Goal: Task Accomplishment & Management: Complete application form

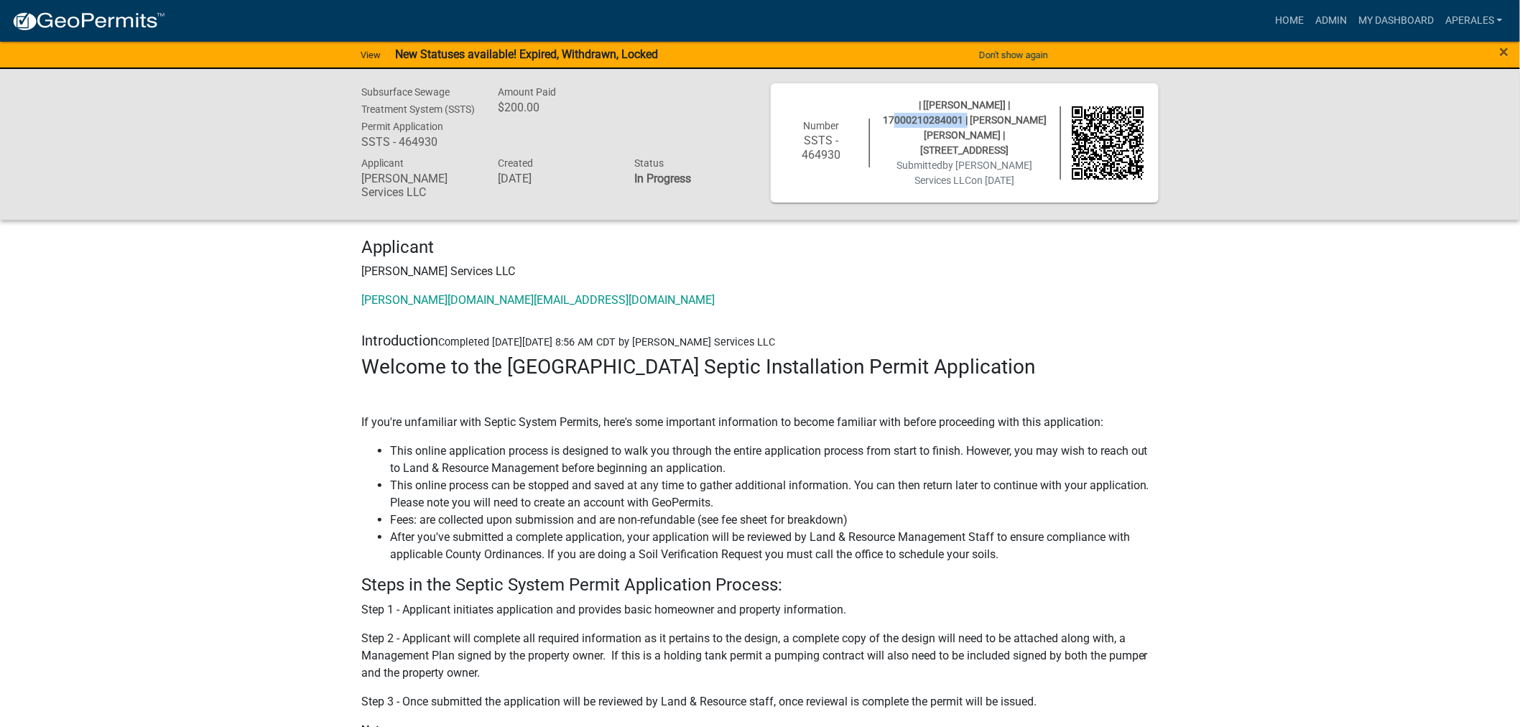
drag, startPoint x: 1047, startPoint y: 106, endPoint x: 969, endPoint y: 108, distance: 78.3
click at [969, 108] on span "| [[PERSON_NAME]] | 17000210284001 | [PERSON_NAME] [PERSON_NAME] | [STREET_ADDR…" at bounding box center [965, 127] width 164 height 57
copy span "17000210284001"
click at [1369, 16] on link "My Dashboard" at bounding box center [1396, 20] width 87 height 27
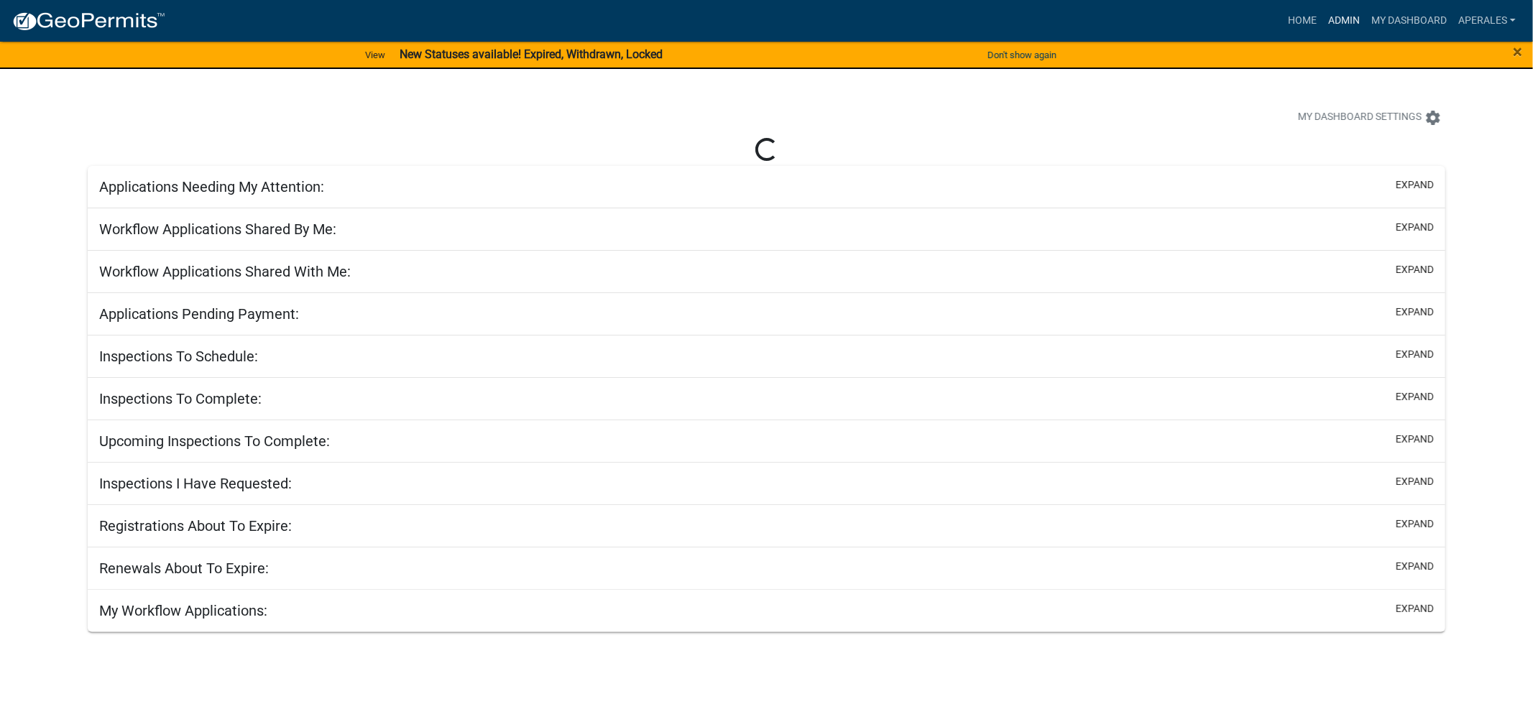
click at [1352, 10] on link "Admin" at bounding box center [1343, 20] width 43 height 27
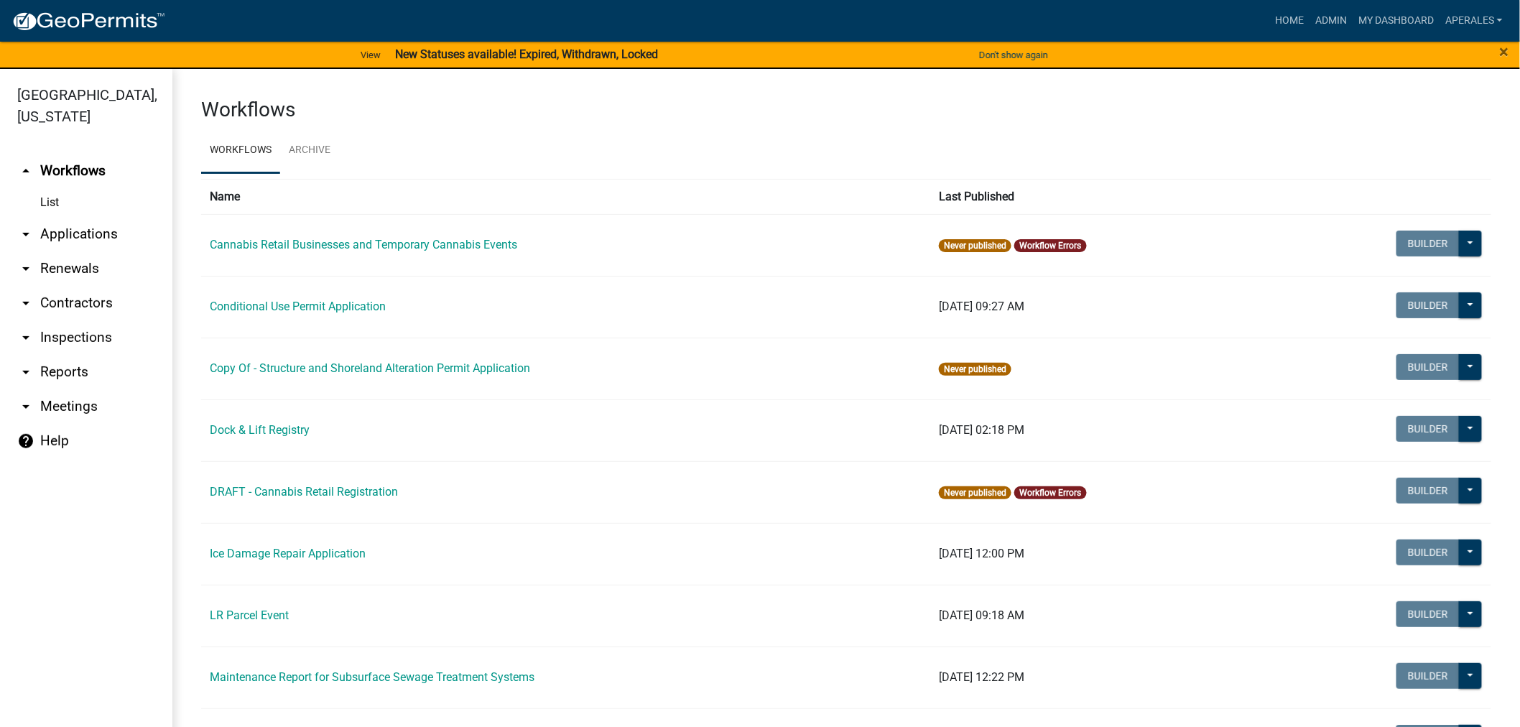
click at [86, 234] on link "arrow_drop_down Applications" at bounding box center [86, 234] width 172 height 34
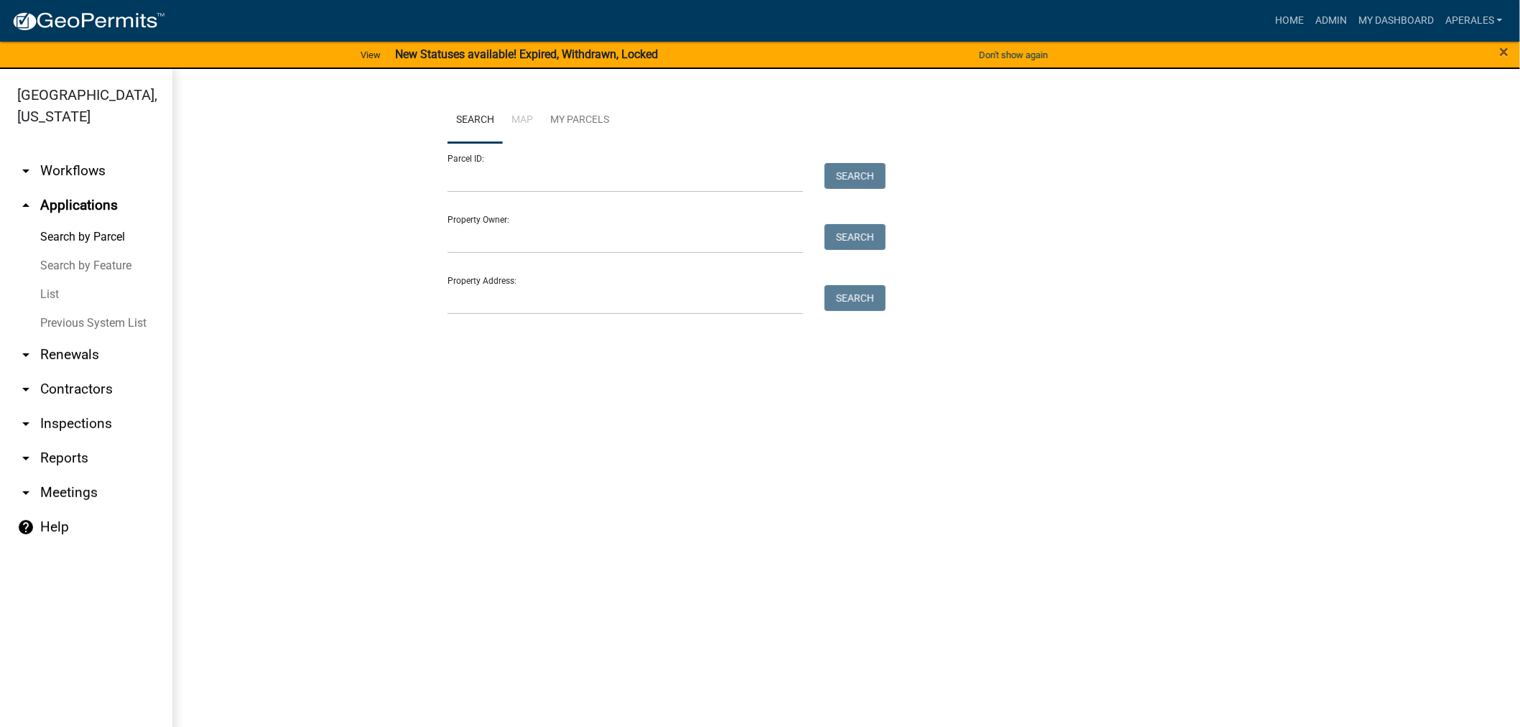
click at [582, 194] on form "Parcel ID: Search Property Owner: Search Property Address: Search" at bounding box center [663, 229] width 431 height 172
drag, startPoint x: 579, startPoint y: 181, endPoint x: 570, endPoint y: 178, distance: 9.8
click at [578, 180] on input "Parcel ID:" at bounding box center [626, 177] width 356 height 29
paste input "17000210284001"
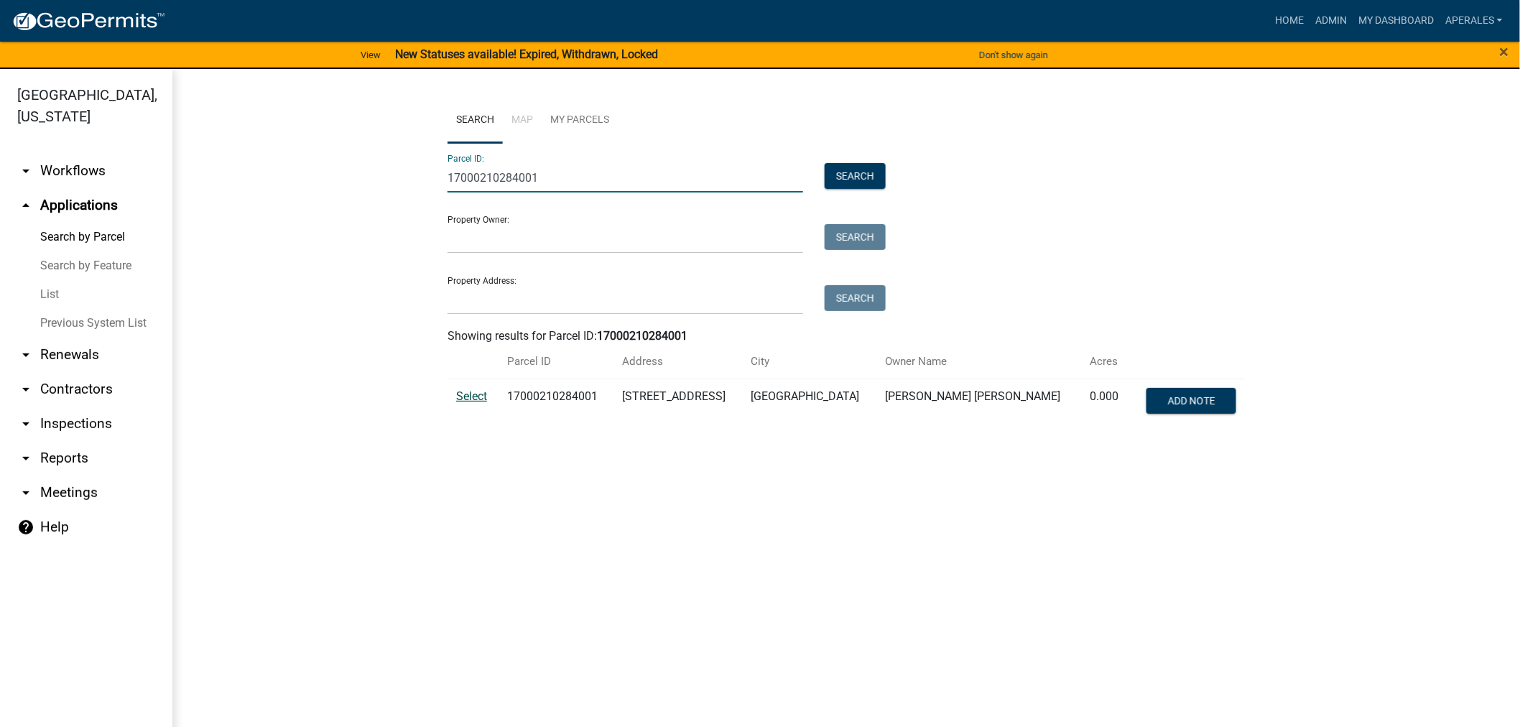
type input "17000210284001"
click at [480, 401] on span "Select" at bounding box center [471, 396] width 31 height 14
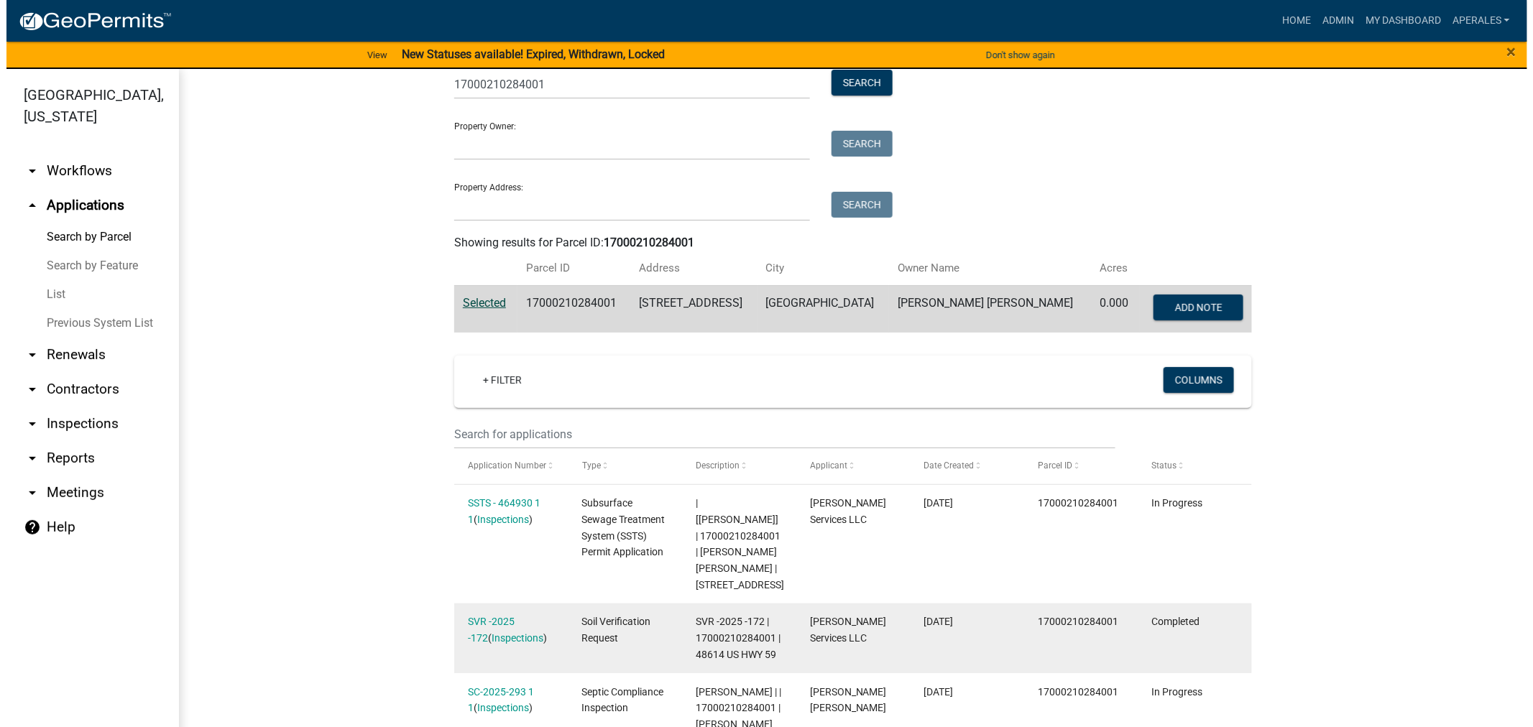
scroll to position [319, 0]
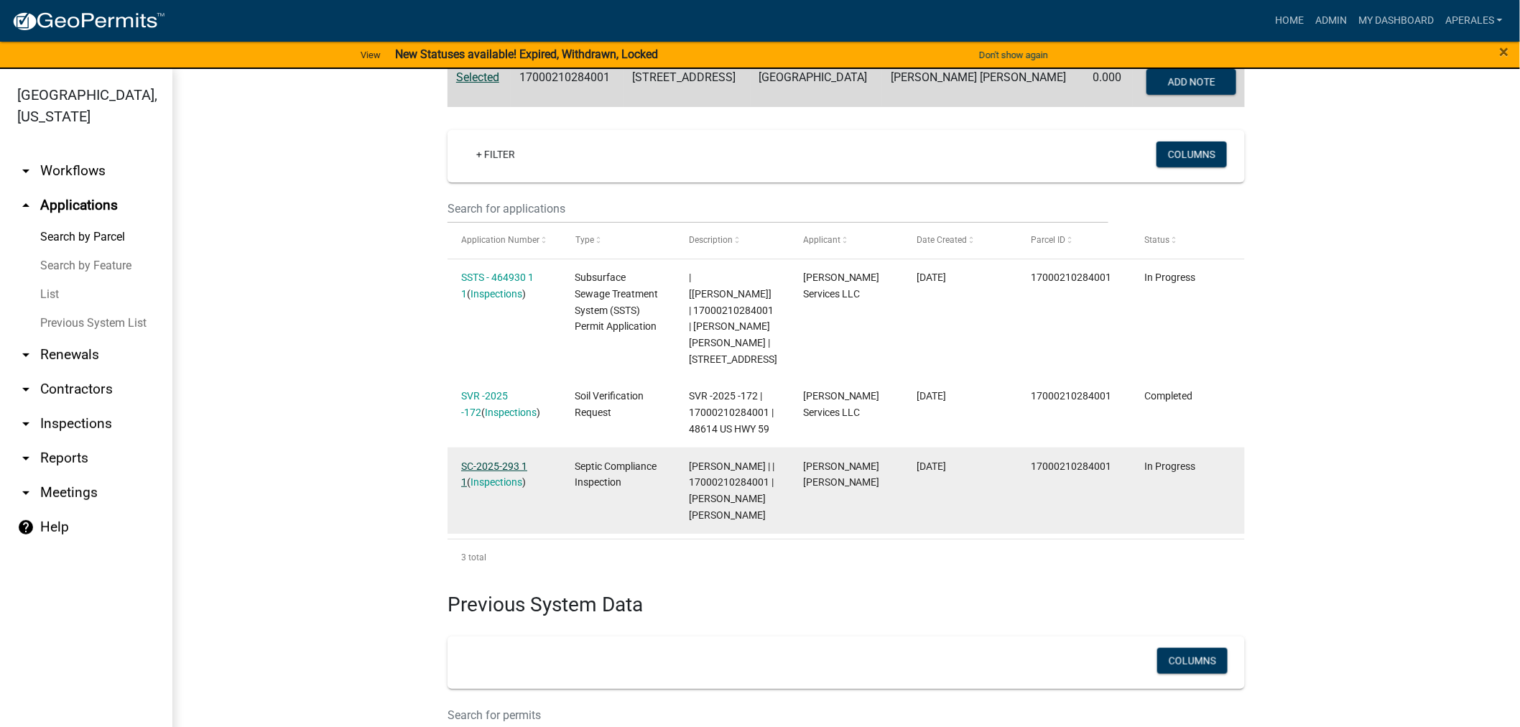
click at [476, 461] on link "SC-2025-293 1 1" at bounding box center [494, 475] width 66 height 28
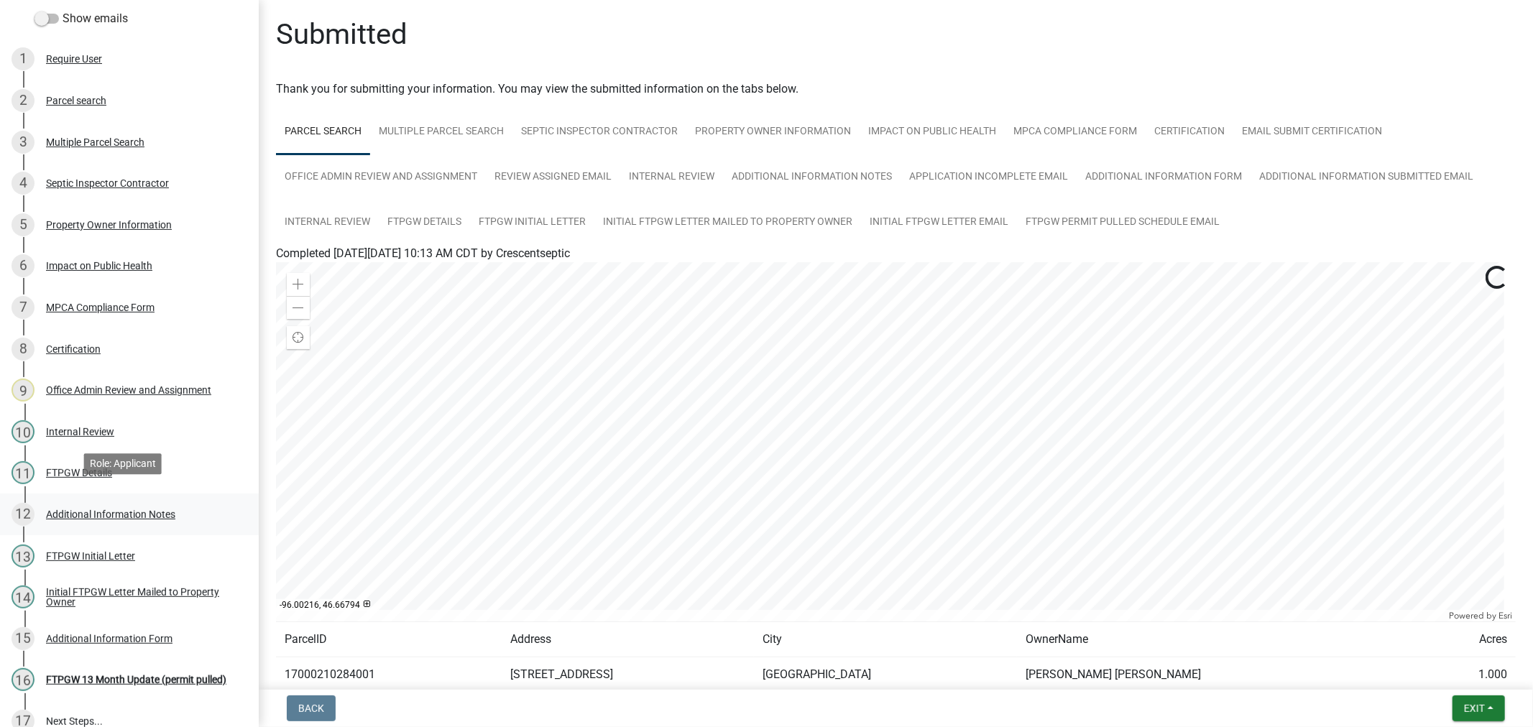
scroll to position [259, 0]
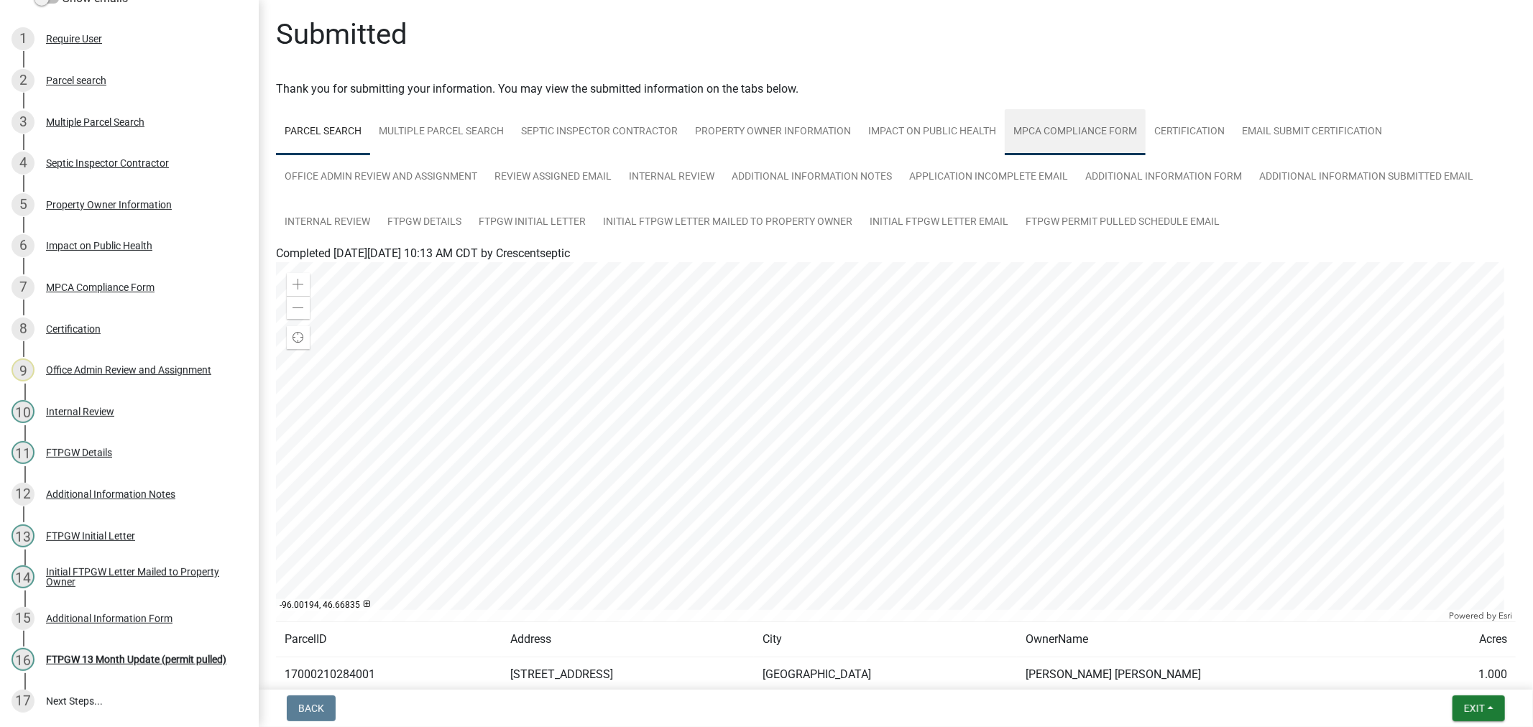
click at [1064, 126] on link "MPCA Compliance Form" at bounding box center [1074, 132] width 141 height 46
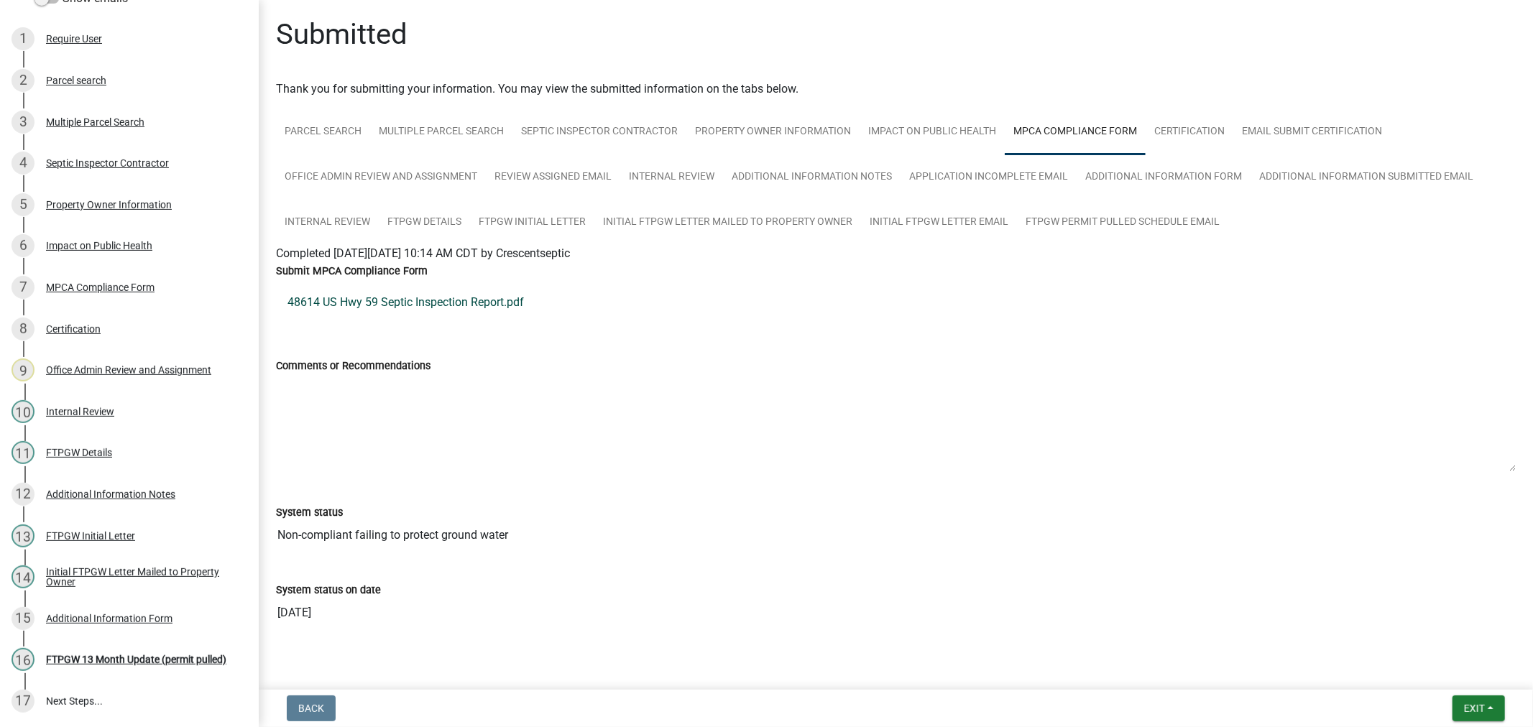
click at [389, 286] on link "48614 US Hwy 59 Septic Inspection Report.pdf" at bounding box center [895, 302] width 1239 height 34
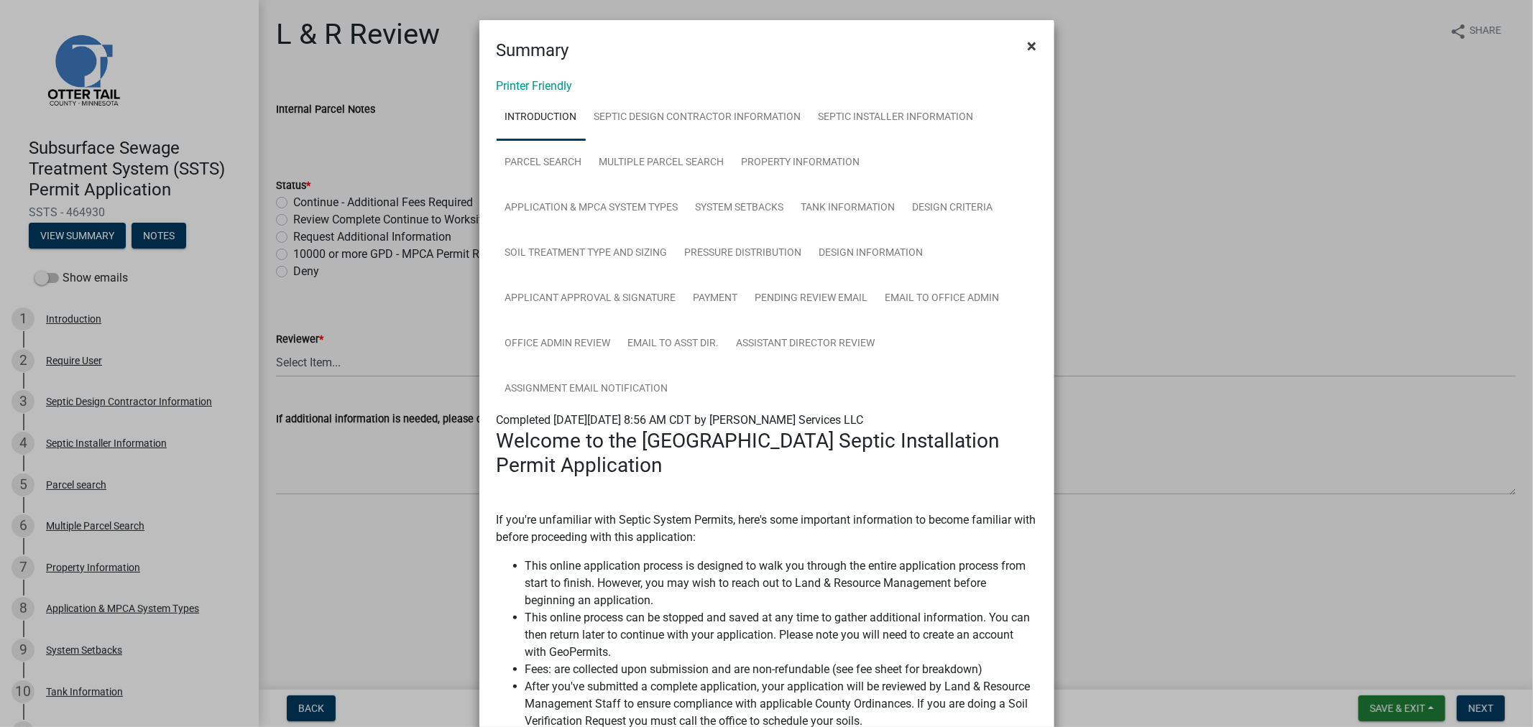
click at [1019, 43] on button "×" at bounding box center [1032, 46] width 32 height 40
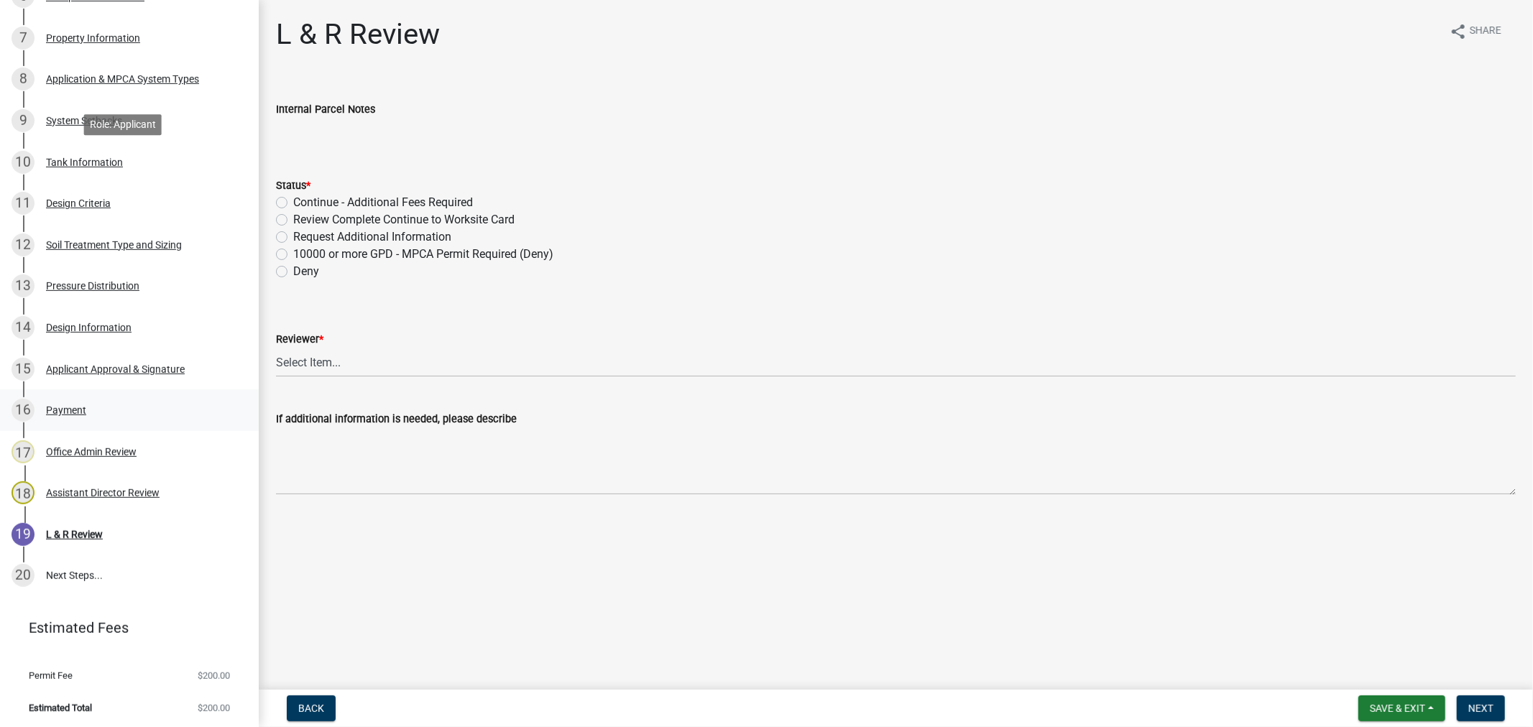
scroll to position [532, 0]
click at [88, 333] on div "14 Design Information" at bounding box center [123, 324] width 224 height 23
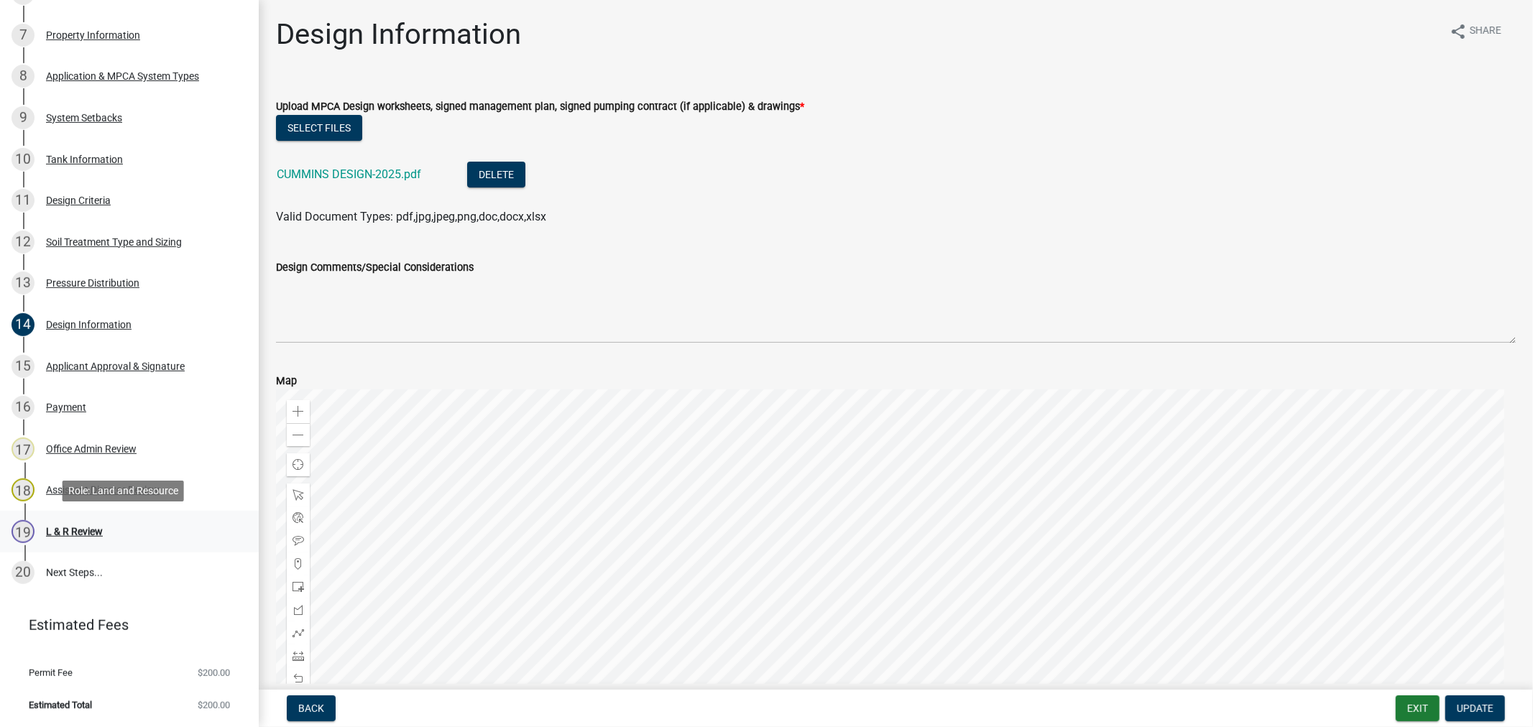
click at [92, 532] on div "L & R Review" at bounding box center [74, 532] width 57 height 10
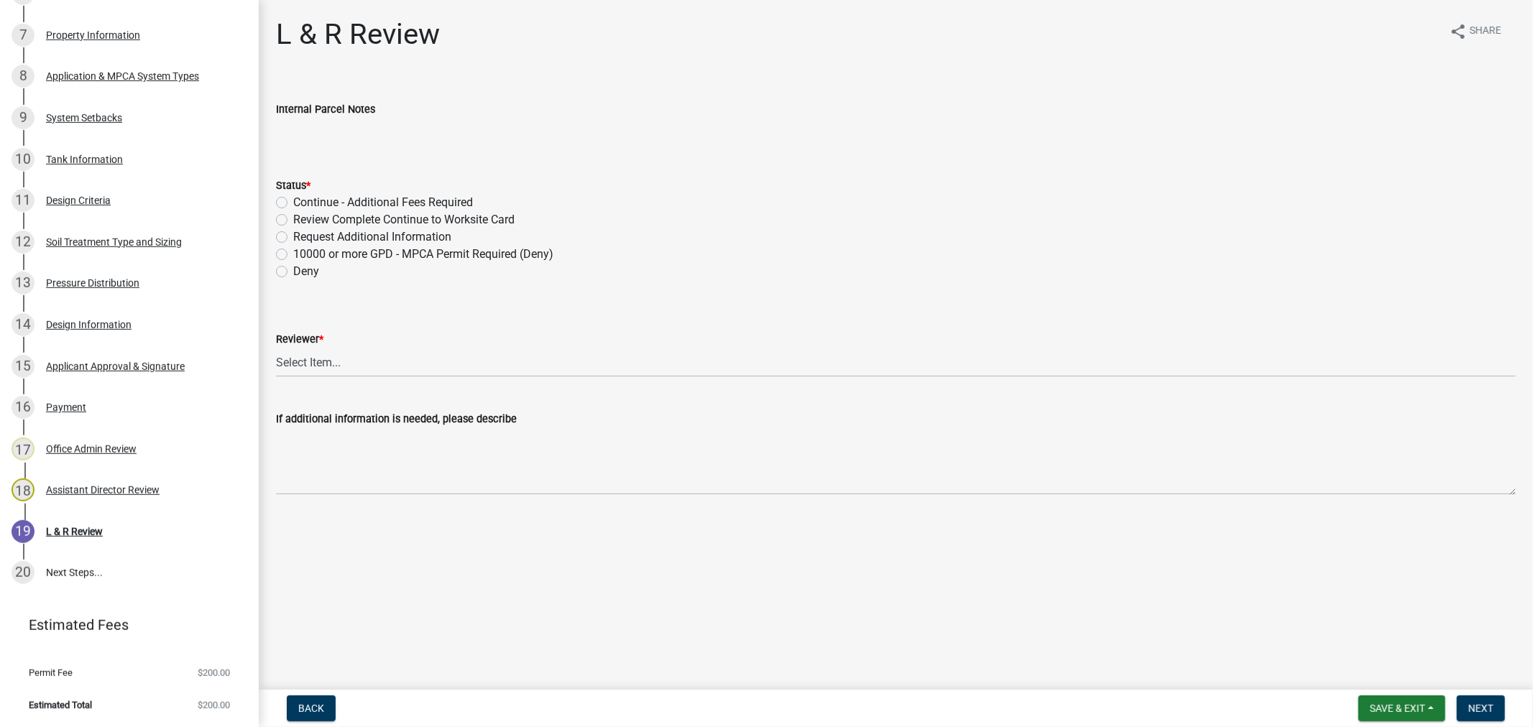
click at [278, 226] on div "Review Complete Continue to Worksite Card" at bounding box center [895, 219] width 1239 height 17
click at [293, 223] on label "Review Complete Continue to Worksite Card" at bounding box center [403, 219] width 221 height 17
click at [293, 221] on input "Review Complete Continue to Worksite Card" at bounding box center [297, 215] width 9 height 9
radio input "true"
drag, startPoint x: 311, startPoint y: 354, endPoint x: 310, endPoint y: 365, distance: 10.9
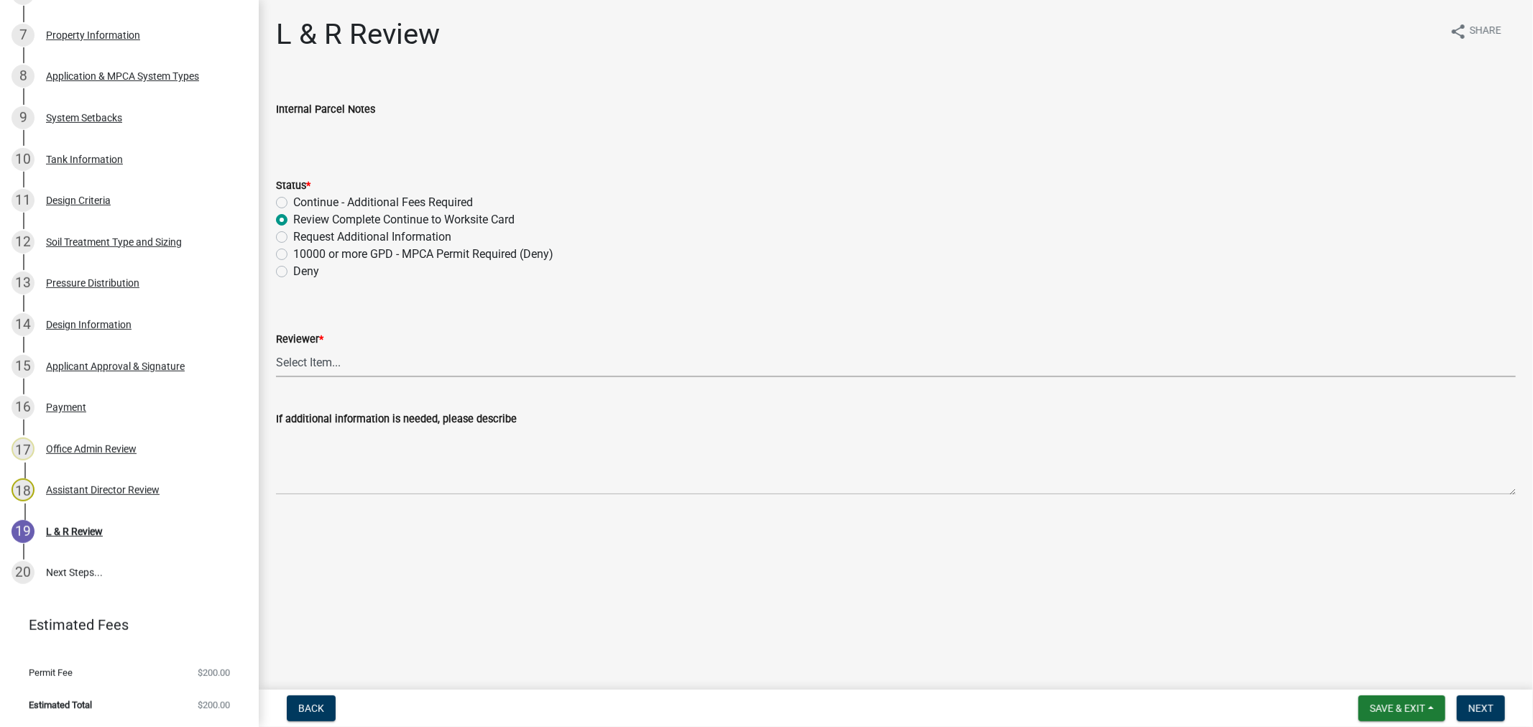
click at [313, 354] on select "Select Item... [PERSON_NAME] [PERSON_NAME] [PERSON_NAME] [PERSON_NAME] [PERSON_…" at bounding box center [895, 362] width 1239 height 29
click at [276, 348] on select "Select Item... [PERSON_NAME] [PERSON_NAME] [PERSON_NAME] [PERSON_NAME] [PERSON_…" at bounding box center [895, 362] width 1239 height 29
select select "9c3b6904-81c6-453c-afae-16c55a593472"
click at [1481, 709] on span "Next" at bounding box center [1480, 708] width 25 height 11
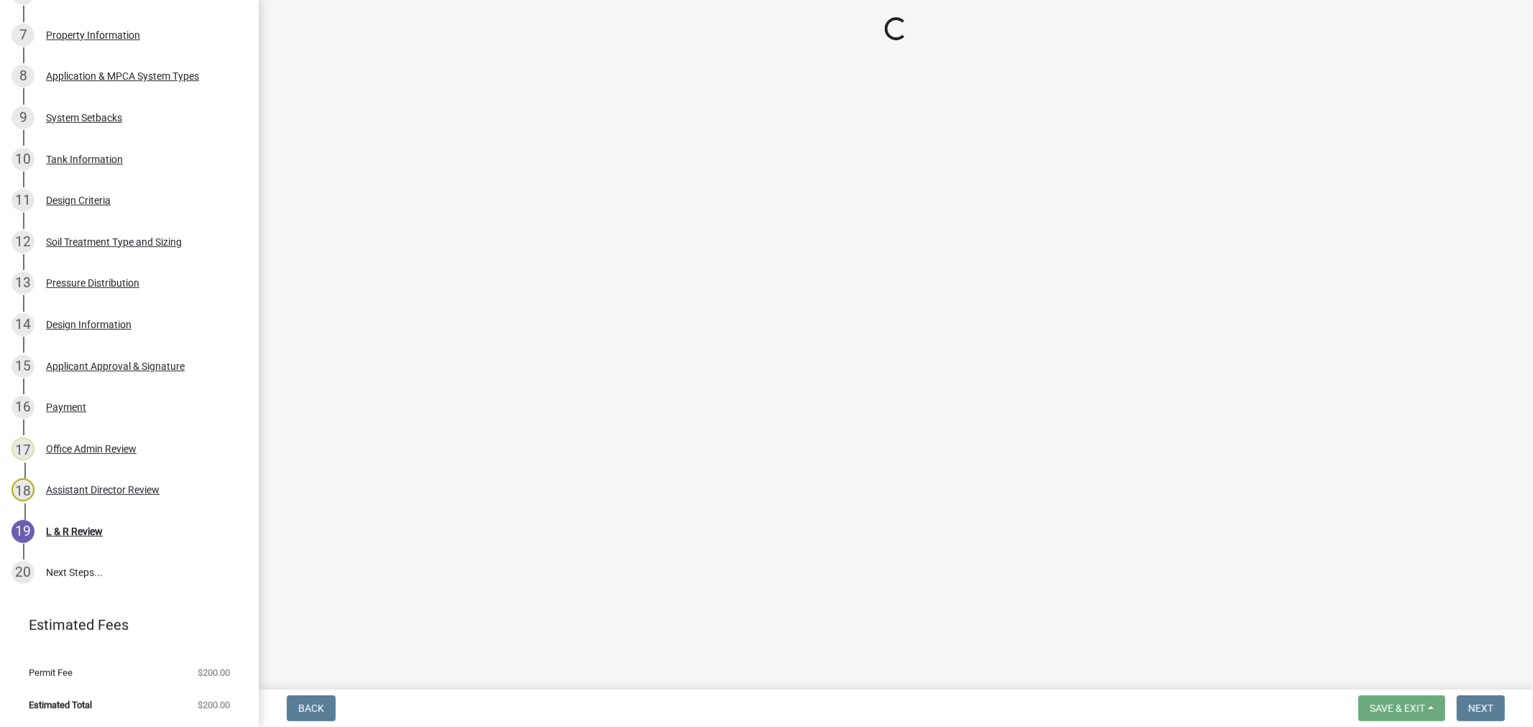
scroll to position [698, 0]
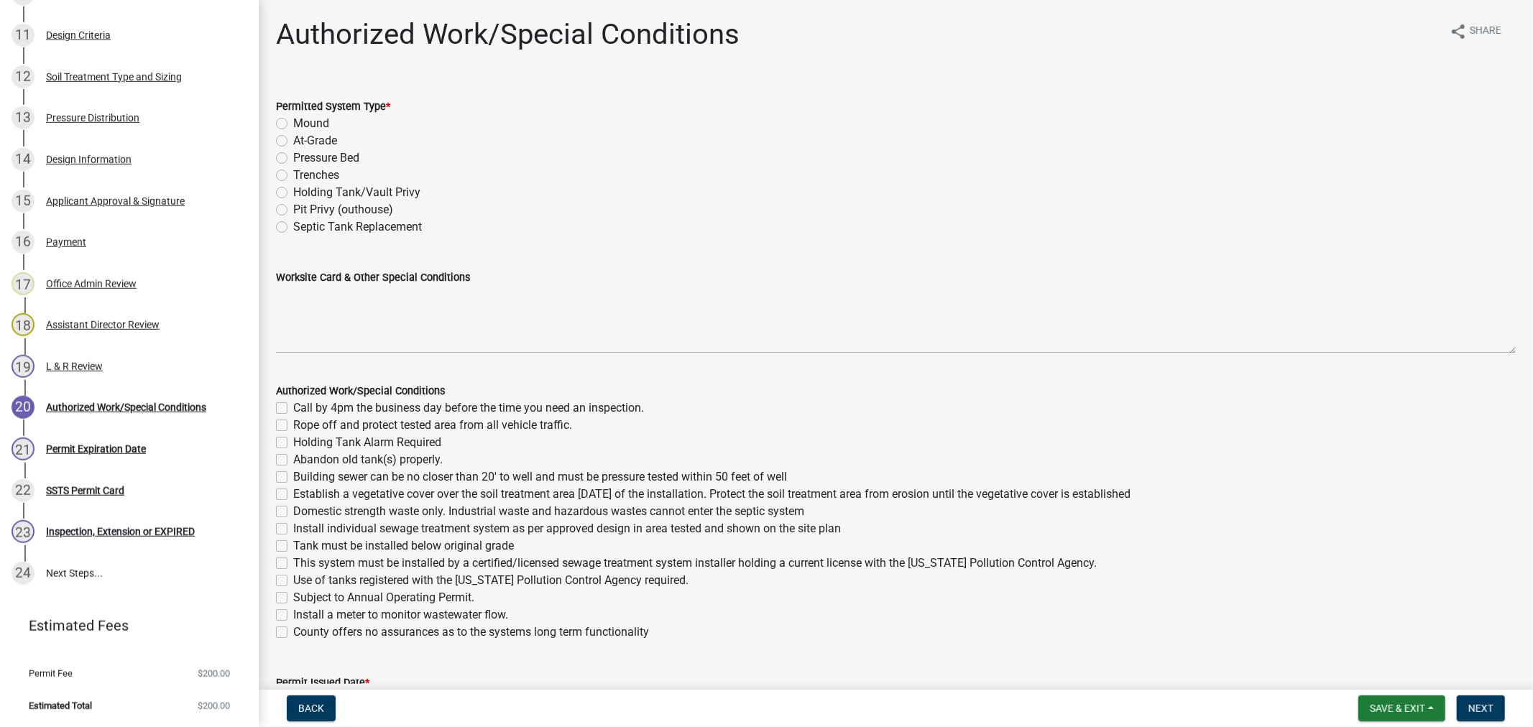
click at [293, 124] on label "Mound" at bounding box center [311, 123] width 36 height 17
click at [293, 124] on input "Mound" at bounding box center [297, 119] width 9 height 9
radio input "true"
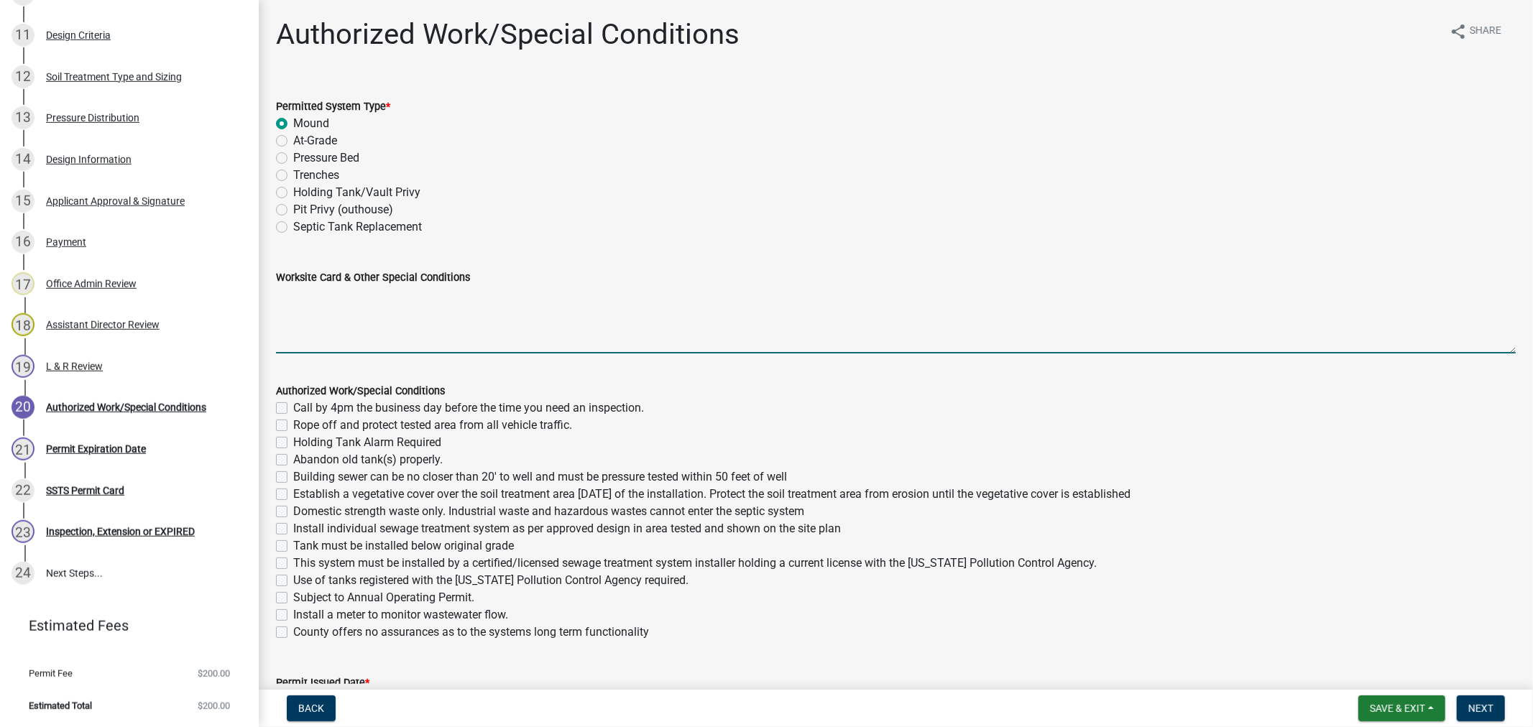
click at [351, 309] on textarea "Worksite Card & Other Special Conditions" at bounding box center [895, 320] width 1239 height 68
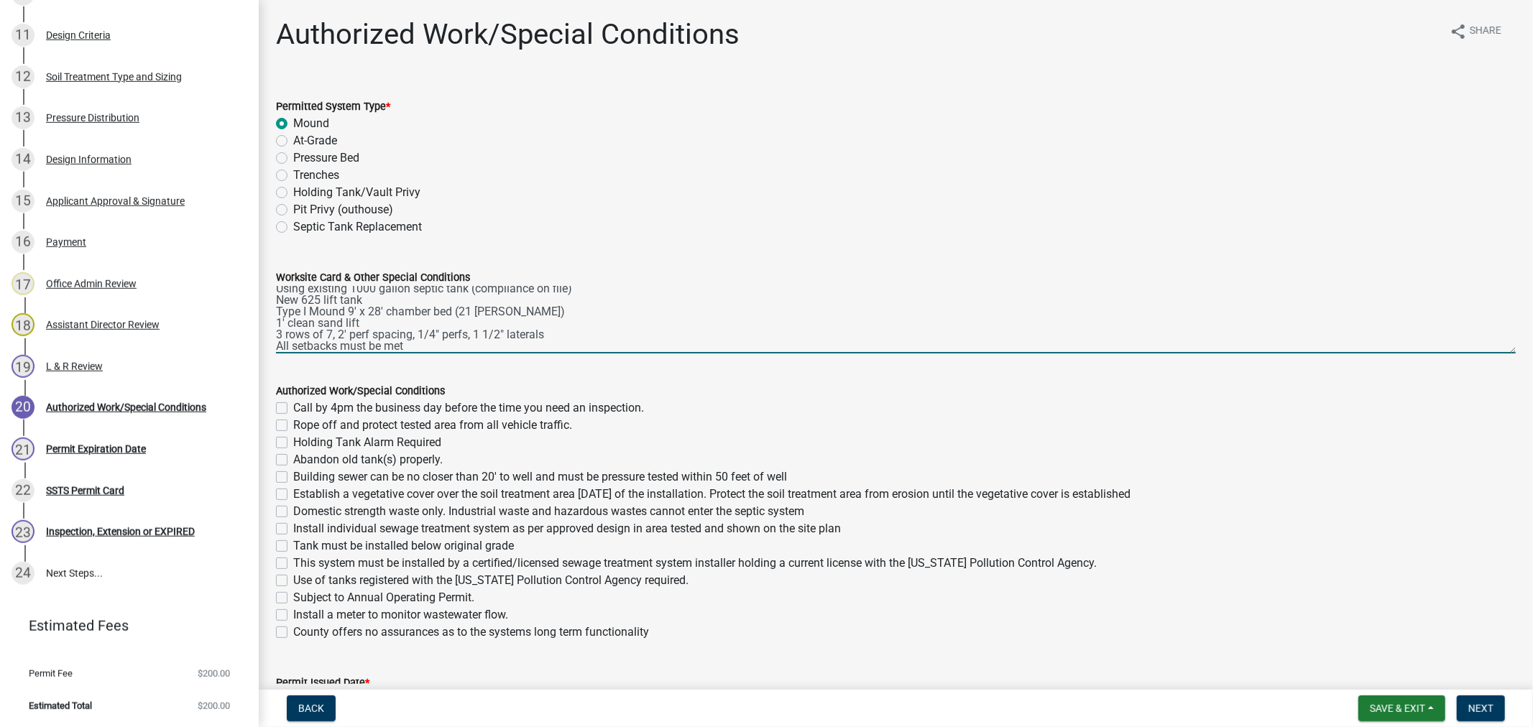
scroll to position [0, 0]
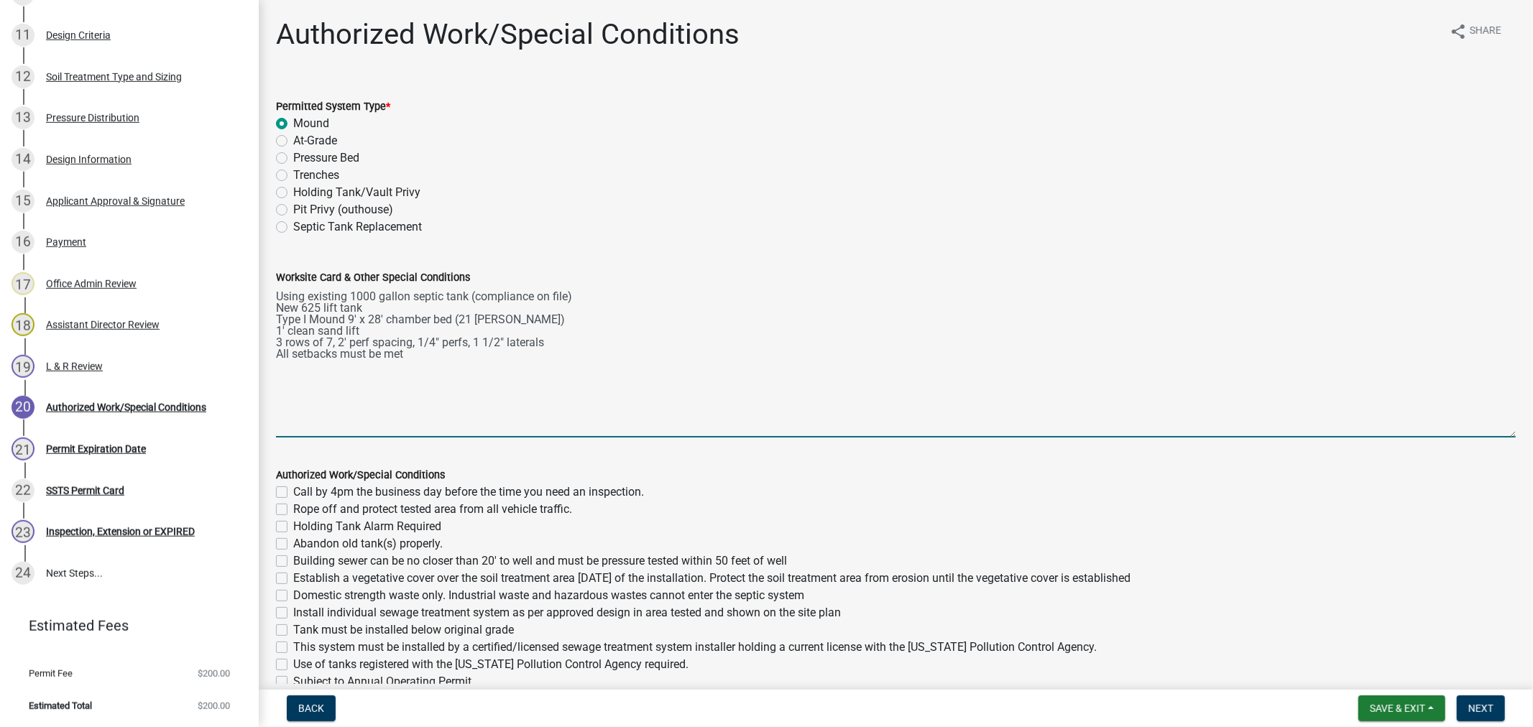
drag, startPoint x: 1493, startPoint y: 352, endPoint x: 1517, endPoint y: 436, distance: 87.5
click at [1517, 436] on div "Authorized Work/Special Conditions share Share Permitted System Type * Mound At…" at bounding box center [896, 423] width 1274 height 813
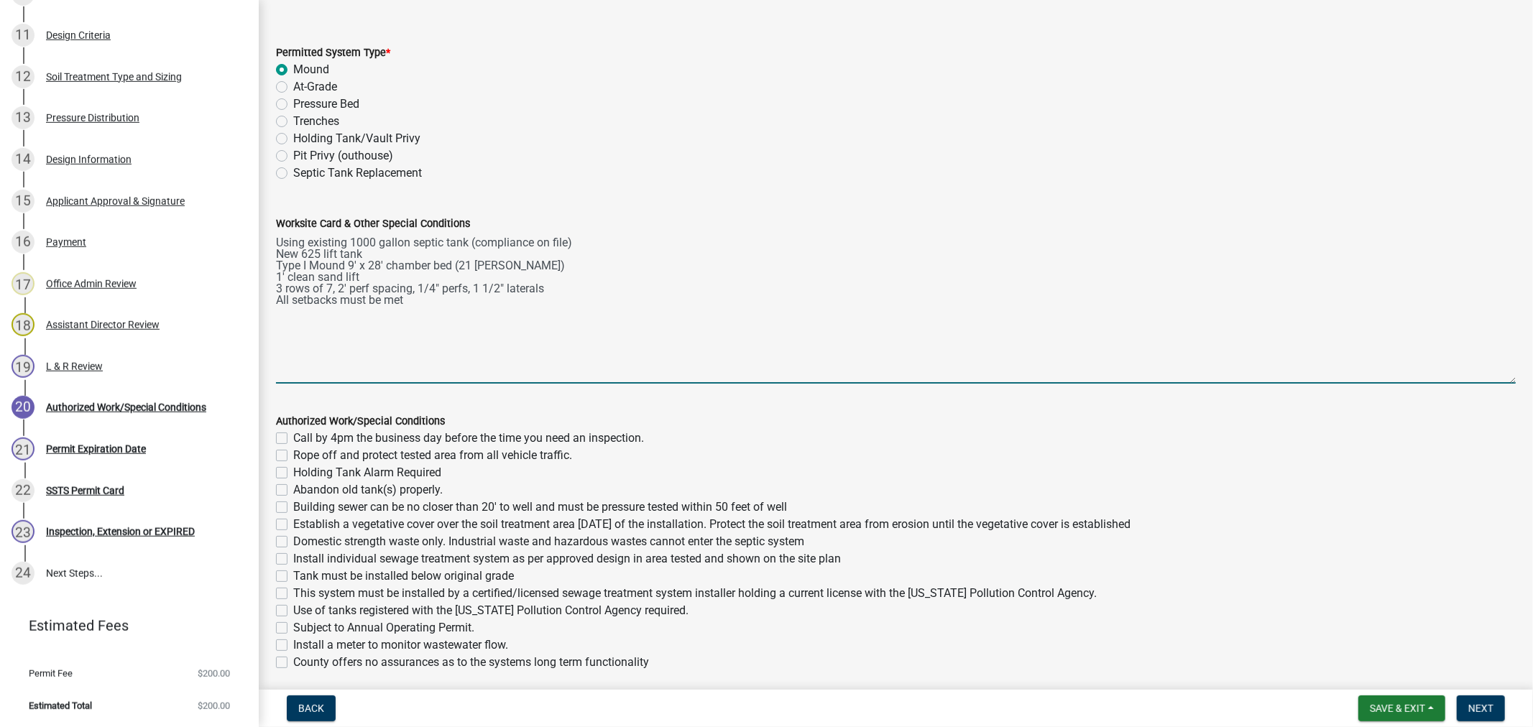
scroll to position [190, 0]
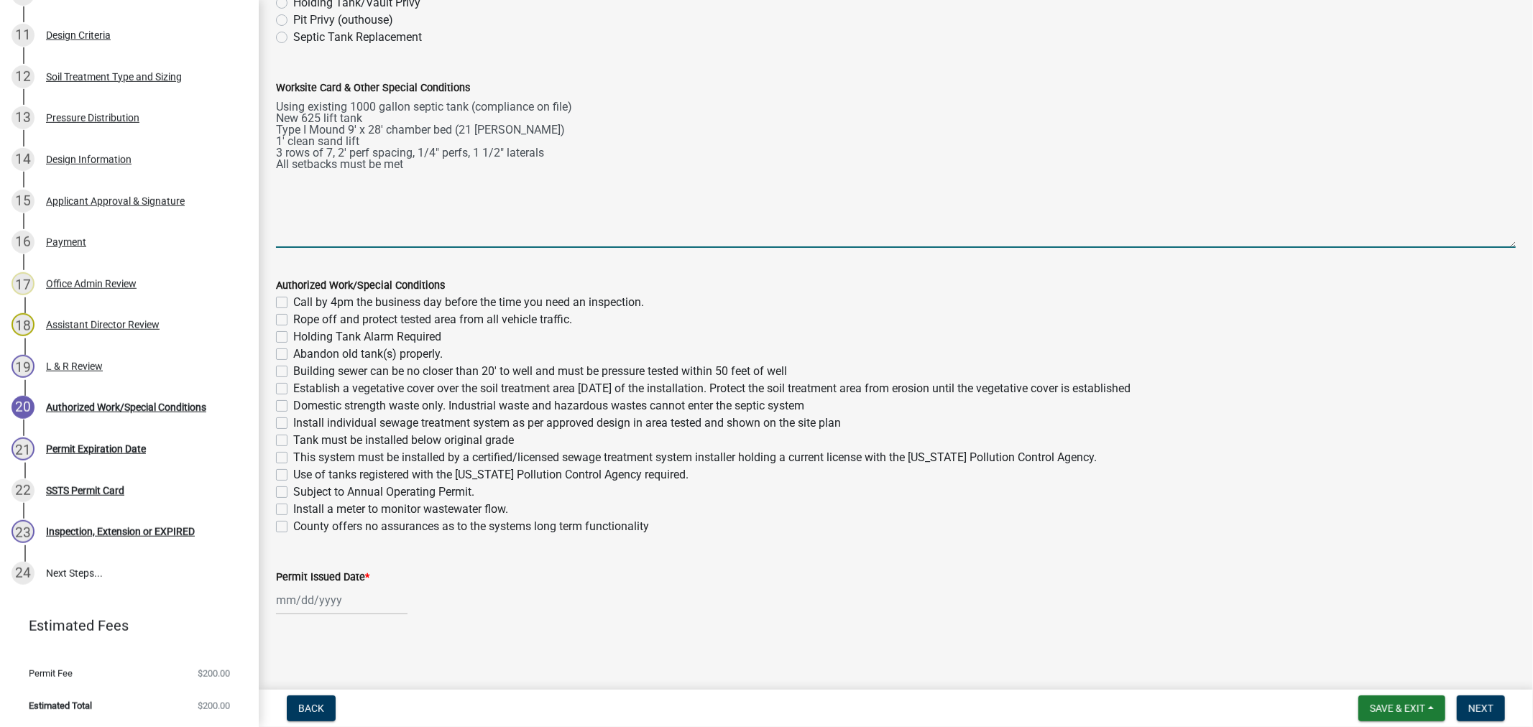
type textarea "Using existing 1000 gallon septic tank (compliance on file) New 625 lift tank T…"
click at [293, 305] on label "Call by 4pm the business day before the time you need an inspection." at bounding box center [468, 302] width 351 height 17
click at [293, 303] on input "Call by 4pm the business day before the time you need an inspection." at bounding box center [297, 298] width 9 height 9
checkbox input "true"
checkbox input "false"
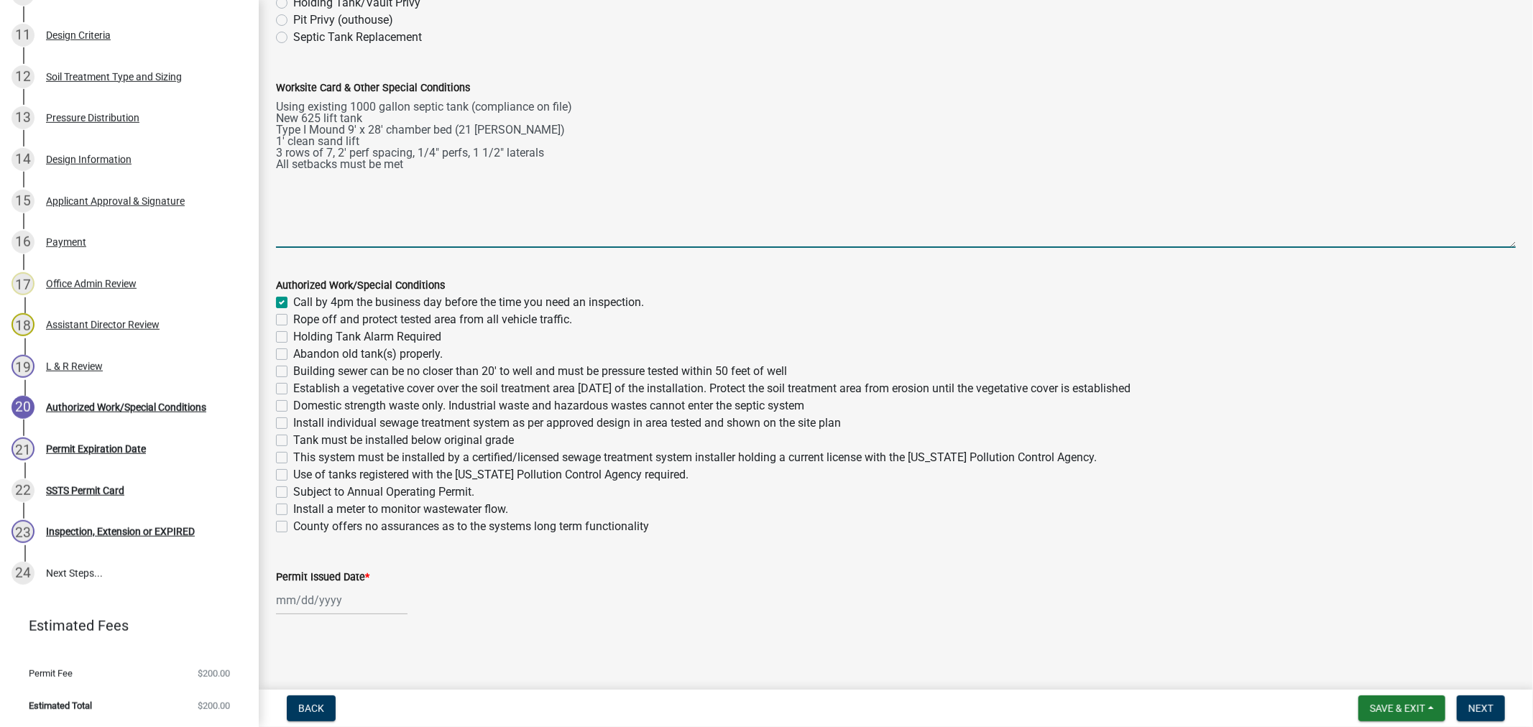
checkbox input "false"
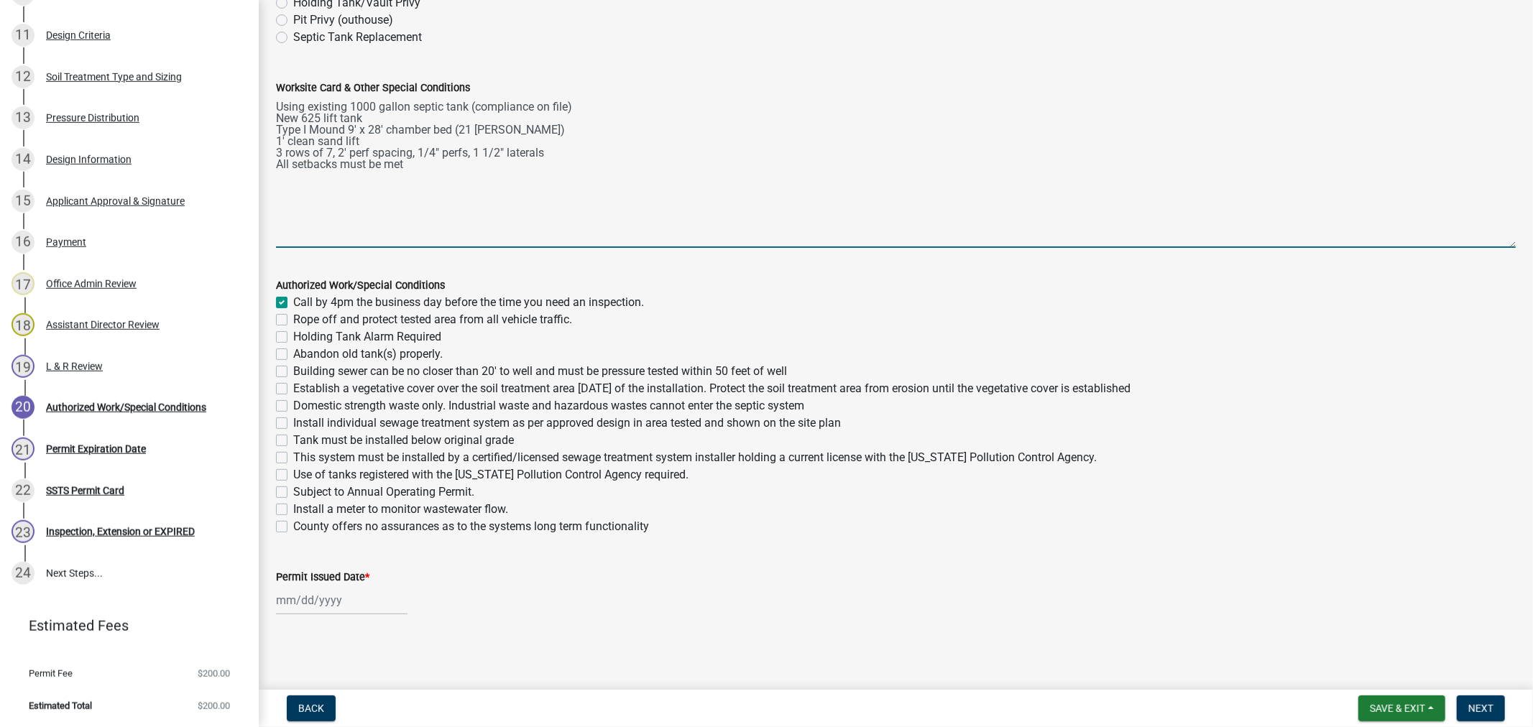
checkbox input "false"
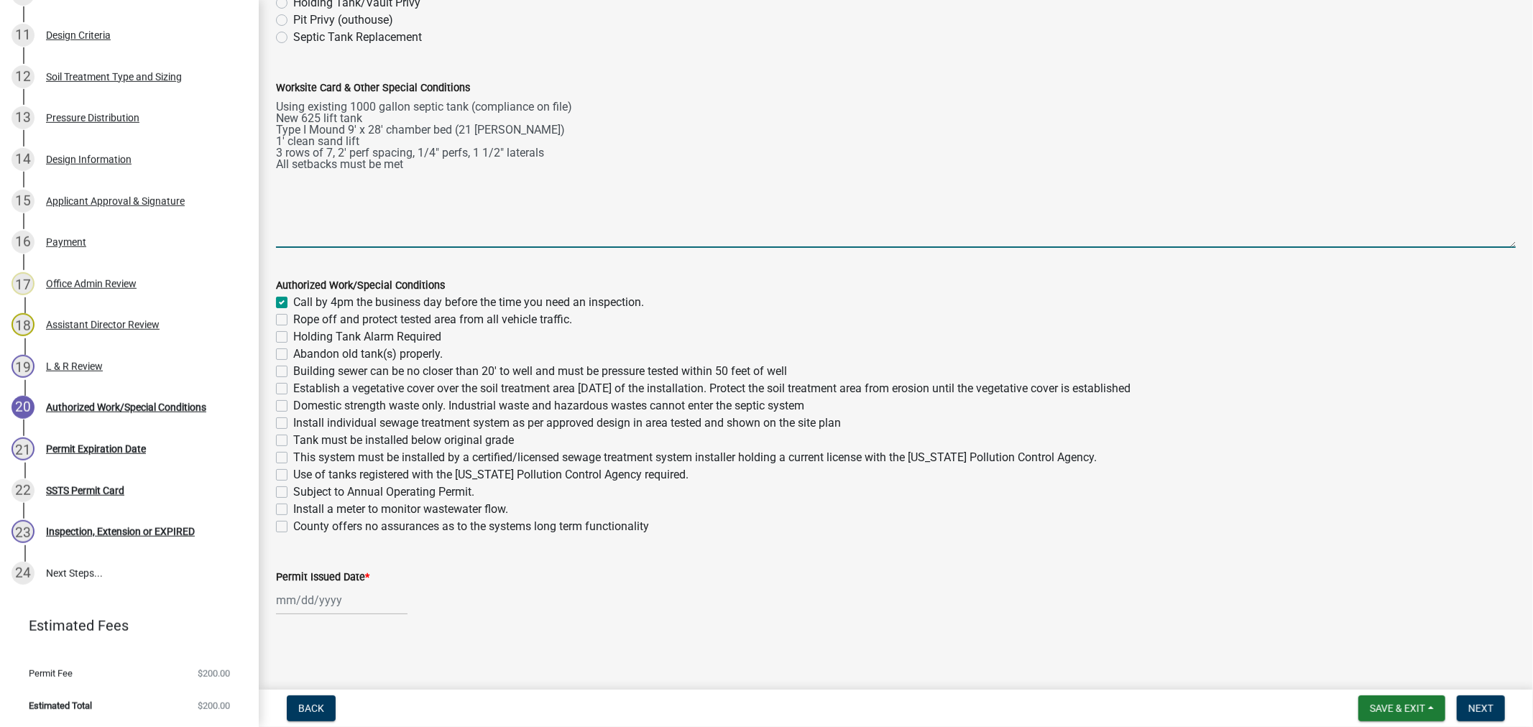
checkbox input "false"
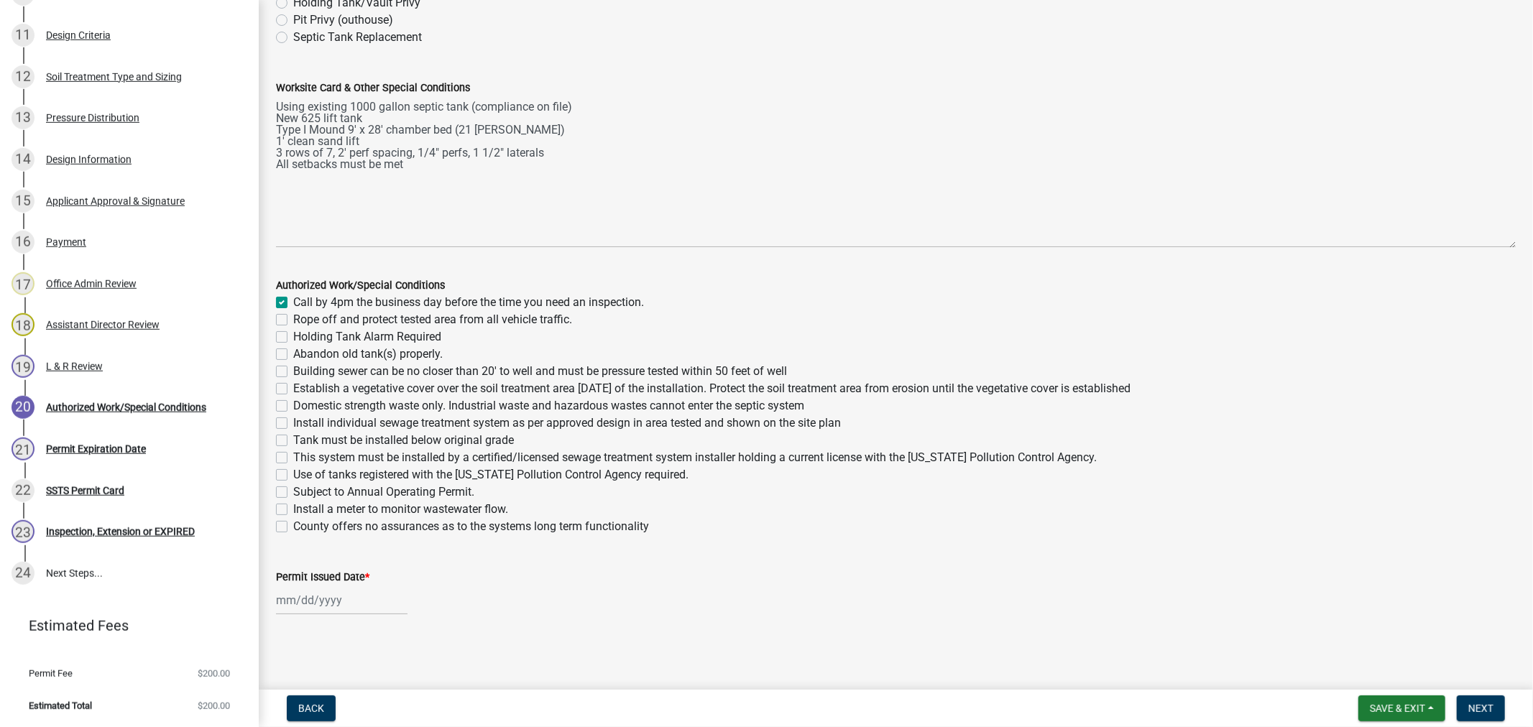
click at [293, 320] on label "Rope off and protect tested area from all vehicle traffic." at bounding box center [432, 319] width 279 height 17
click at [293, 320] on input "Rope off and protect tested area from all vehicle traffic." at bounding box center [297, 315] width 9 height 9
checkbox input "true"
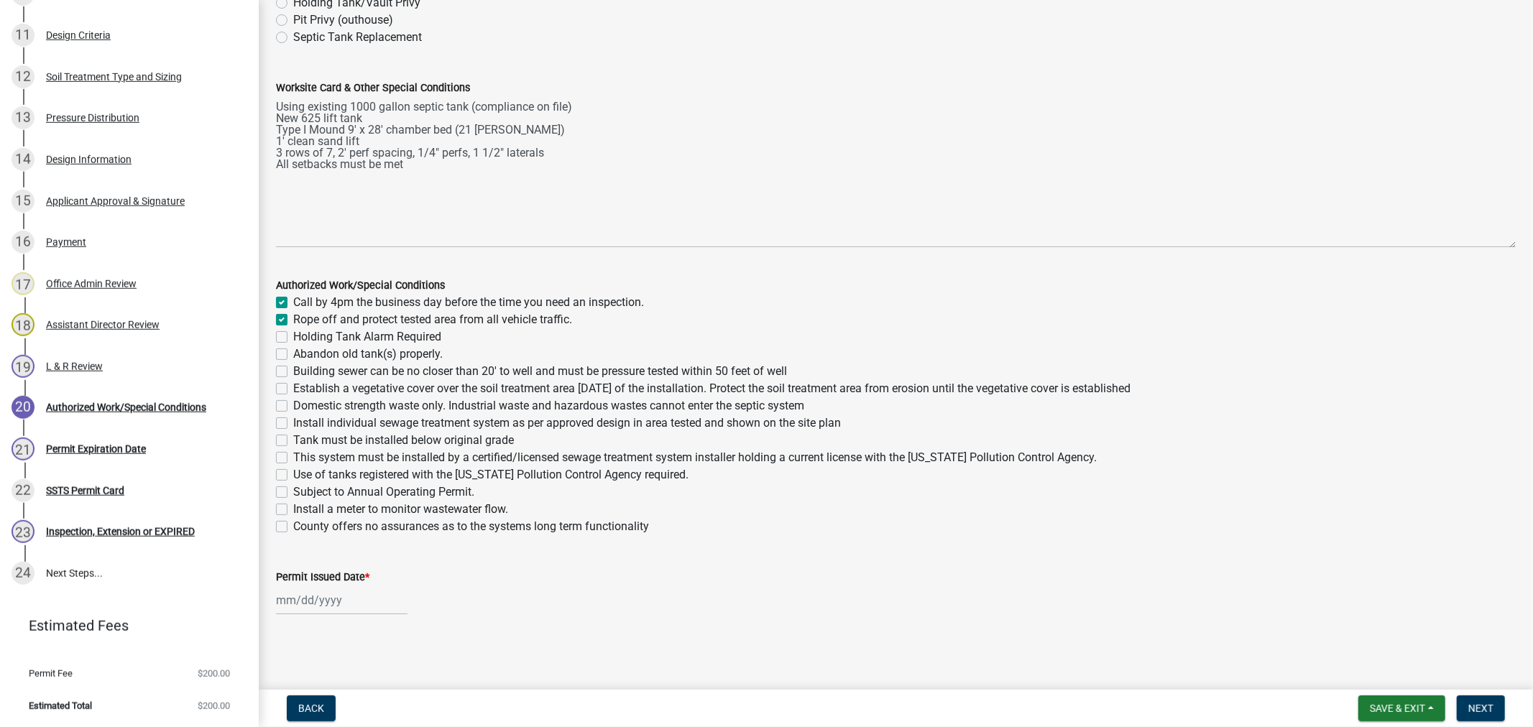
checkbox input "false"
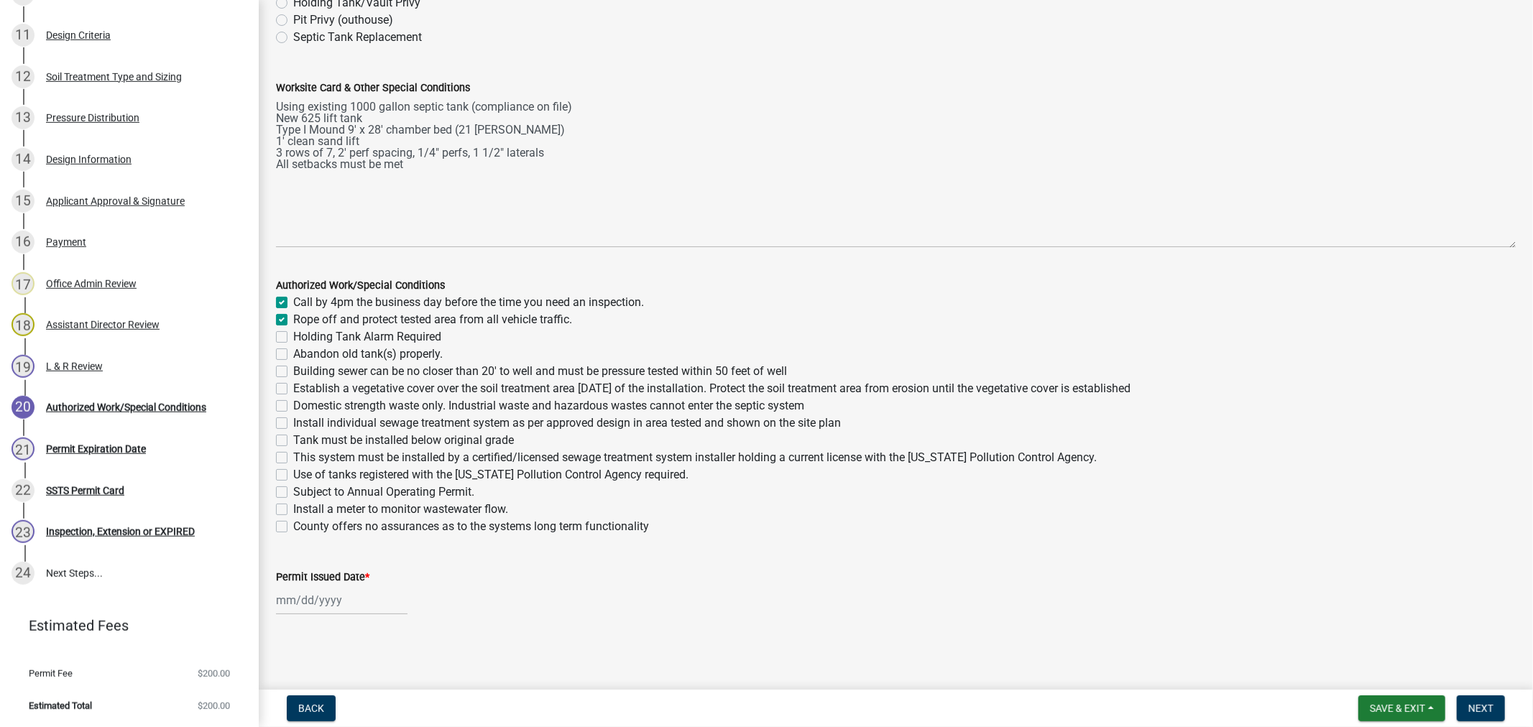
checkbox input "false"
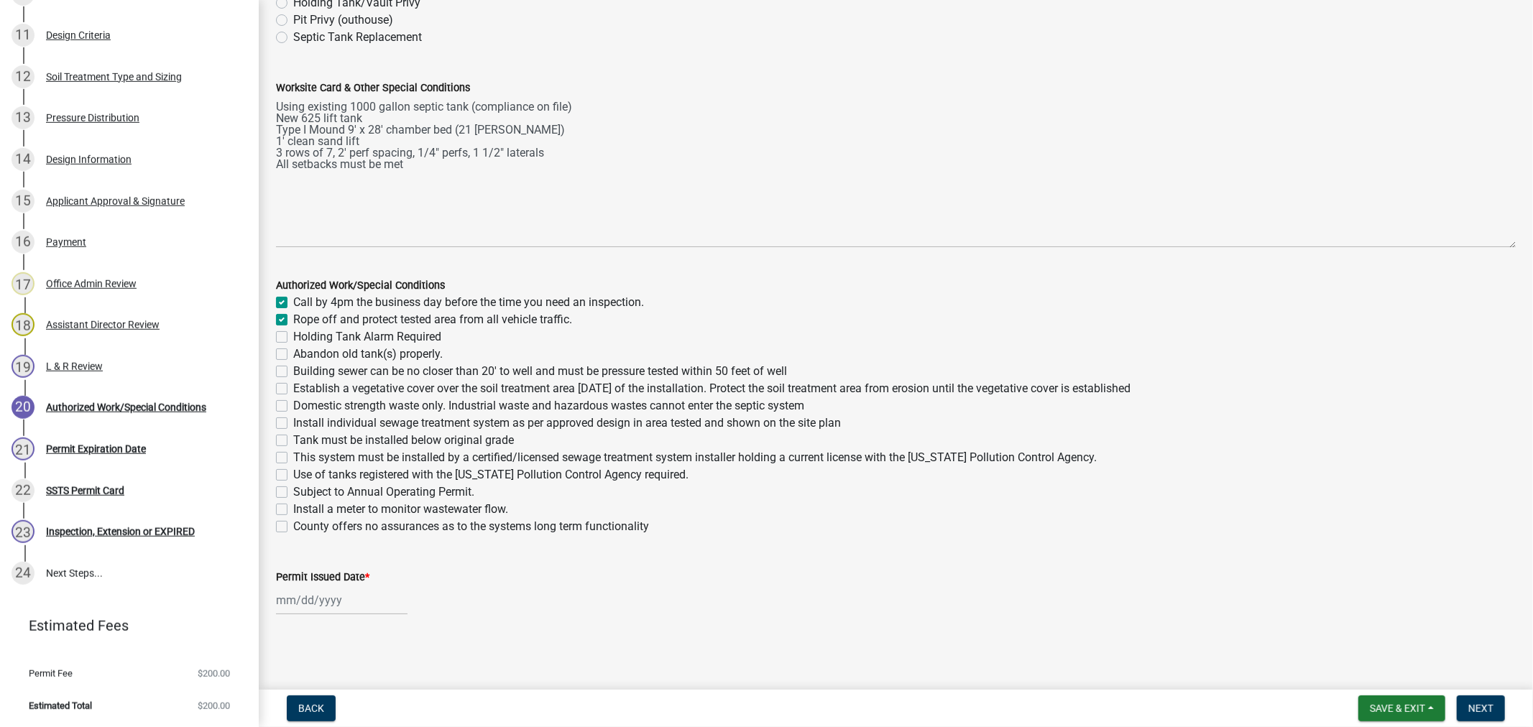
checkbox input "false"
click at [293, 349] on label "Abandon old tank(s) properly." at bounding box center [367, 354] width 149 height 17
click at [293, 349] on input "Abandon old tank(s) properly." at bounding box center [297, 350] width 9 height 9
checkbox input "true"
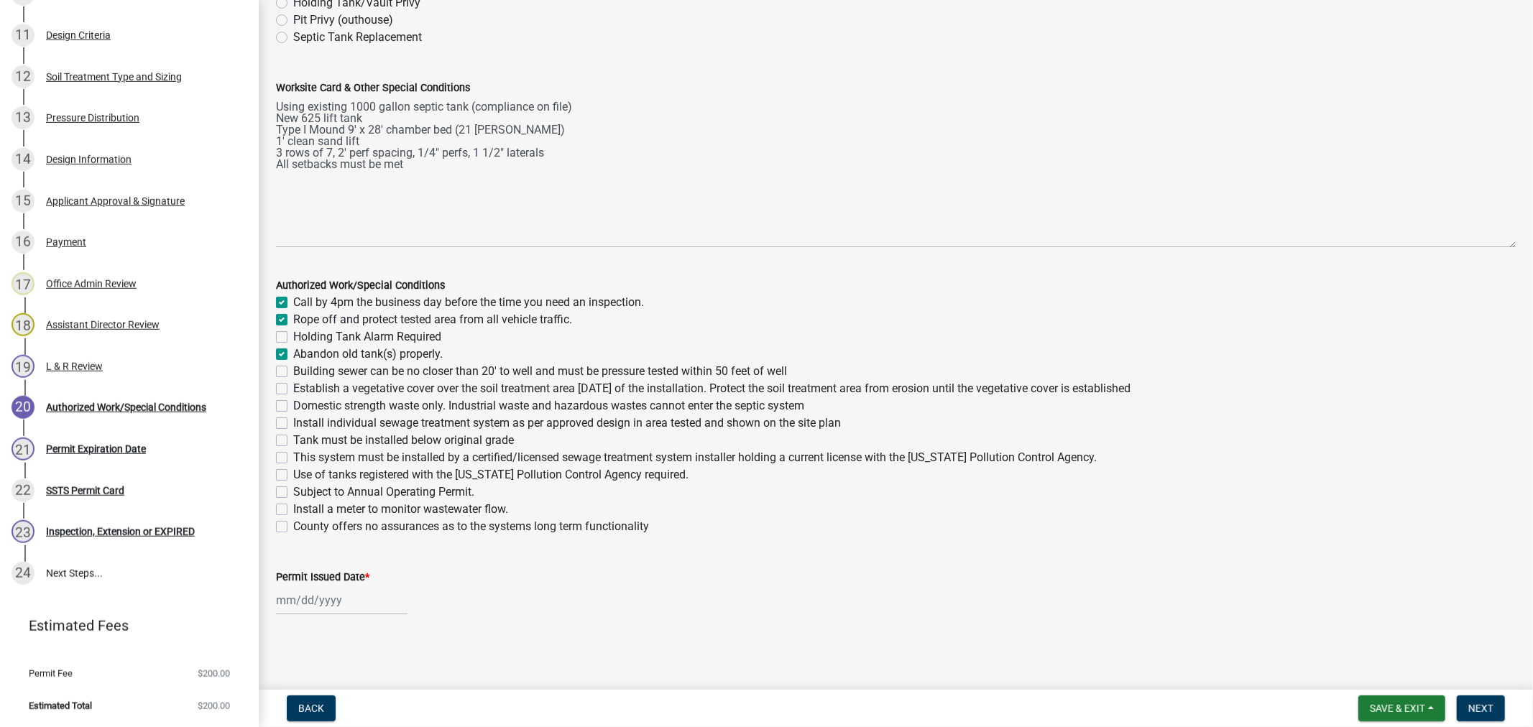
checkbox input "true"
checkbox input "false"
checkbox input "true"
checkbox input "false"
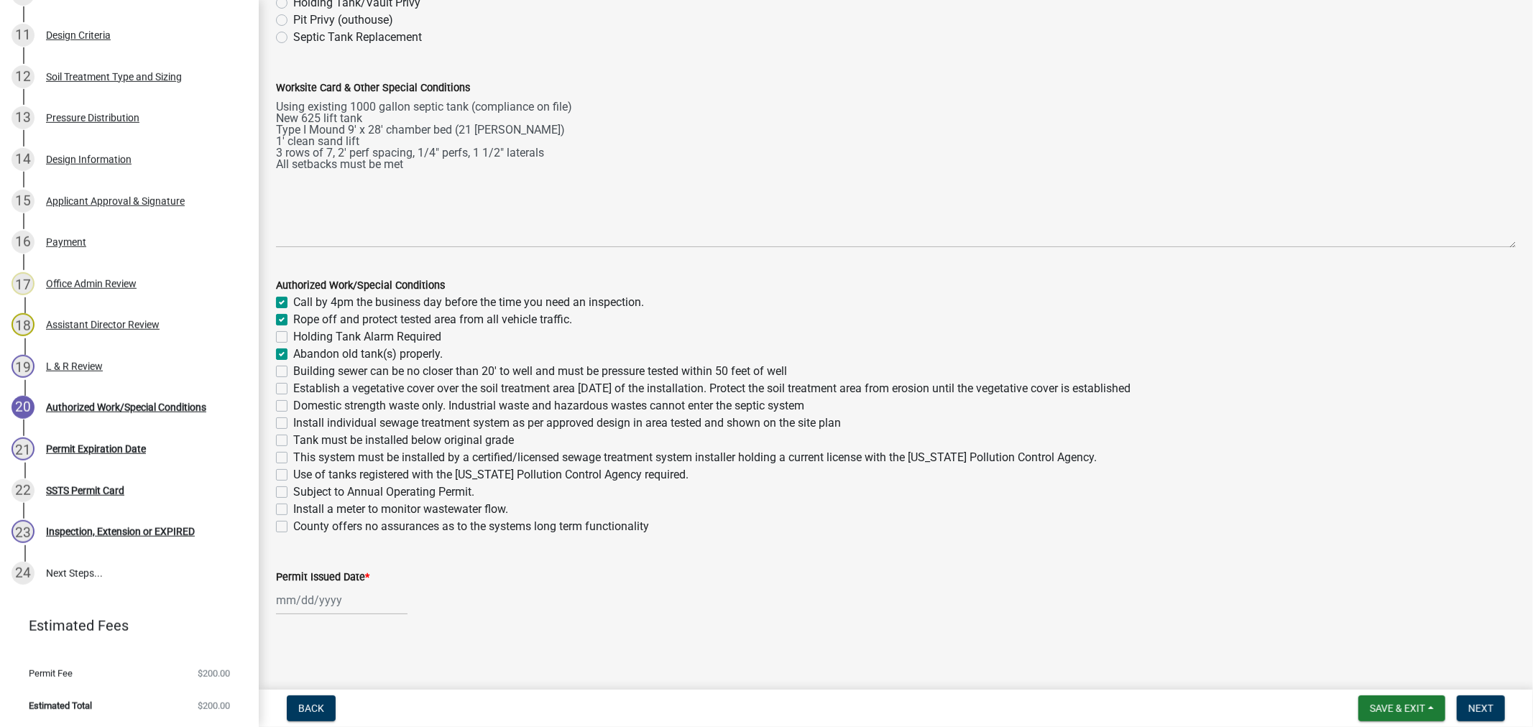
checkbox input "false"
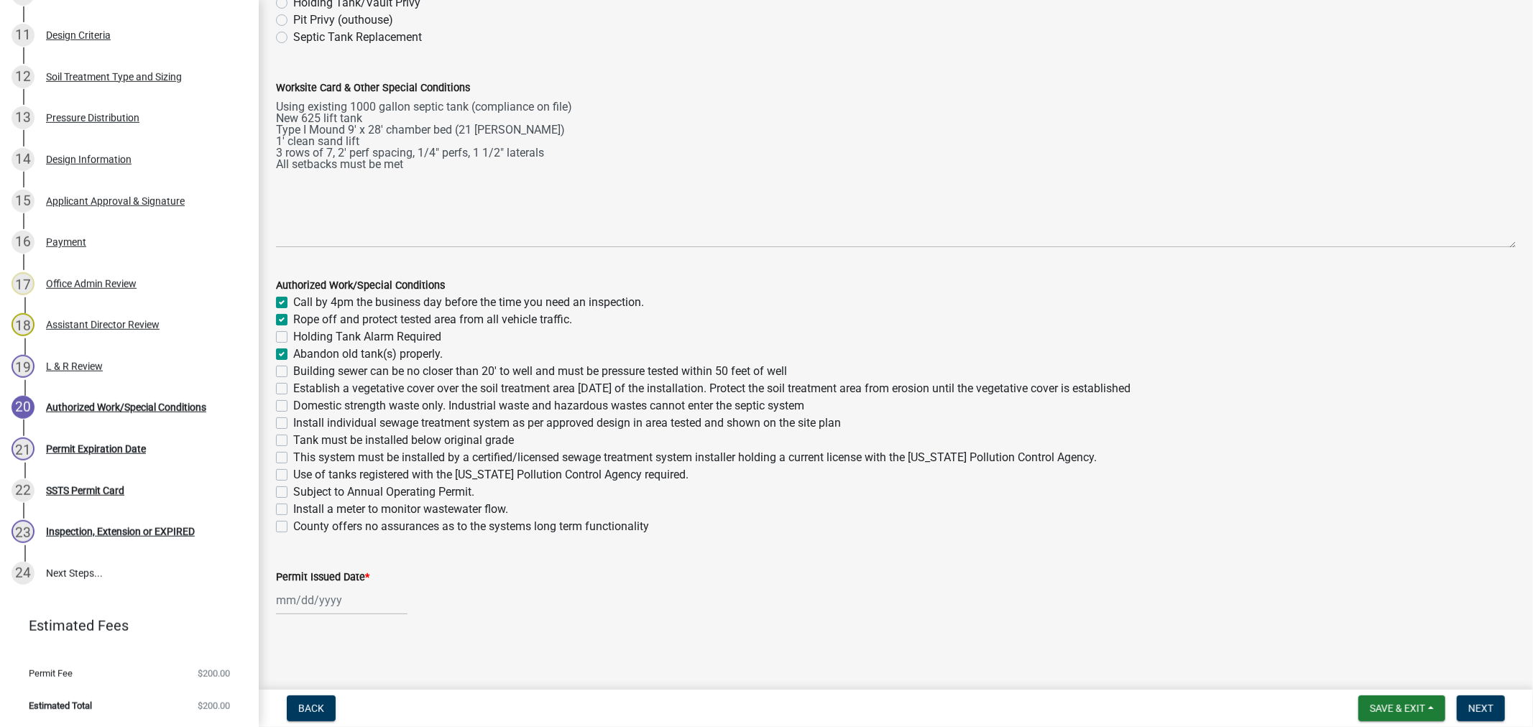
checkbox input "false"
drag, startPoint x: 279, startPoint y: 376, endPoint x: 279, endPoint y: 389, distance: 13.7
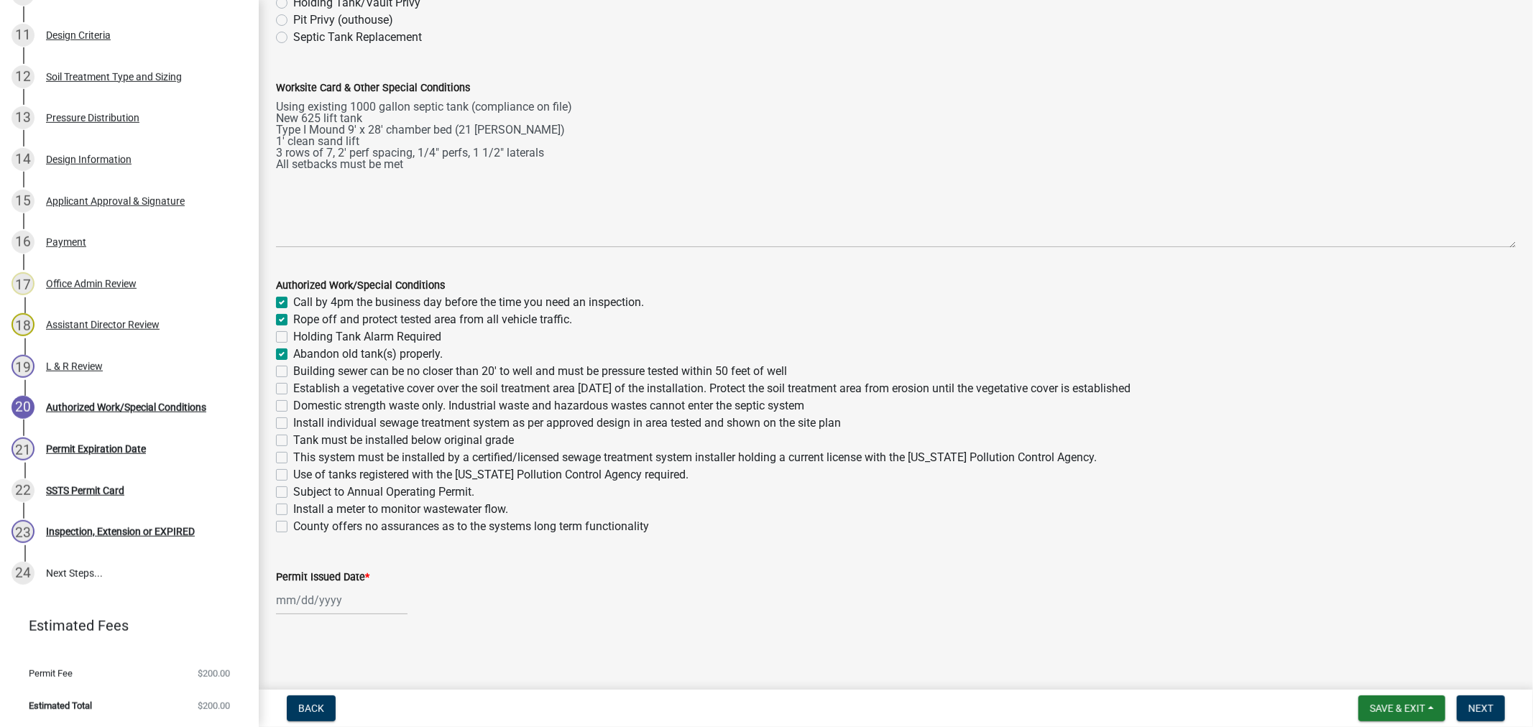
click at [278, 379] on div "Authorized Work/Special Conditions Call by 4pm the business day before the time…" at bounding box center [895, 406] width 1239 height 259
click at [293, 386] on label "Establish a vegetative cover over the soil treatment area [DATE] of the install…" at bounding box center [711, 388] width 837 height 17
click at [293, 386] on input "Establish a vegetative cover over the soil treatment area [DATE] of the install…" at bounding box center [297, 384] width 9 height 9
checkbox input "true"
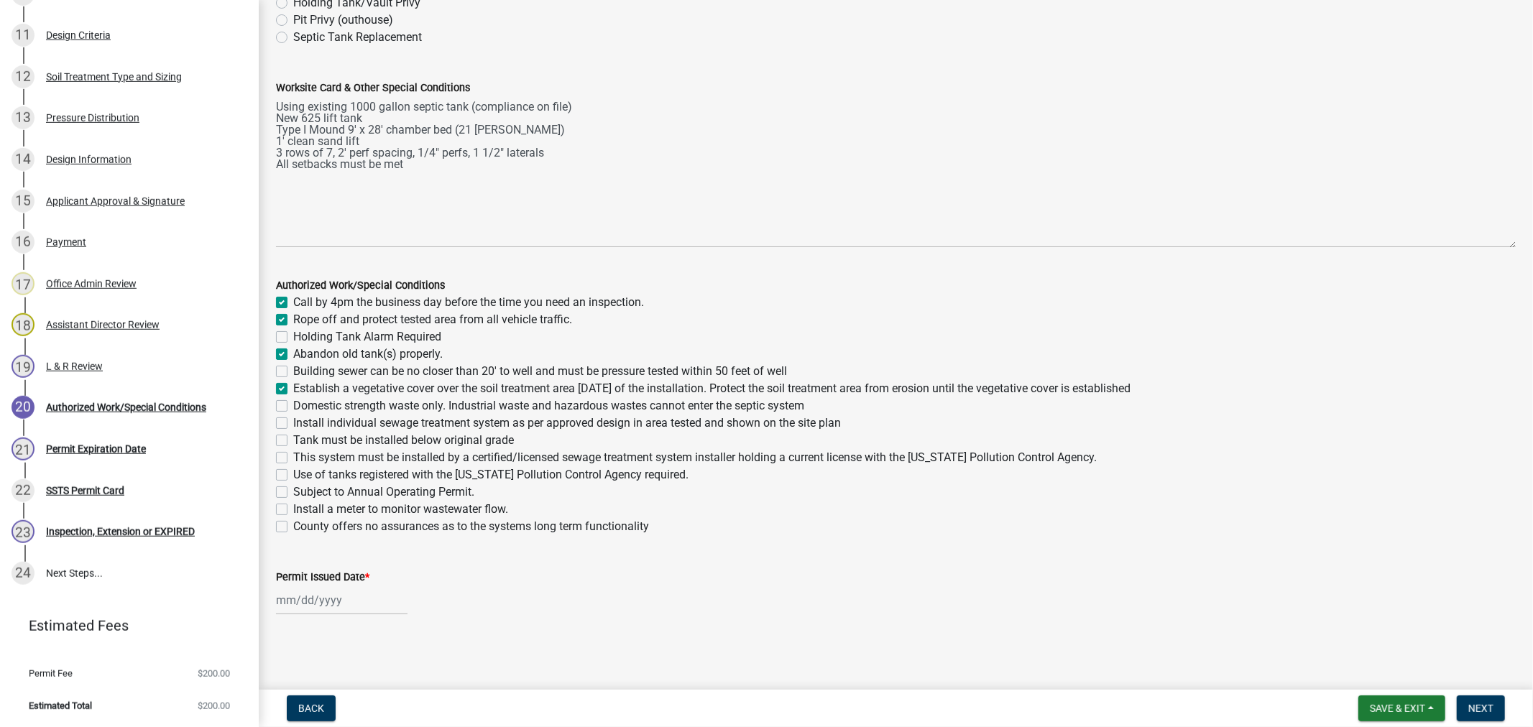
checkbox input "true"
checkbox input "false"
checkbox input "true"
checkbox input "false"
checkbox input "true"
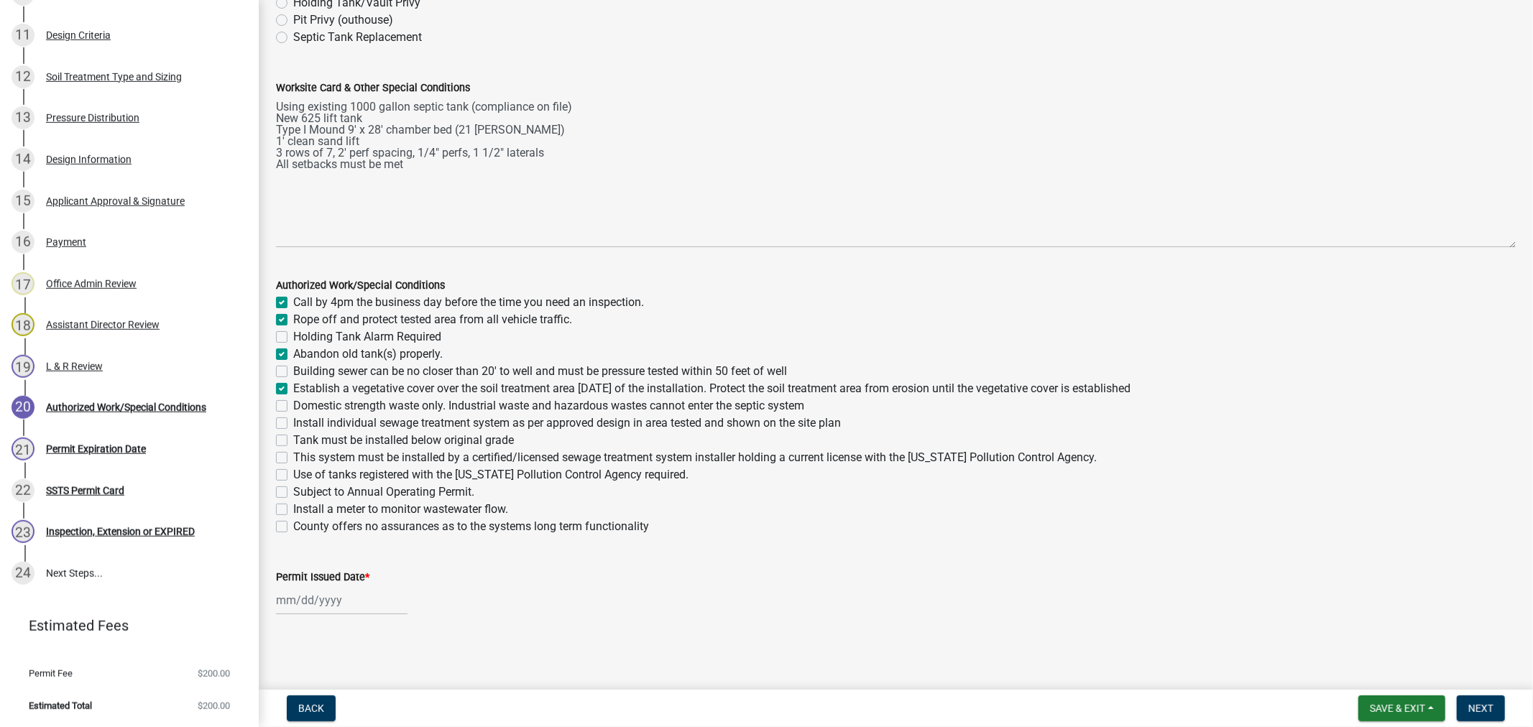
checkbox input "false"
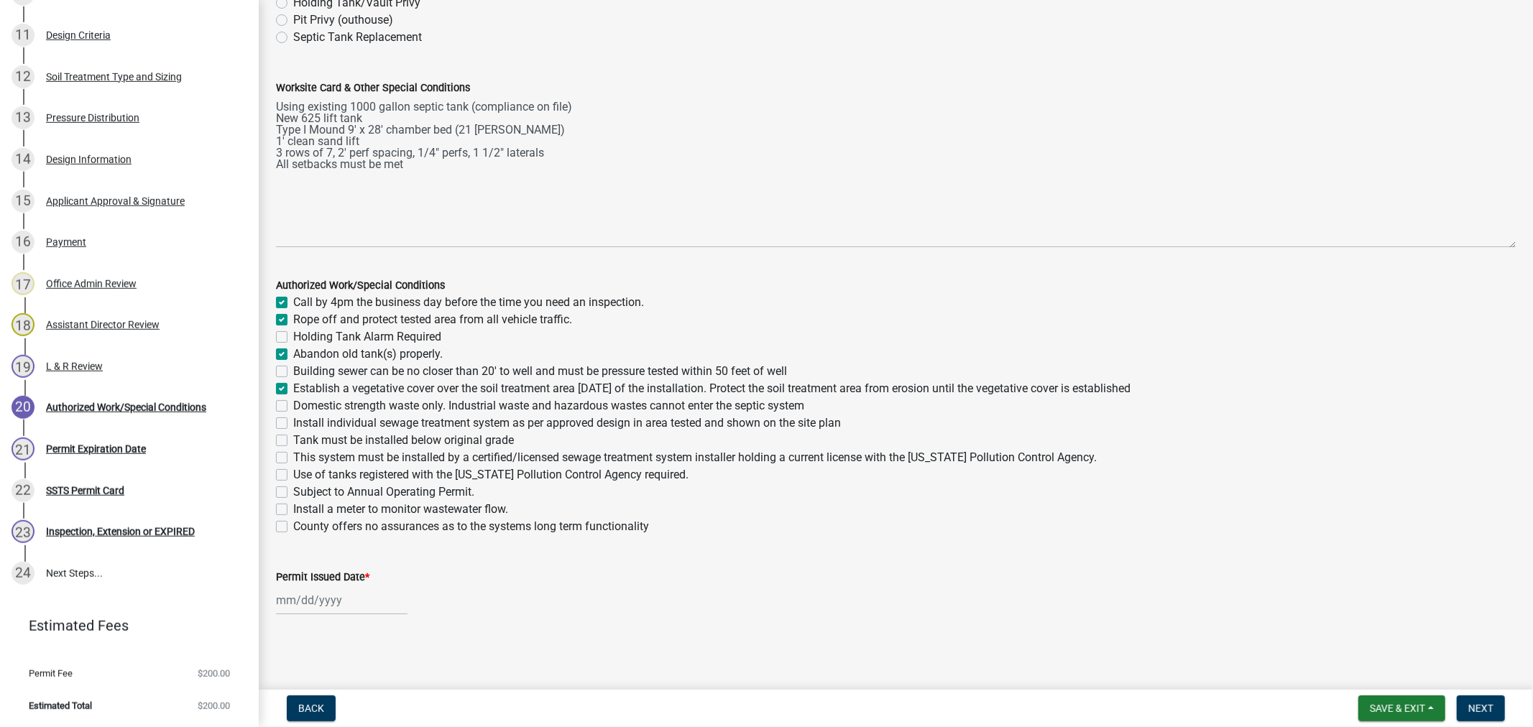
checkbox input "false"
click at [293, 376] on label "Building sewer can be no closer than 20' to well and must be pressure tested wi…" at bounding box center [540, 371] width 494 height 17
click at [293, 372] on input "Building sewer can be no closer than 20' to well and must be pressure tested wi…" at bounding box center [297, 367] width 9 height 9
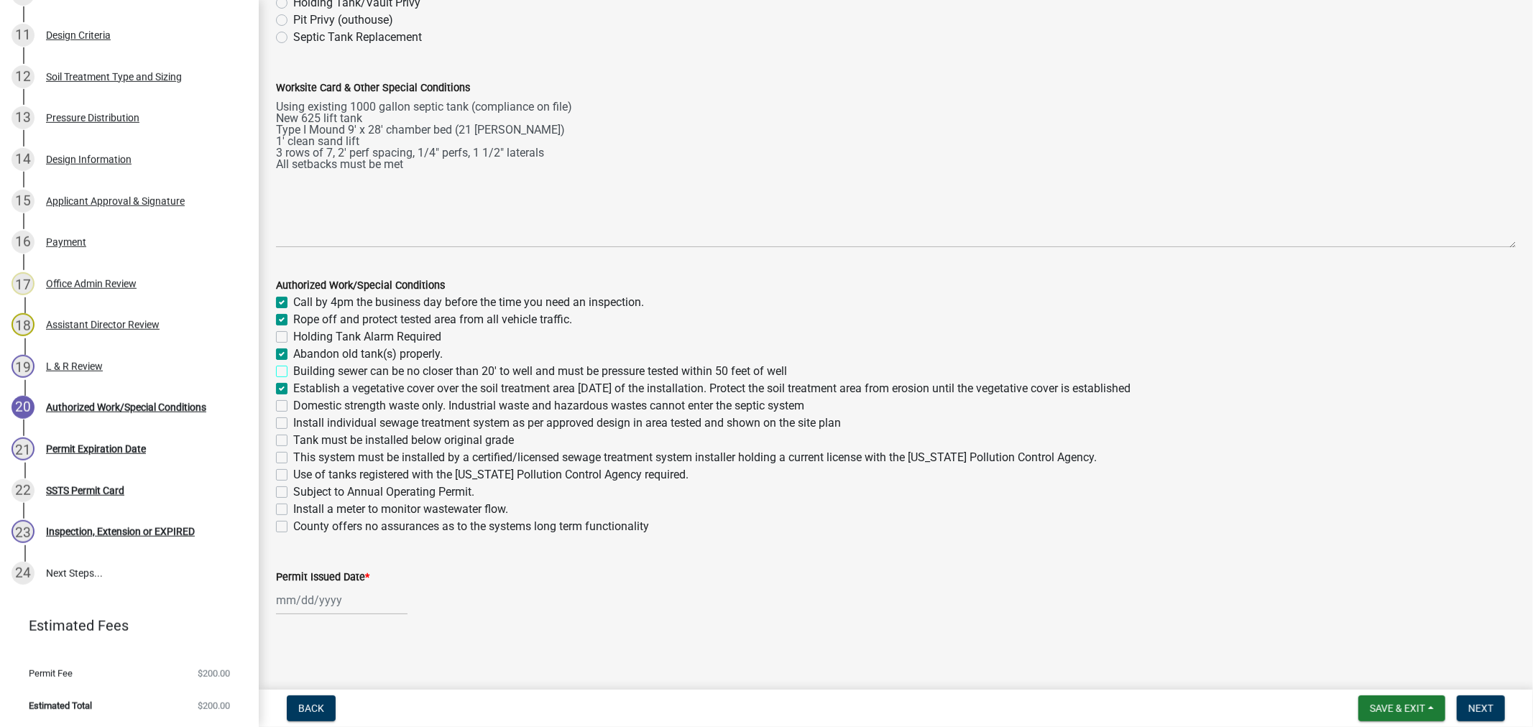
checkbox input "true"
checkbox input "false"
checkbox input "true"
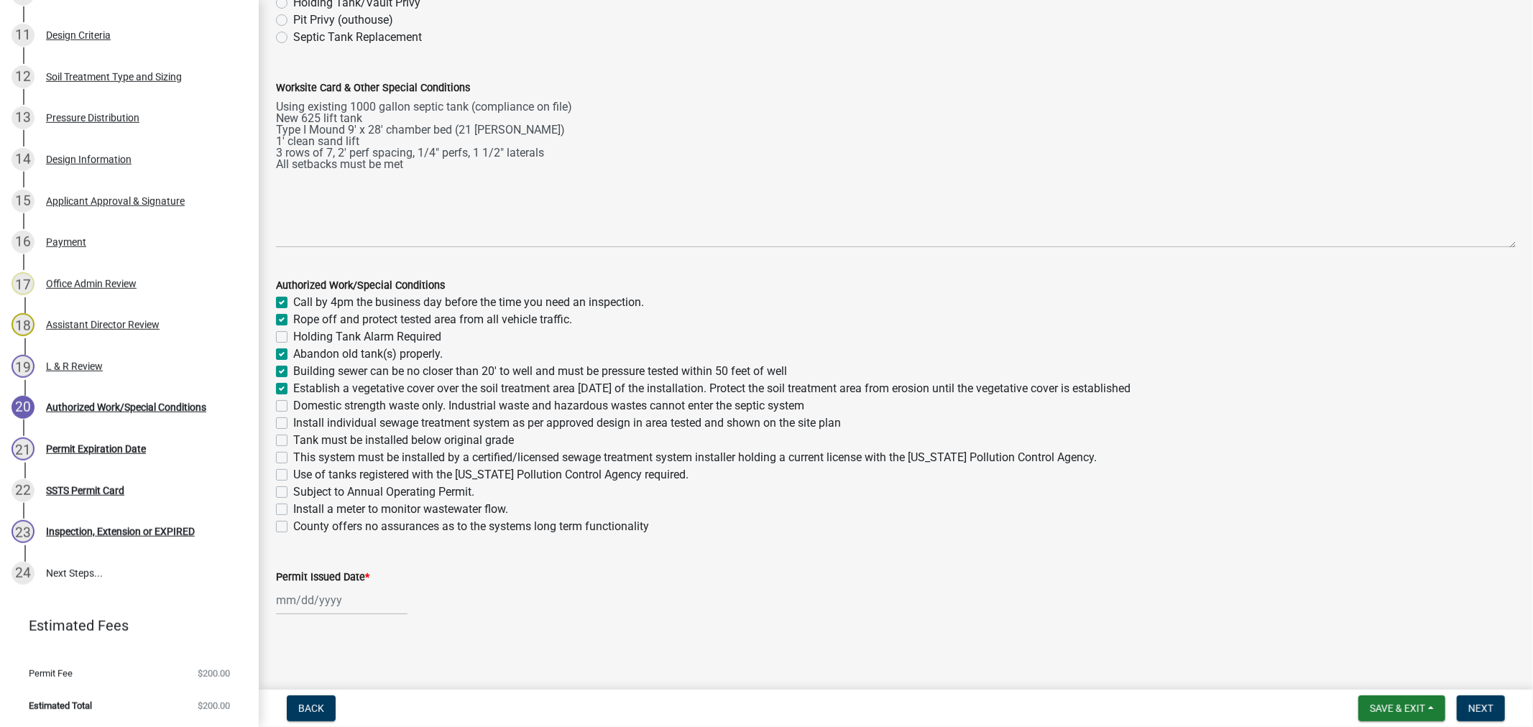
checkbox input "true"
checkbox input "false"
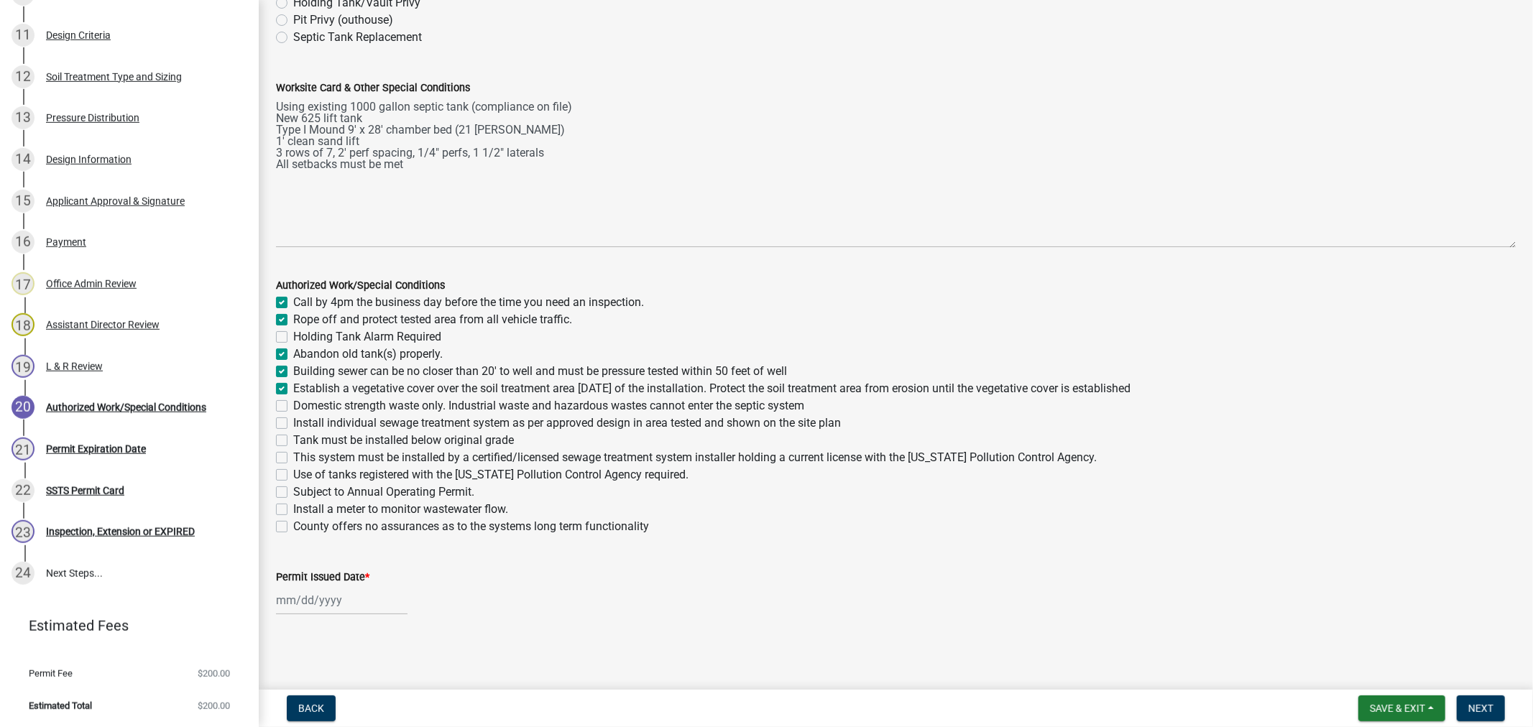
checkbox input "false"
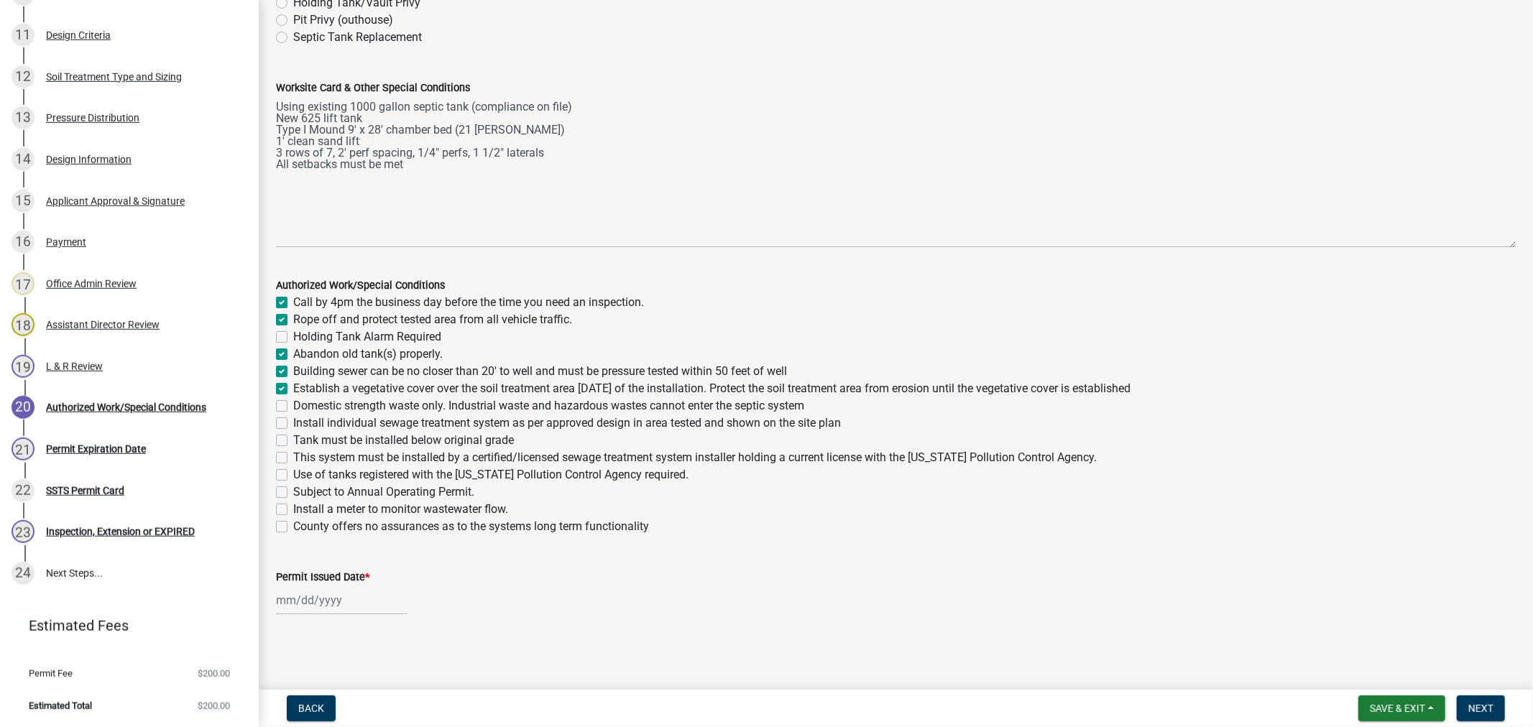
click at [293, 407] on label "Domestic strength waste only. Industrial waste and hazardous wastes cannot ente…" at bounding box center [548, 405] width 511 height 17
click at [293, 407] on input "Domestic strength waste only. Industrial waste and hazardous wastes cannot ente…" at bounding box center [297, 401] width 9 height 9
checkbox input "true"
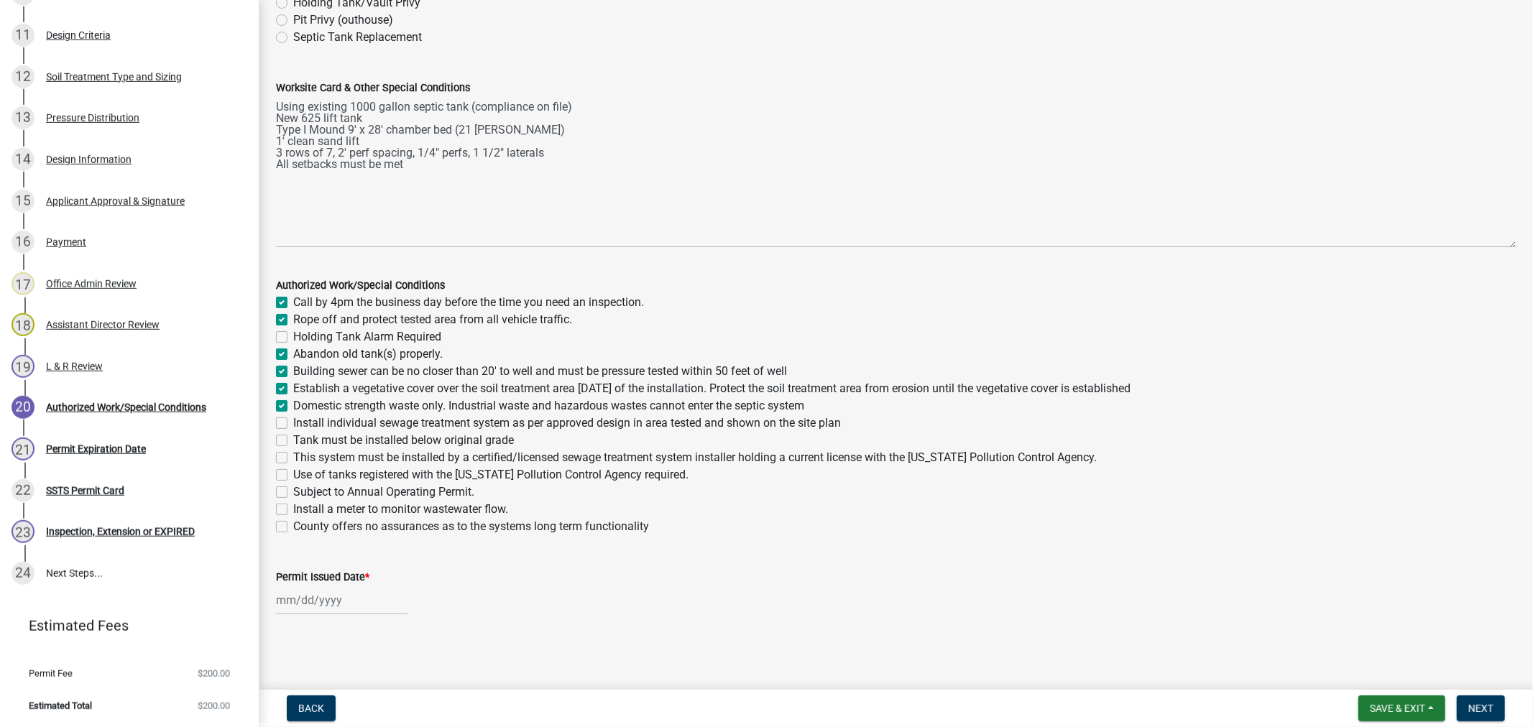
checkbox input "false"
checkbox input "true"
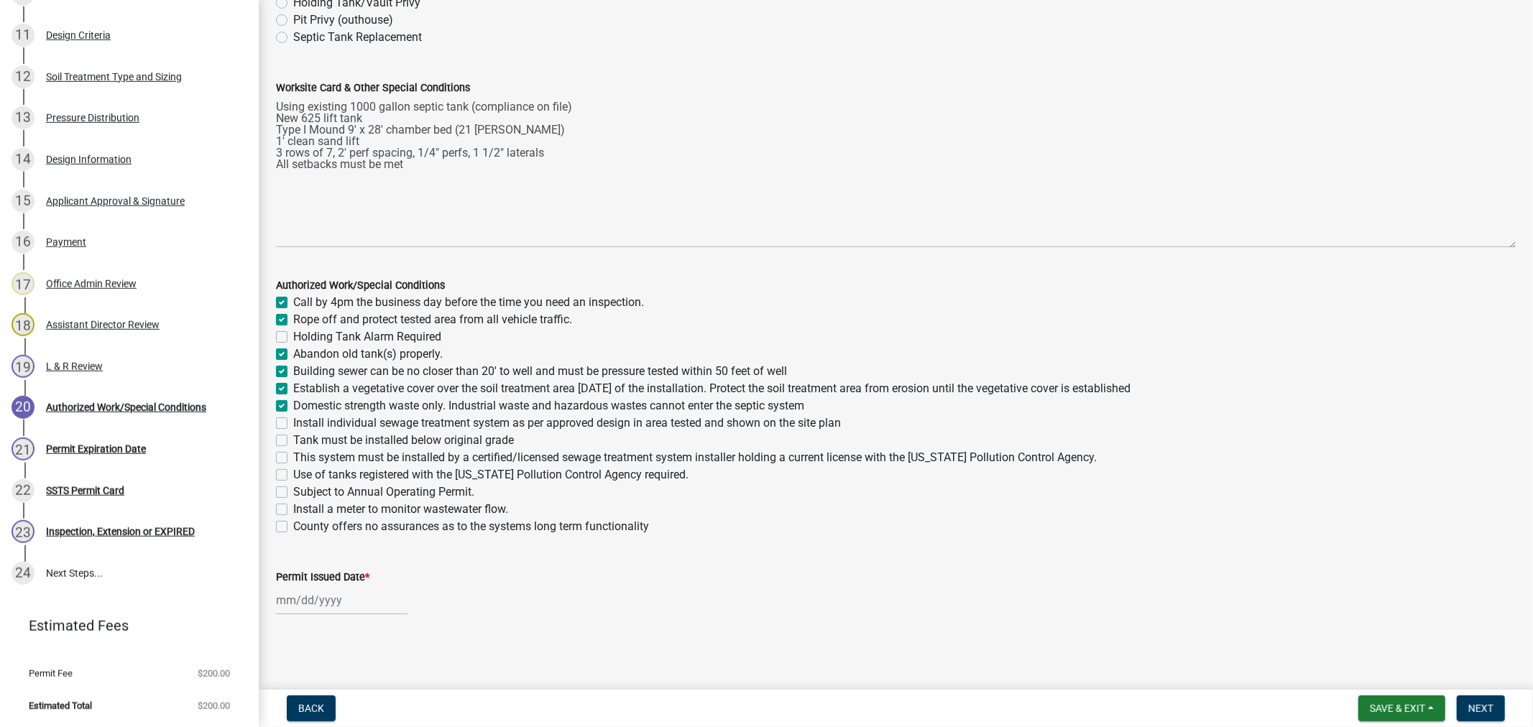
checkbox input "false"
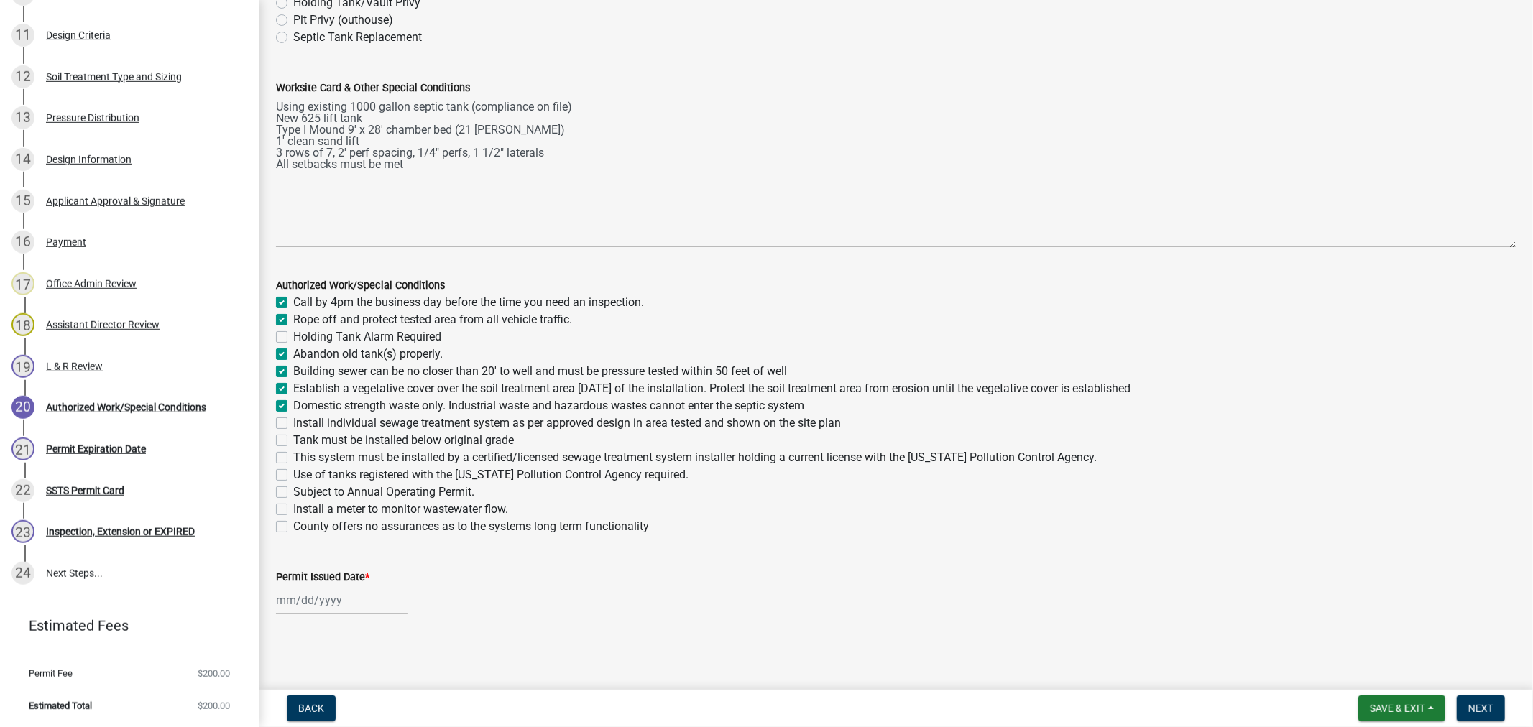
checkbox input "false"
click at [293, 426] on label "Install individual sewage treatment system as per approved design in area teste…" at bounding box center [567, 423] width 548 height 17
click at [293, 424] on input "Install individual sewage treatment system as per approved design in area teste…" at bounding box center [297, 419] width 9 height 9
checkbox input "true"
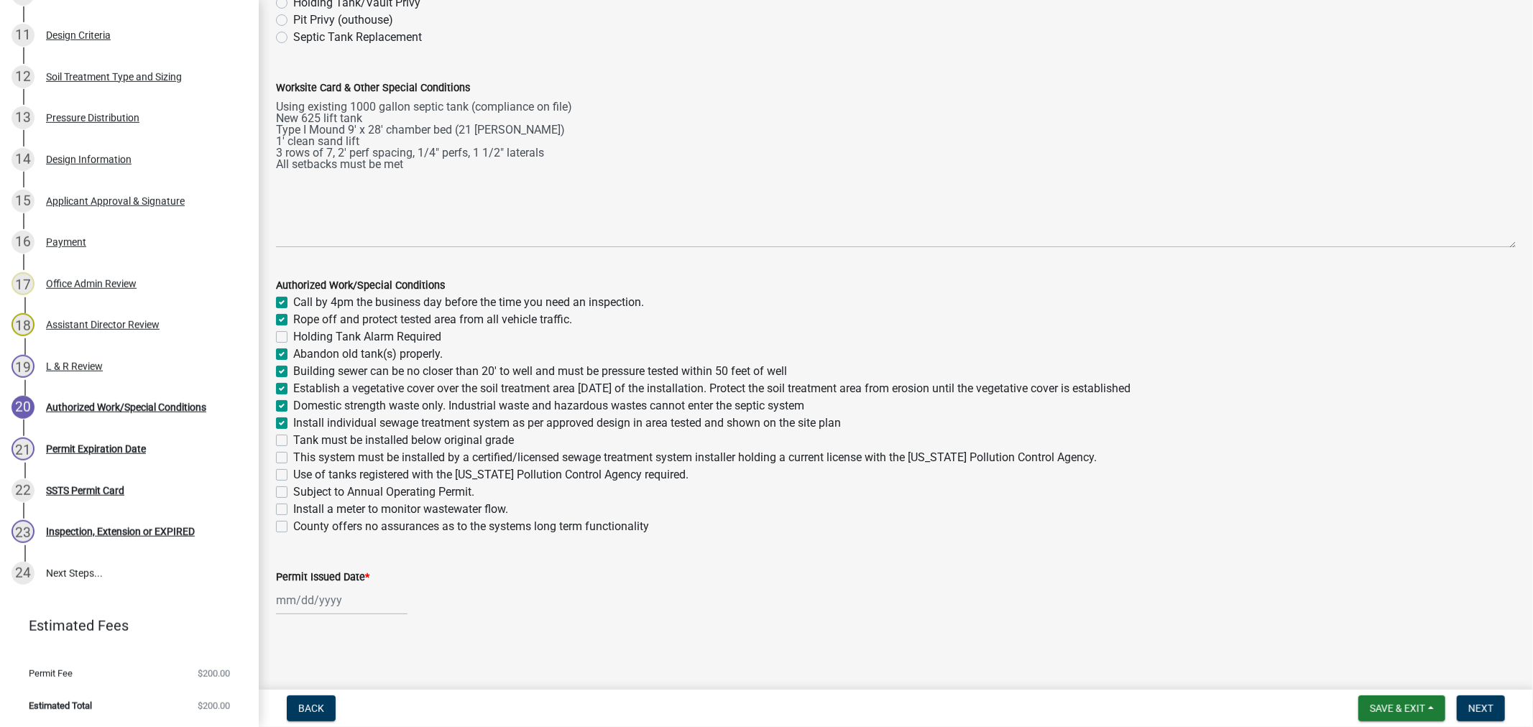
checkbox input "true"
checkbox input "false"
checkbox input "true"
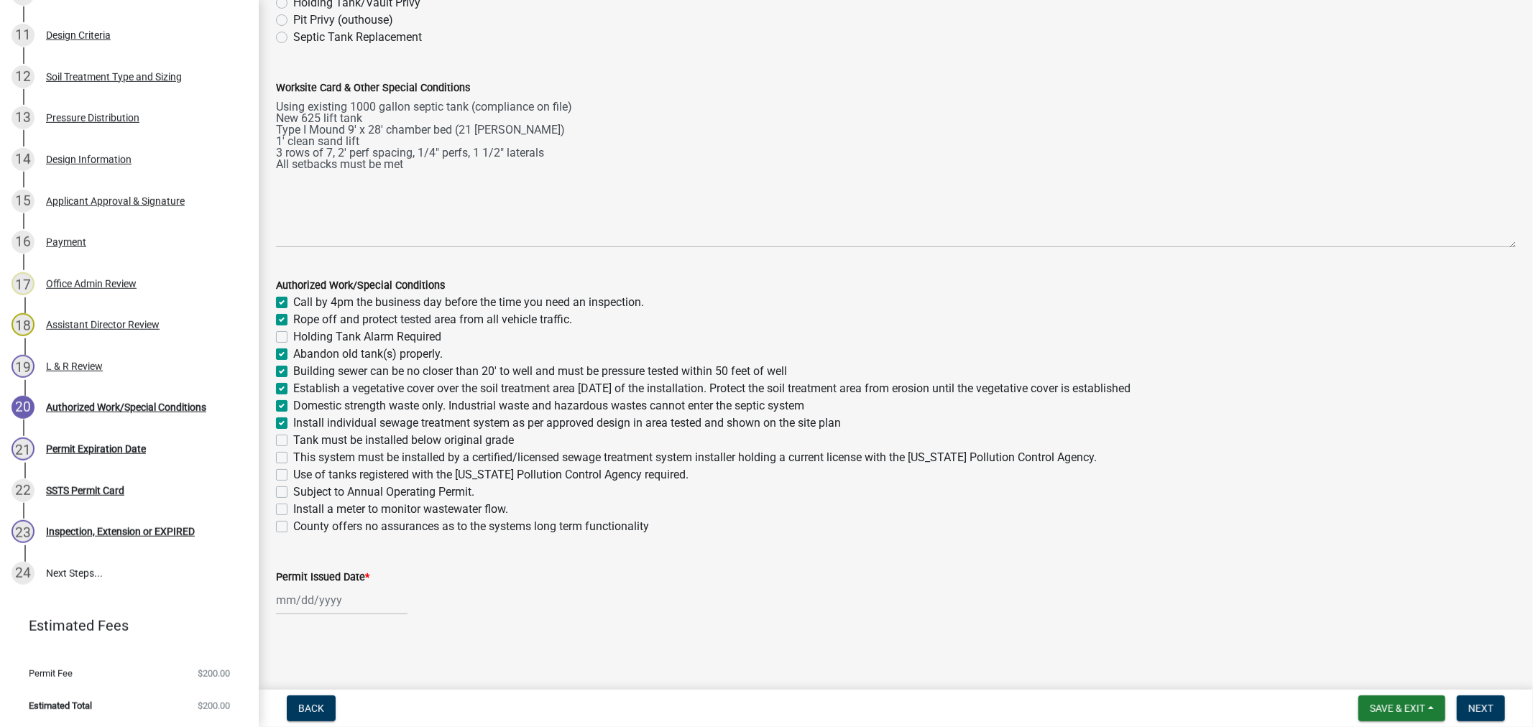
checkbox input "true"
checkbox input "false"
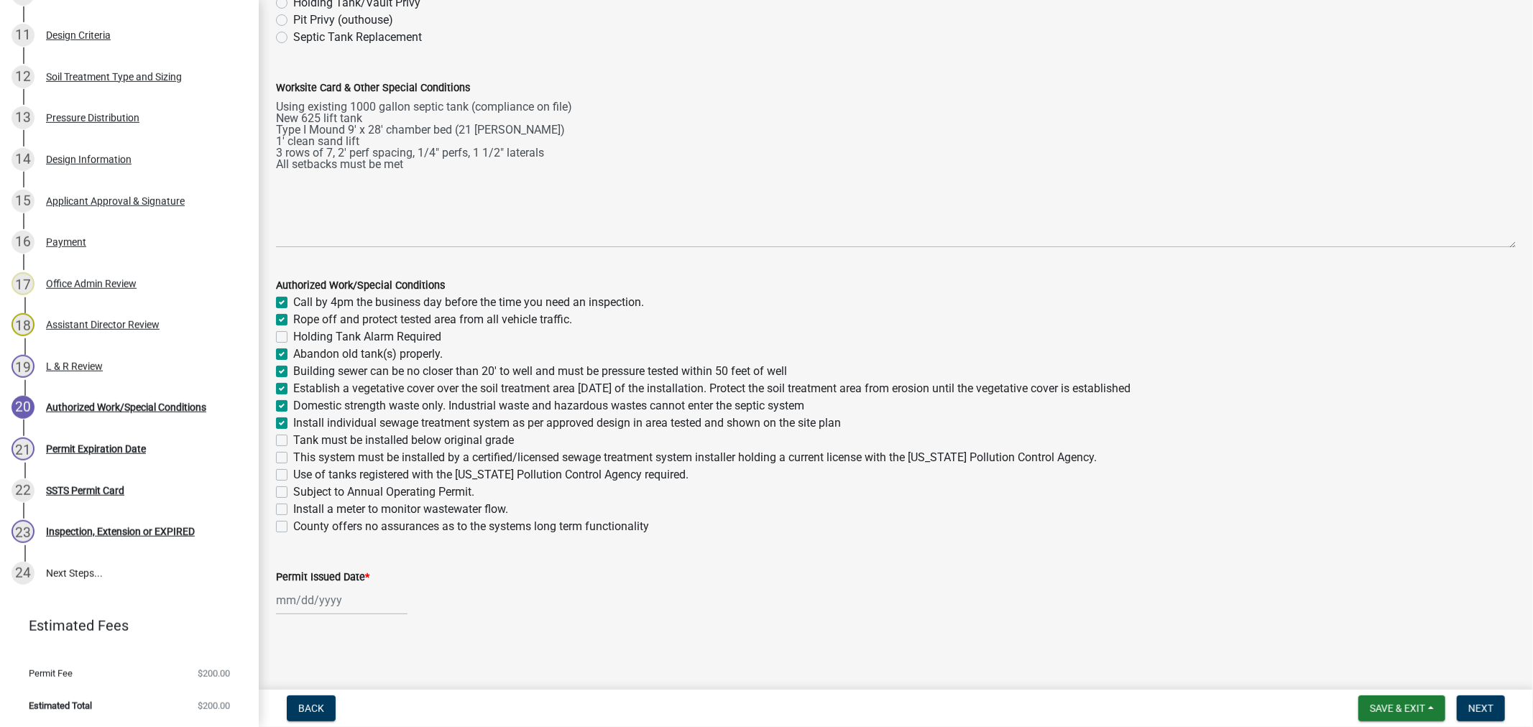
checkbox input "false"
click at [293, 439] on label "Tank must be installed below original grade" at bounding box center [403, 440] width 221 height 17
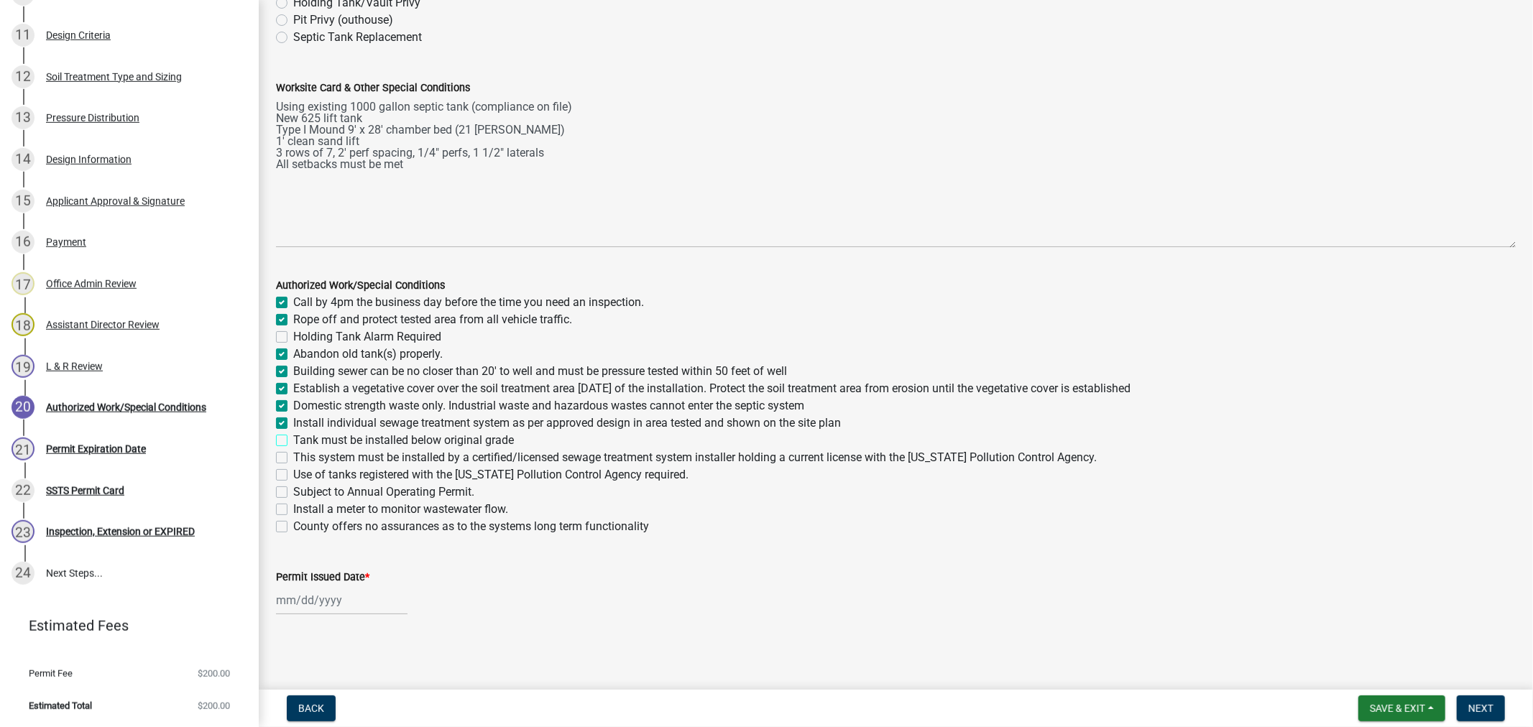
click at [293, 439] on input "Tank must be installed below original grade" at bounding box center [297, 436] width 9 height 9
checkbox input "true"
checkbox input "false"
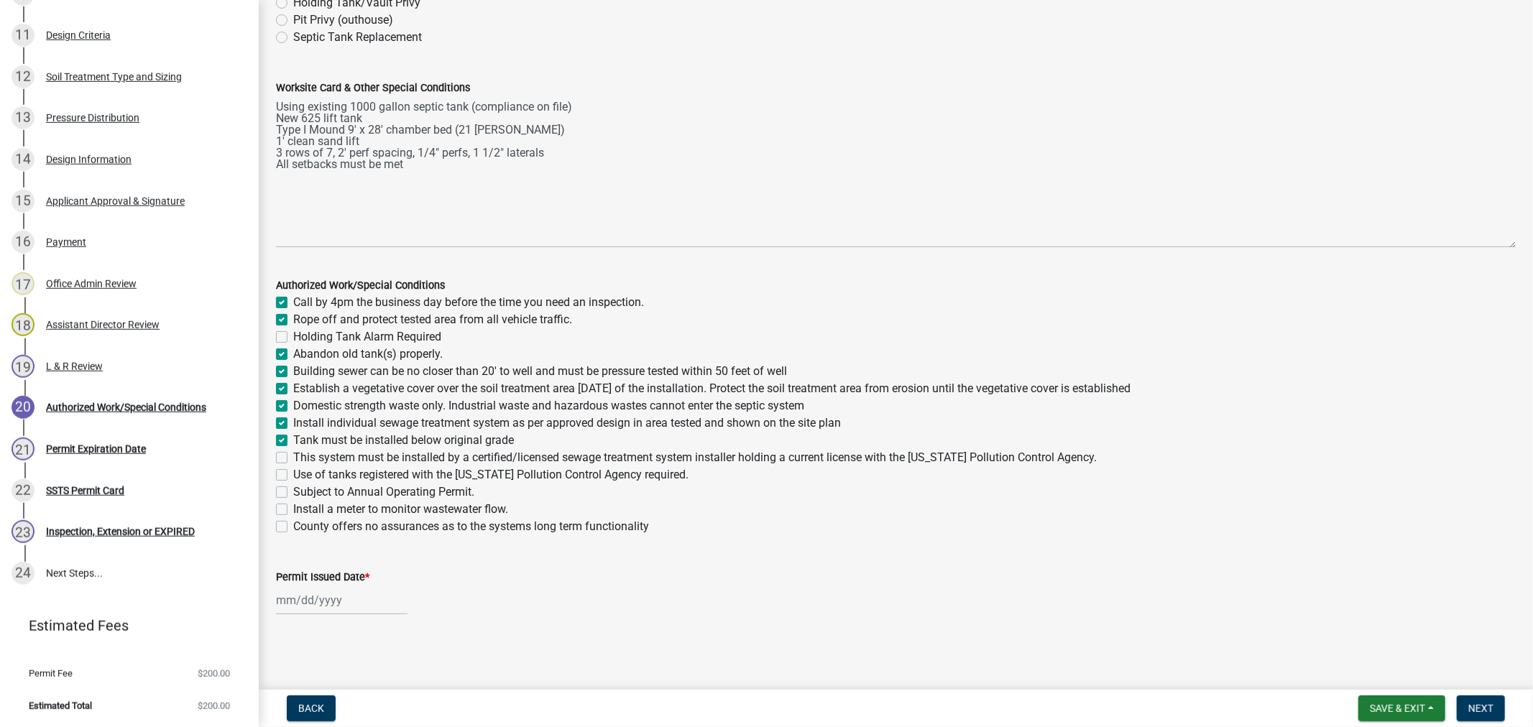
checkbox input "true"
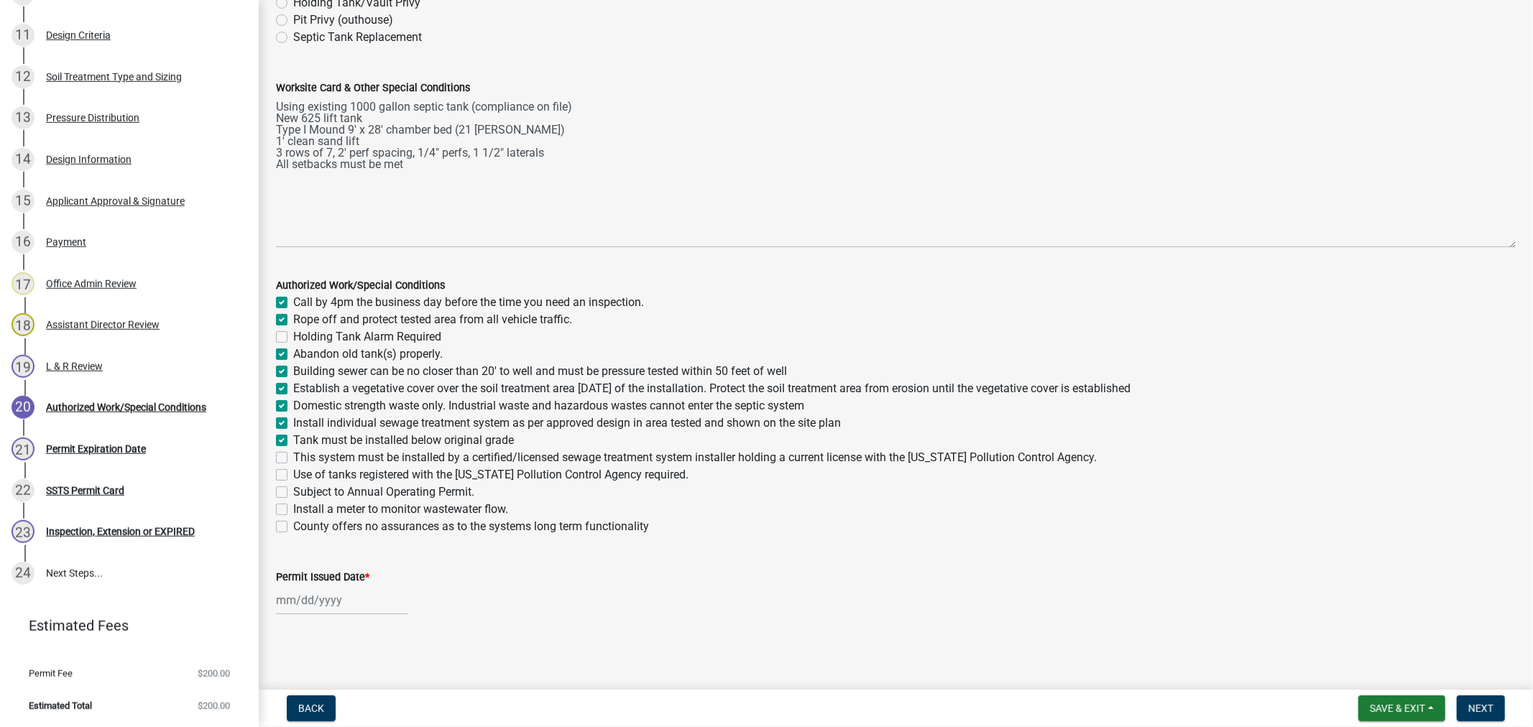
checkbox input "true"
checkbox input "false"
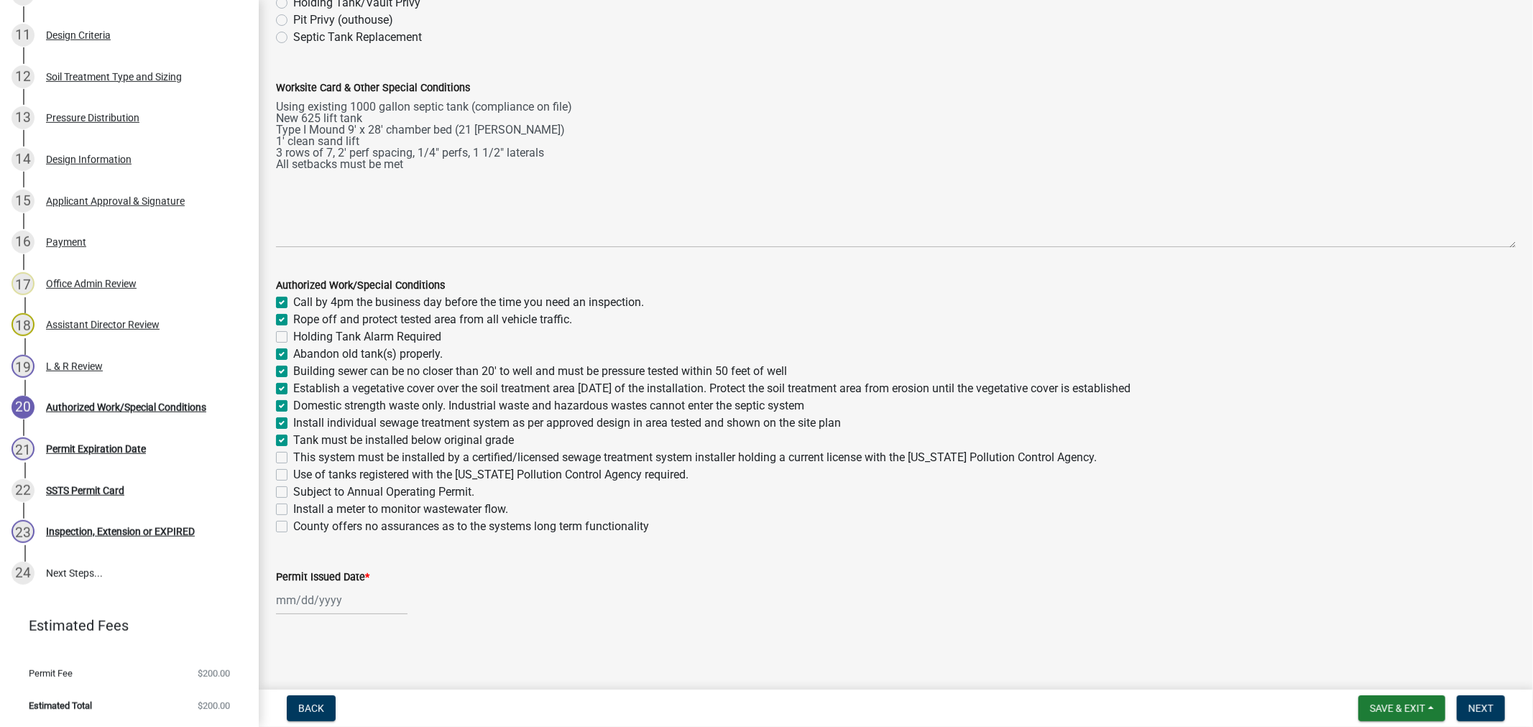
checkbox input "false"
click at [293, 456] on label "This system must be installed by a certified/licensed sewage treatment system i…" at bounding box center [694, 457] width 803 height 17
click at [293, 456] on input "This system must be installed by a certified/licensed sewage treatment system i…" at bounding box center [297, 453] width 9 height 9
checkbox input "true"
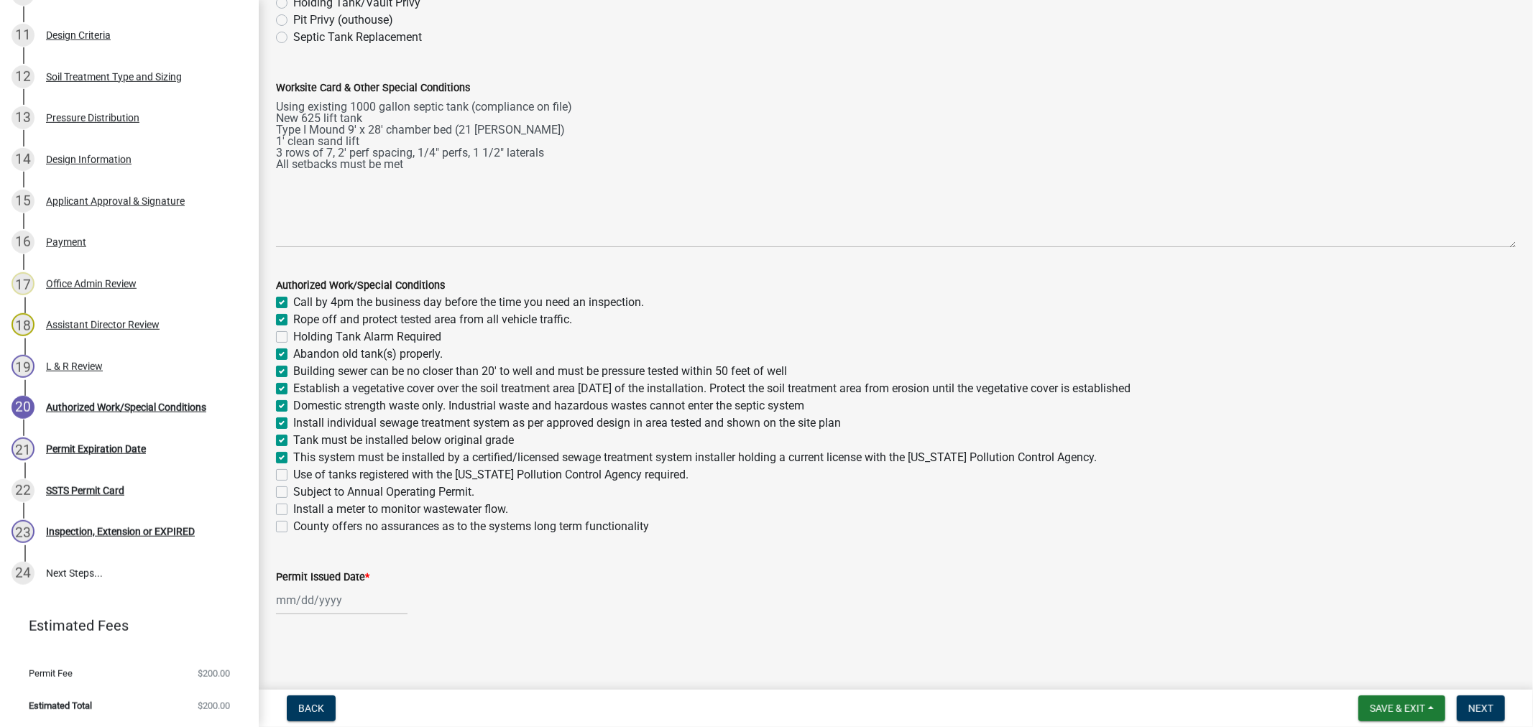
checkbox input "true"
checkbox input "false"
checkbox input "true"
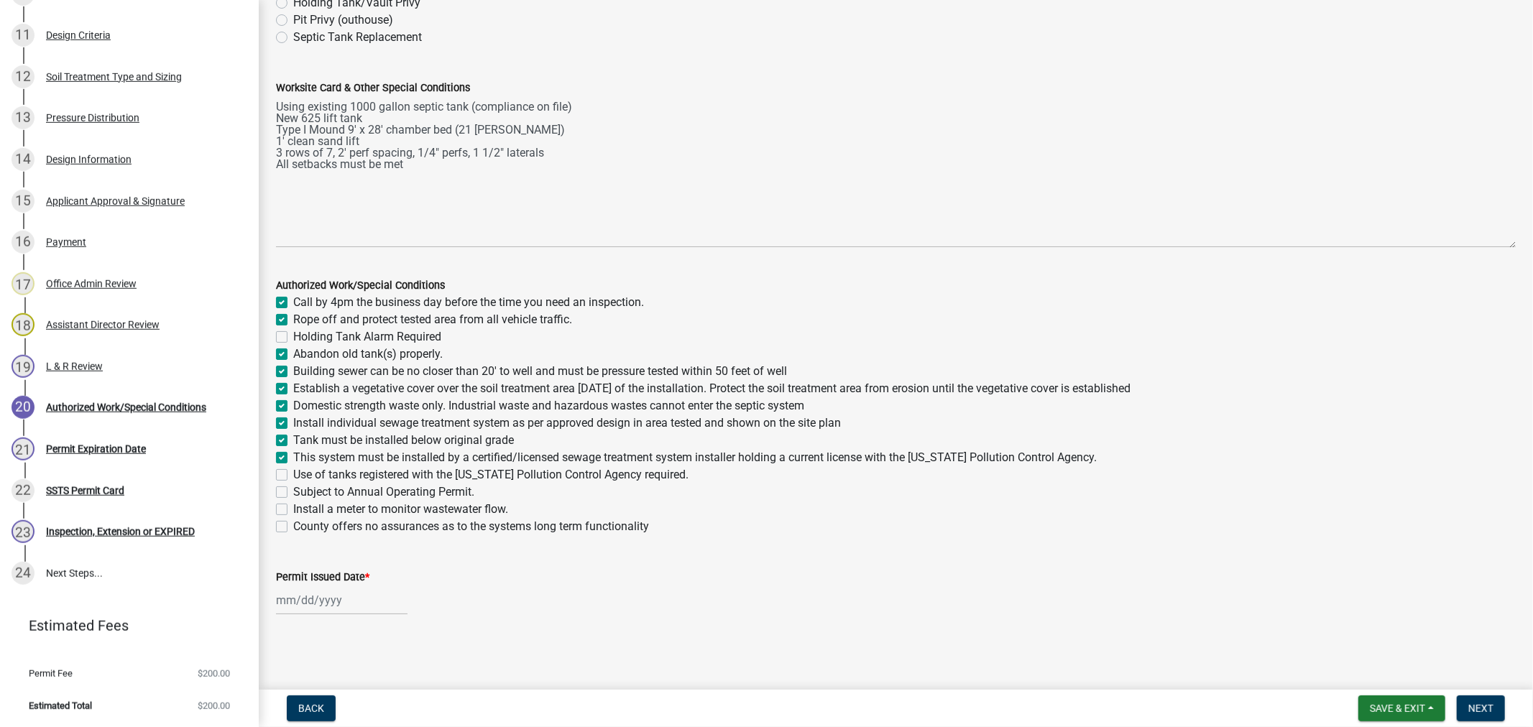
checkbox input "true"
checkbox input "false"
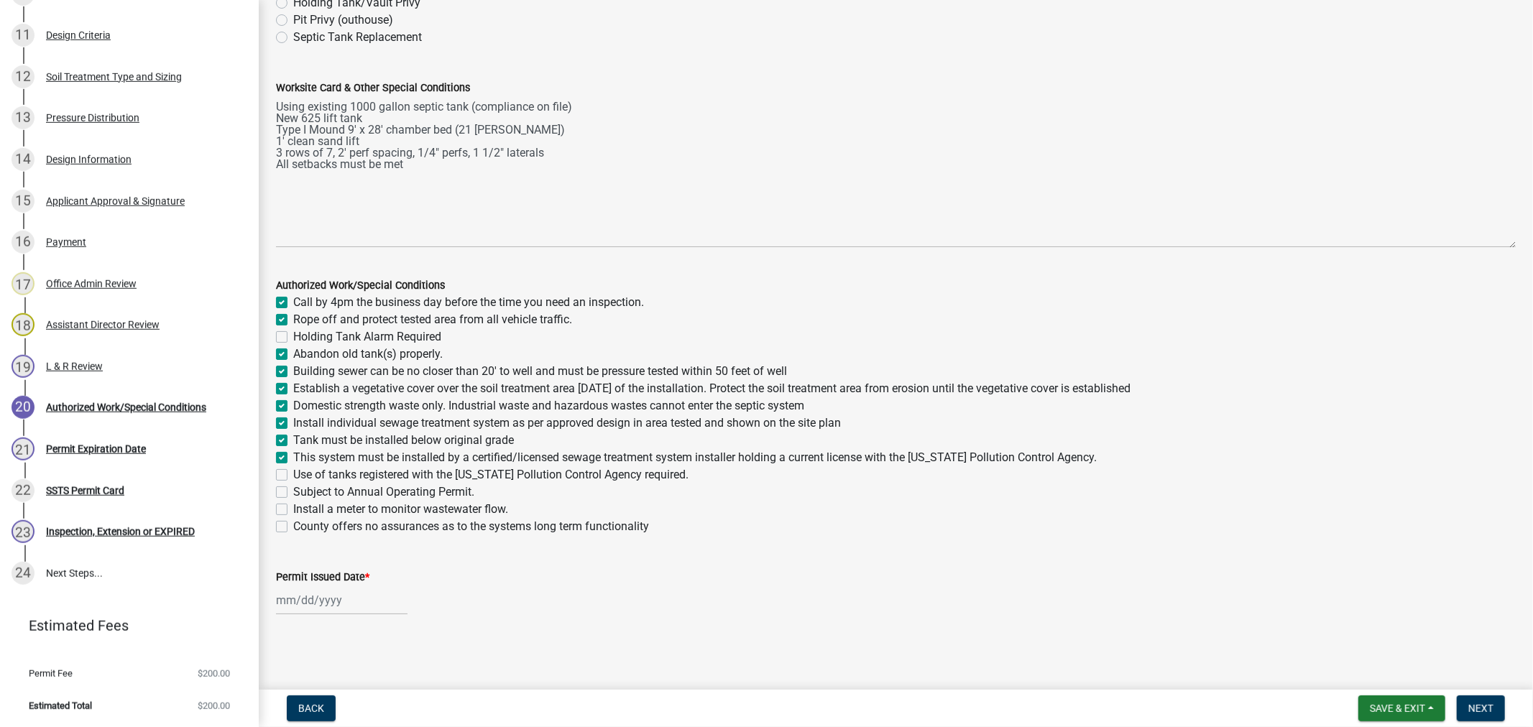
checkbox input "false"
click at [293, 479] on label "Use of tanks registered with the [US_STATE] Pollution Control Agency required." at bounding box center [490, 474] width 395 height 17
click at [293, 476] on input "Use of tanks registered with the [US_STATE] Pollution Control Agency required." at bounding box center [297, 470] width 9 height 9
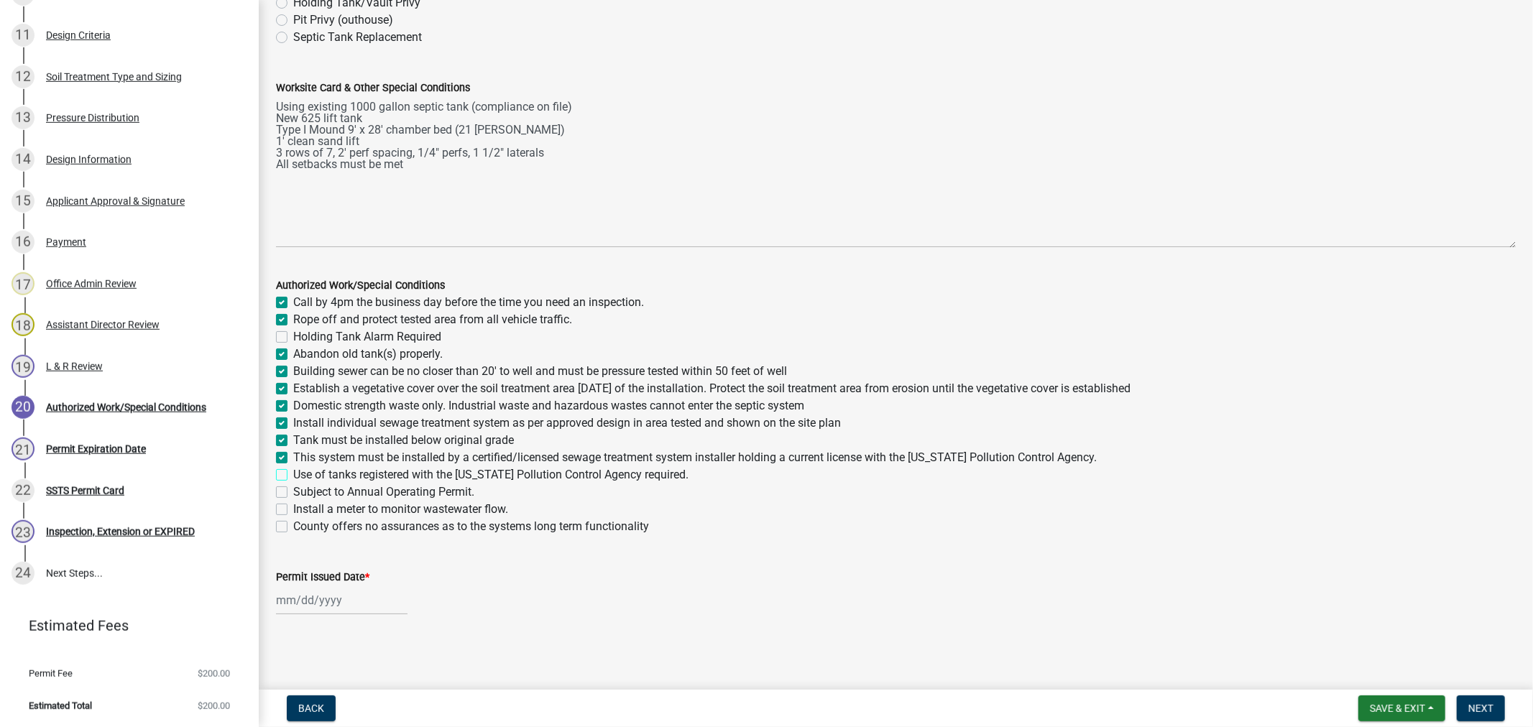
checkbox input "true"
checkbox input "false"
checkbox input "true"
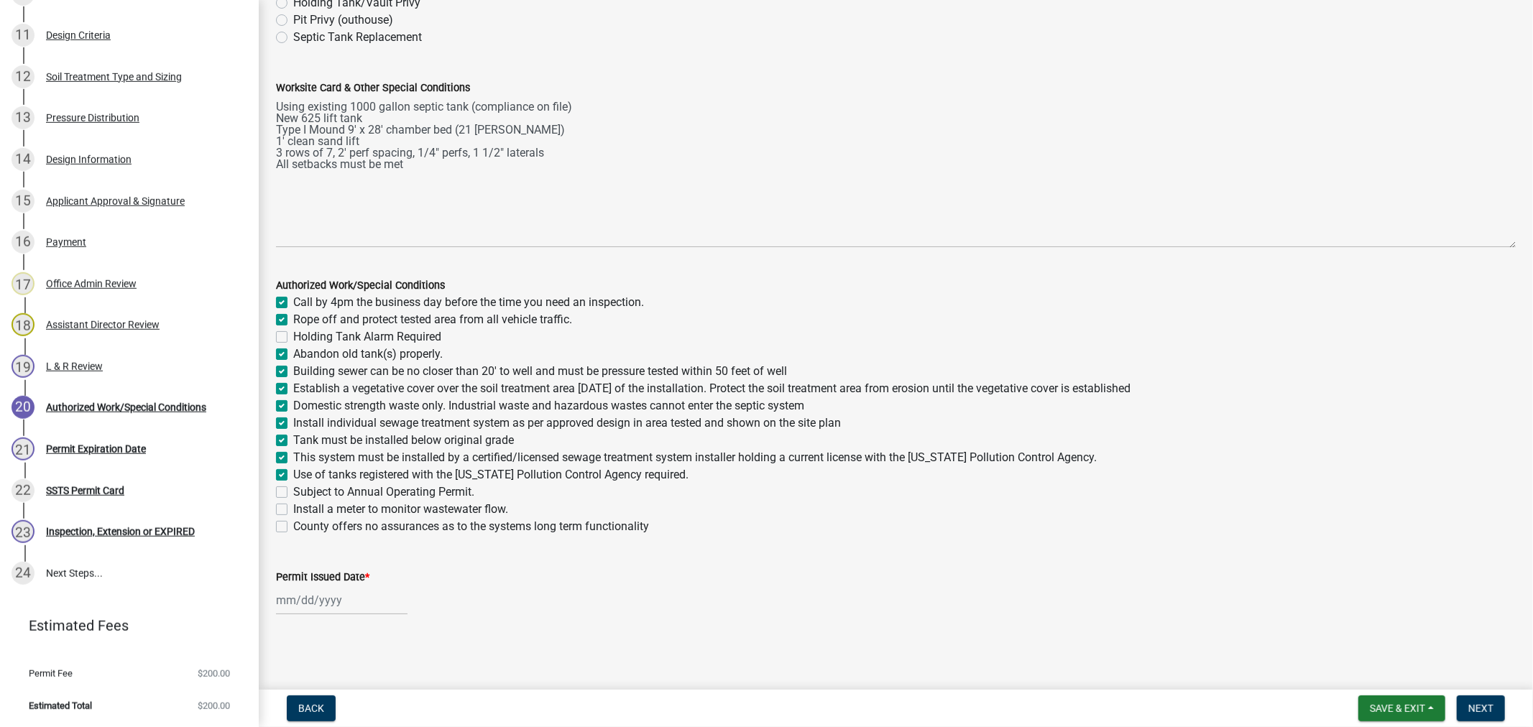
checkbox input "true"
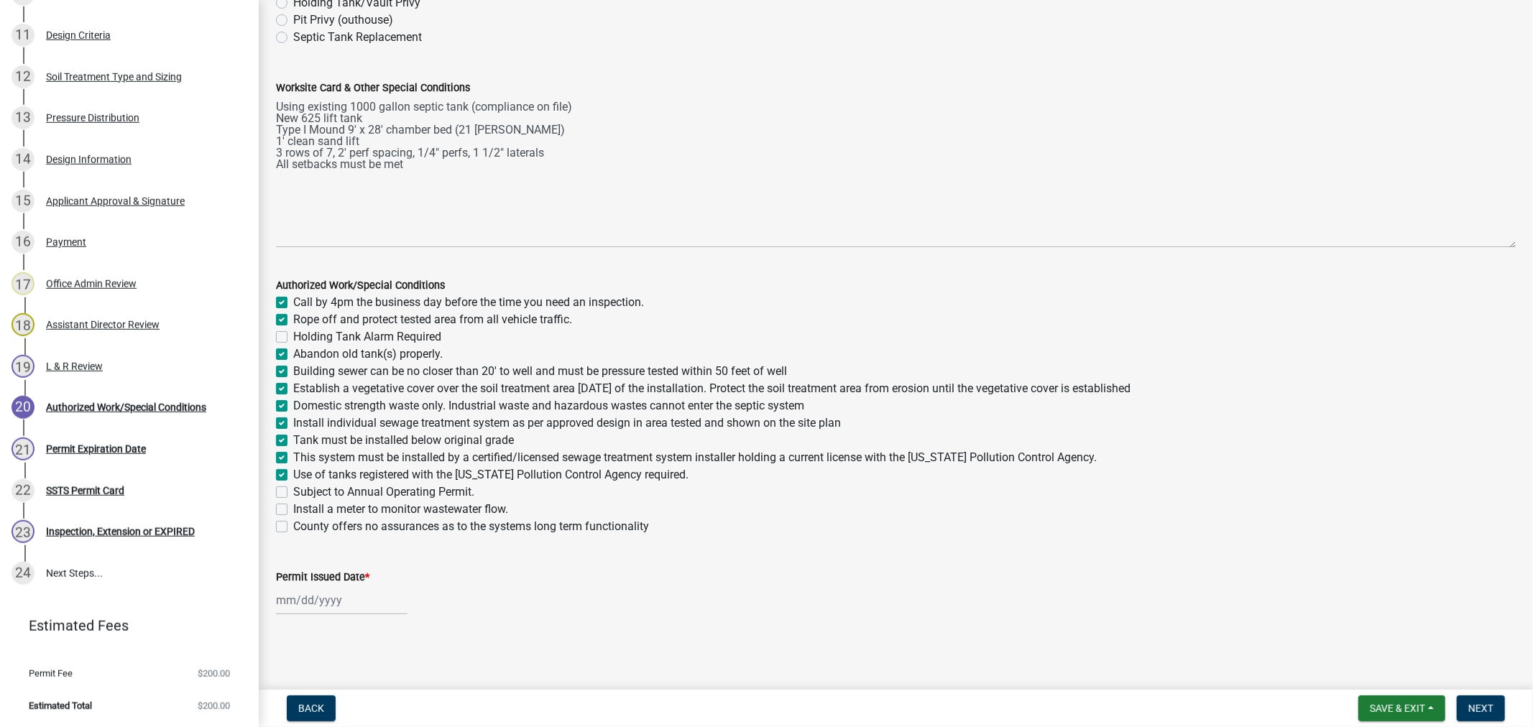
checkbox input "true"
checkbox input "false"
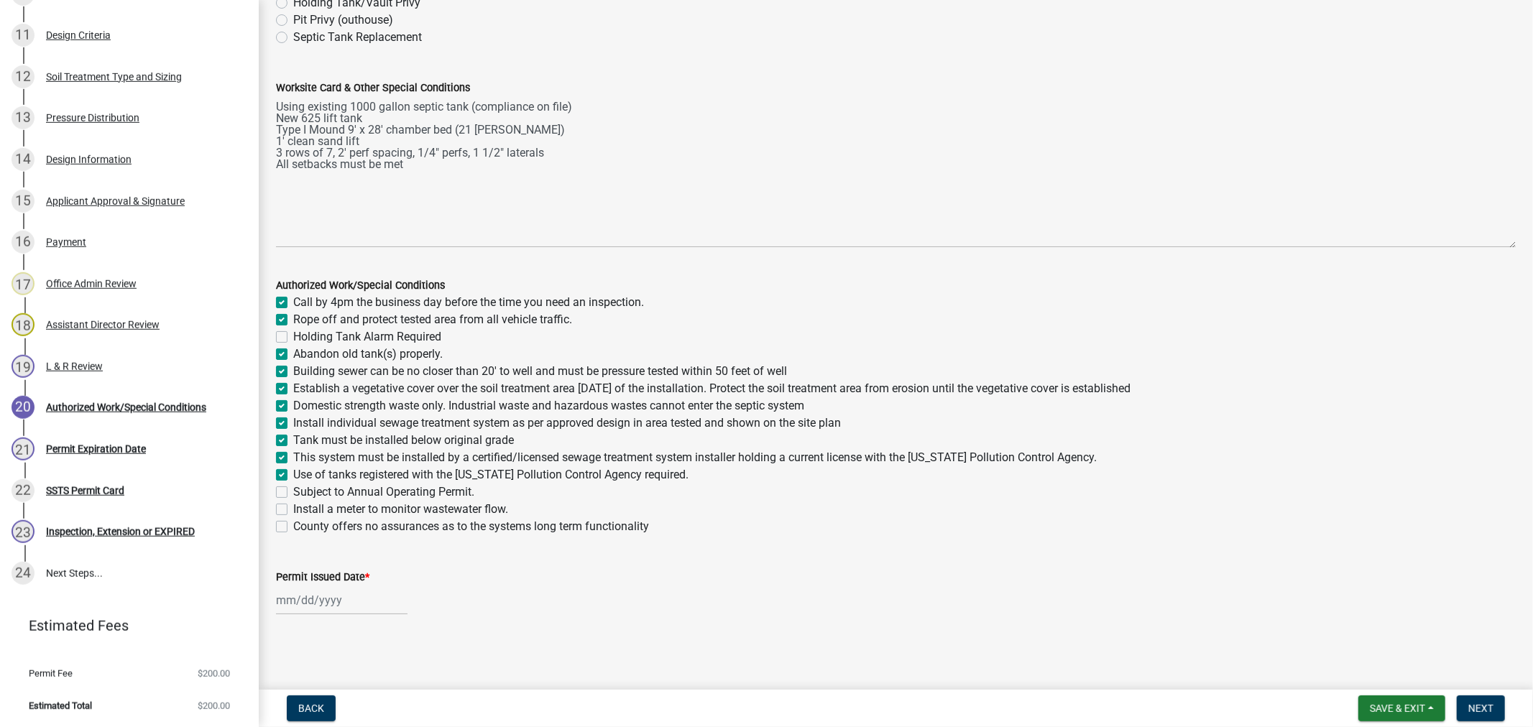
select select "8"
select select "2025"
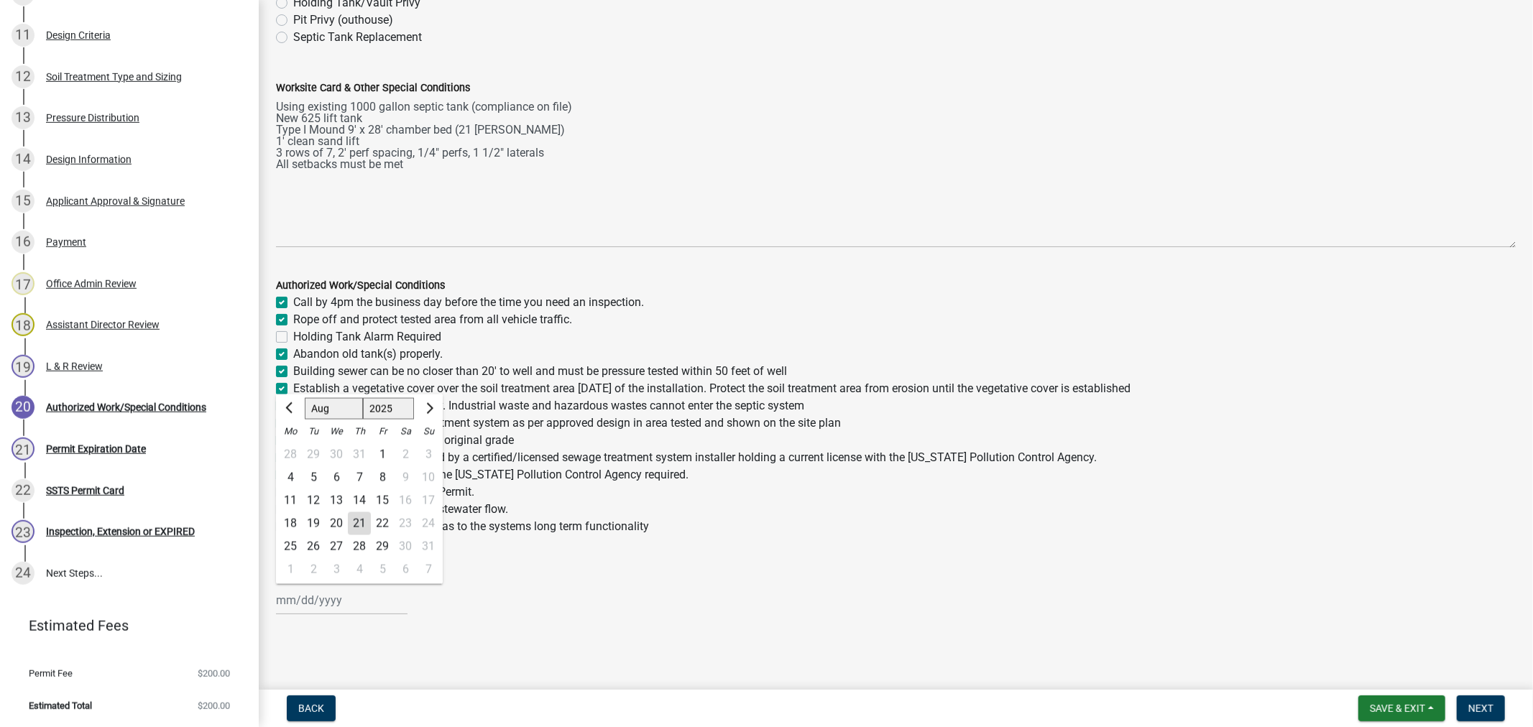
click at [300, 601] on div "[PERSON_NAME] Feb Mar Apr [PERSON_NAME][DATE] Oct Nov [DATE] 1526 1527 1528 152…" at bounding box center [341, 600] width 131 height 29
click at [361, 525] on div "21" at bounding box center [359, 523] width 23 height 23
type input "[DATE]"
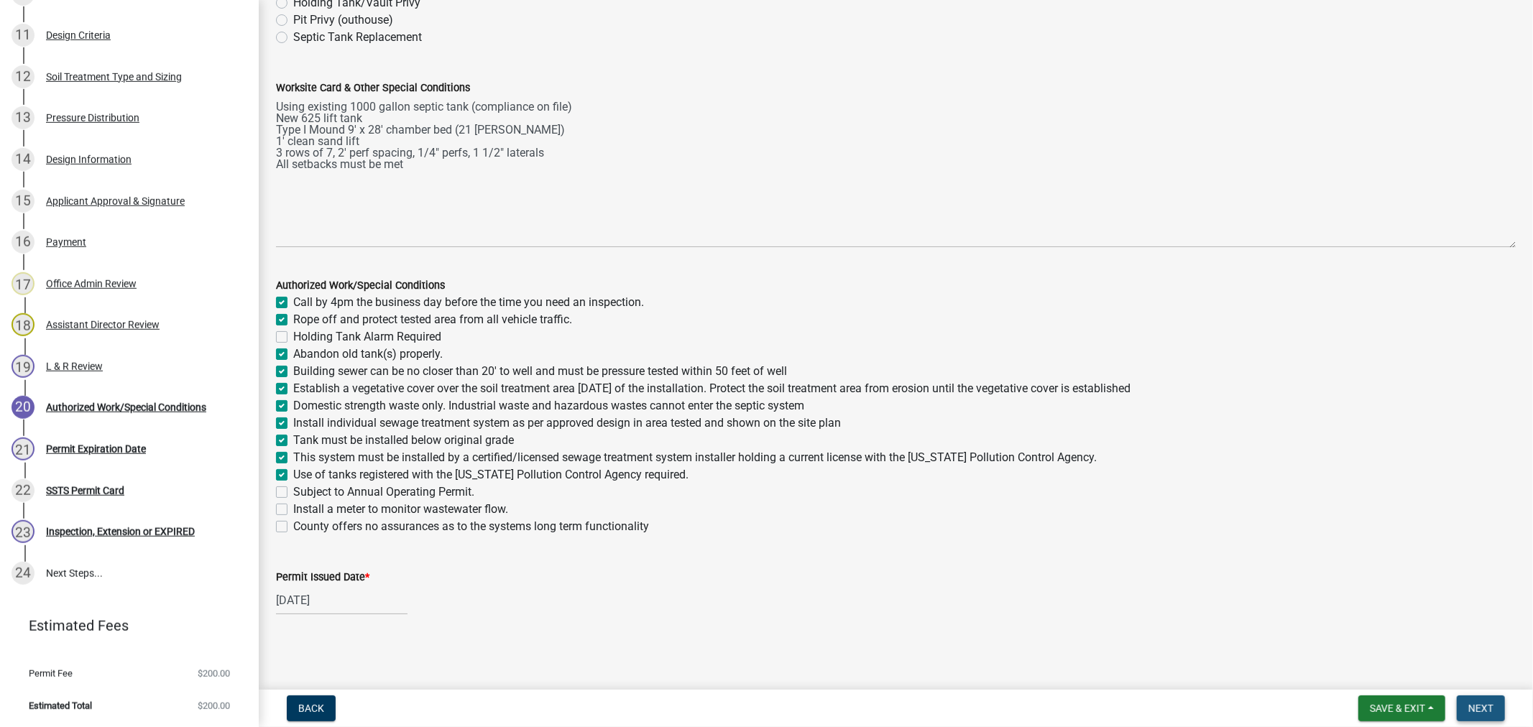
click at [1475, 706] on span "Next" at bounding box center [1480, 708] width 25 height 11
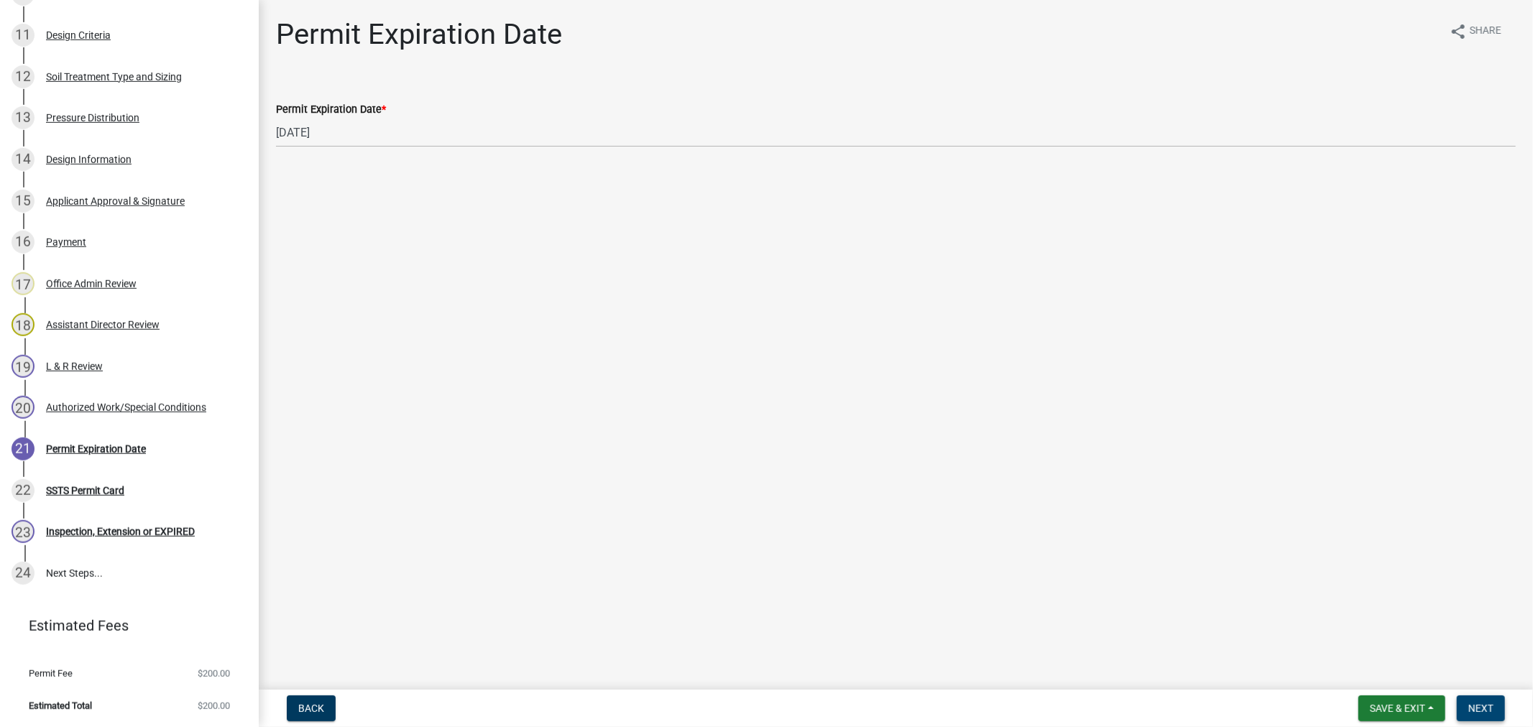
click at [1462, 701] on button "Next" at bounding box center [1480, 709] width 48 height 26
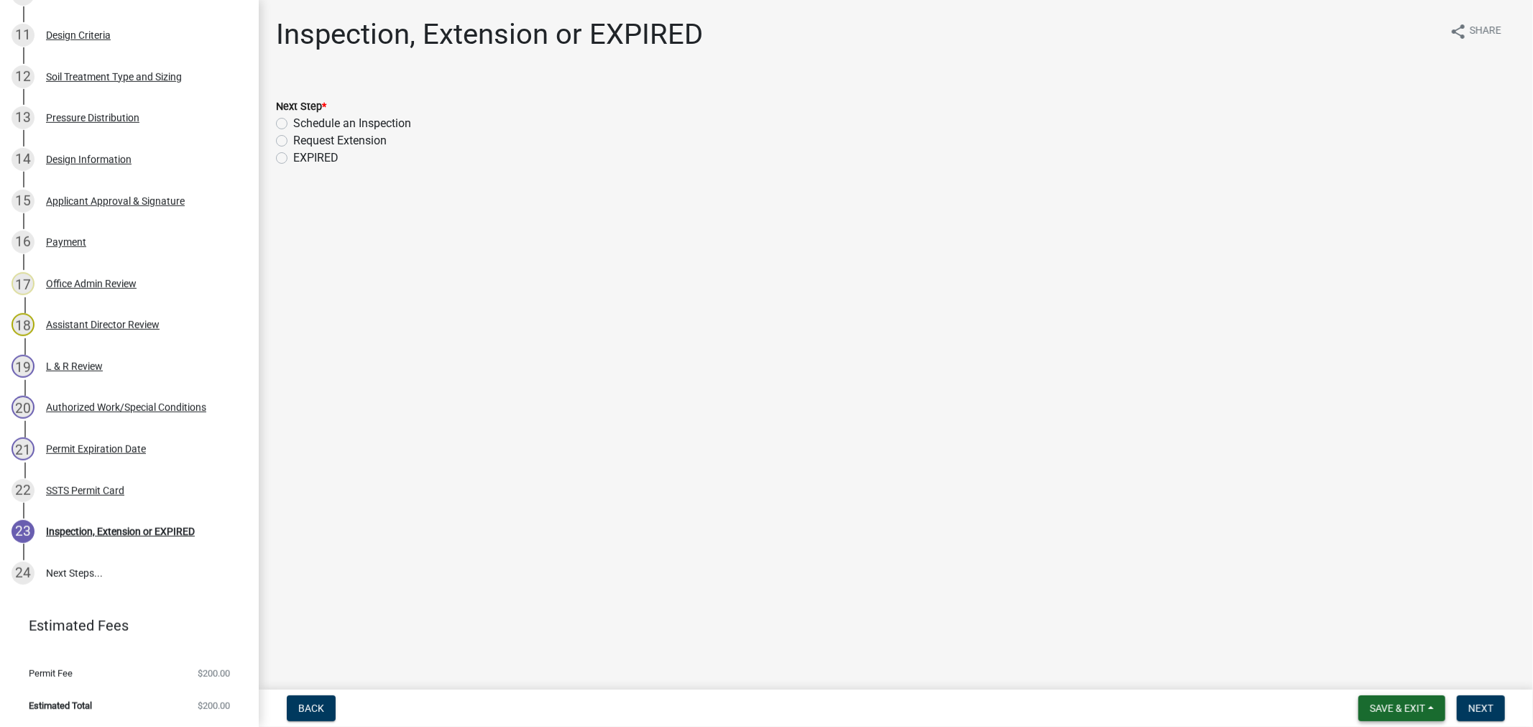
click at [1431, 708] on button "Save & Exit" at bounding box center [1401, 709] width 87 height 26
click at [1396, 681] on button "Save & Exit" at bounding box center [1387, 671] width 115 height 34
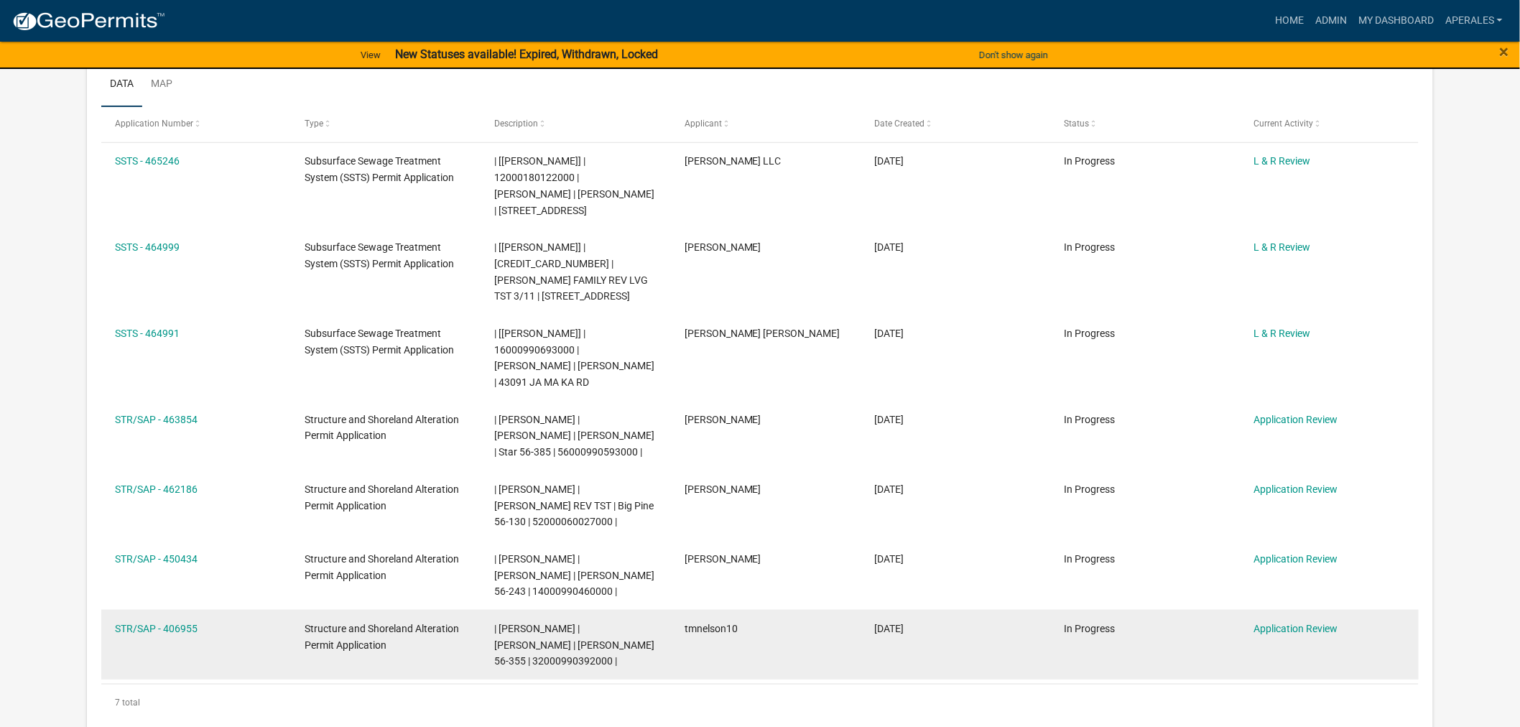
scroll to position [239, 0]
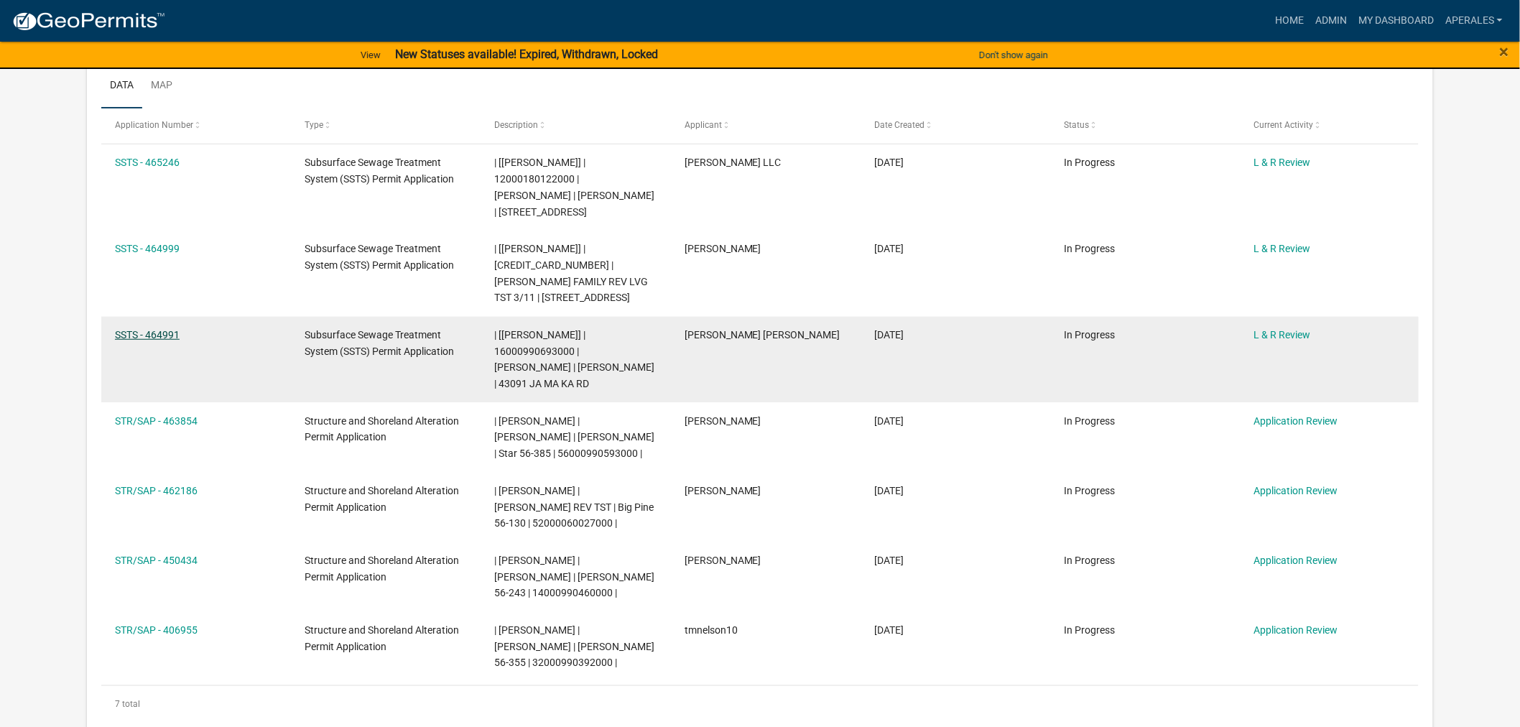
click at [173, 336] on link "SSTS - 464991" at bounding box center [147, 334] width 65 height 11
